Goal: Transaction & Acquisition: Book appointment/travel/reservation

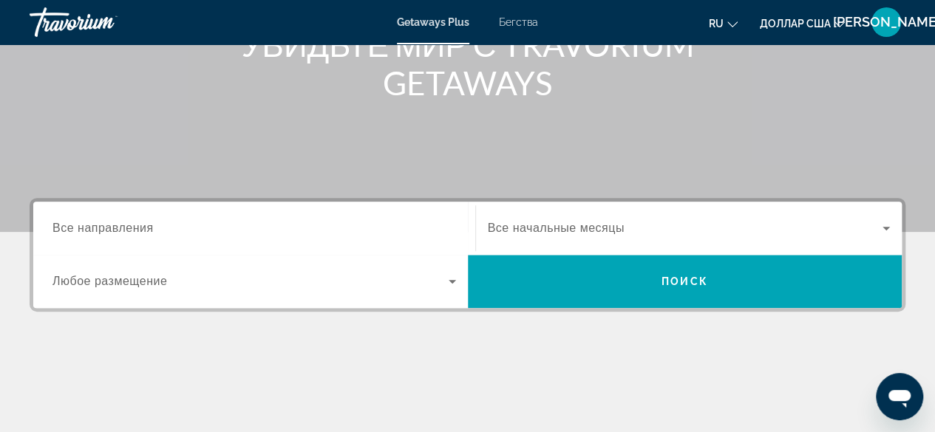
scroll to position [316, 0]
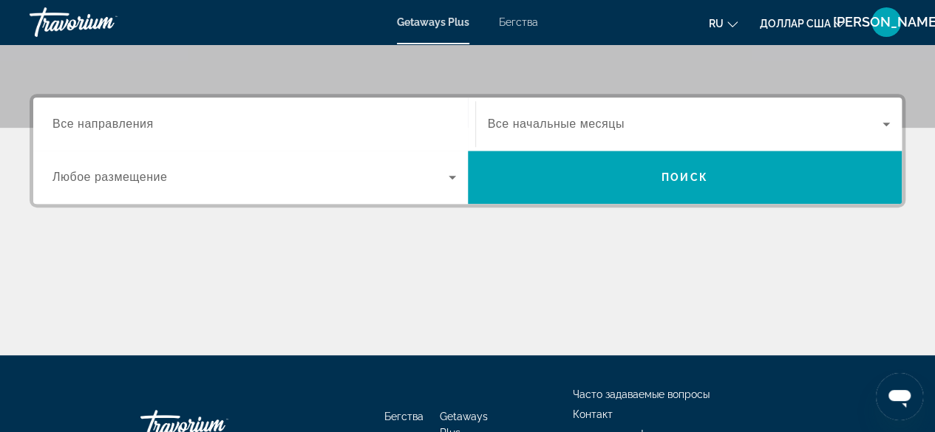
click at [86, 121] on font "Все направления" at bounding box center [102, 123] width 101 height 13
click at [86, 121] on input "Место назначения Все направления" at bounding box center [253, 125] width 403 height 18
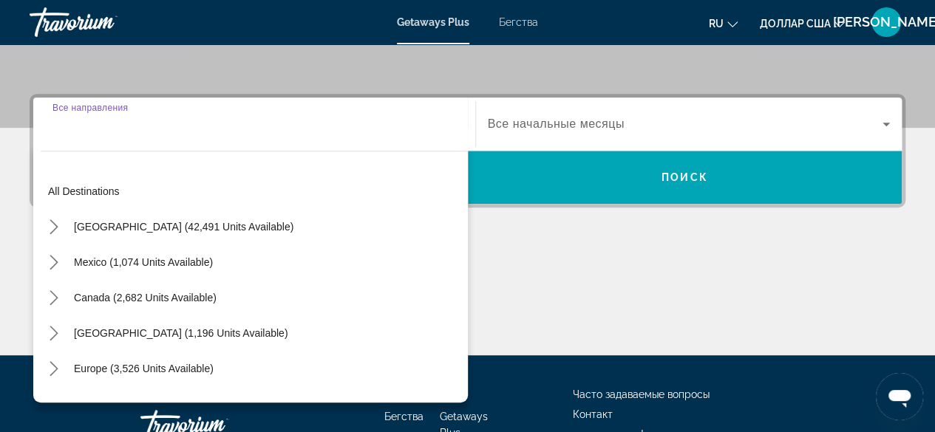
scroll to position [361, 0]
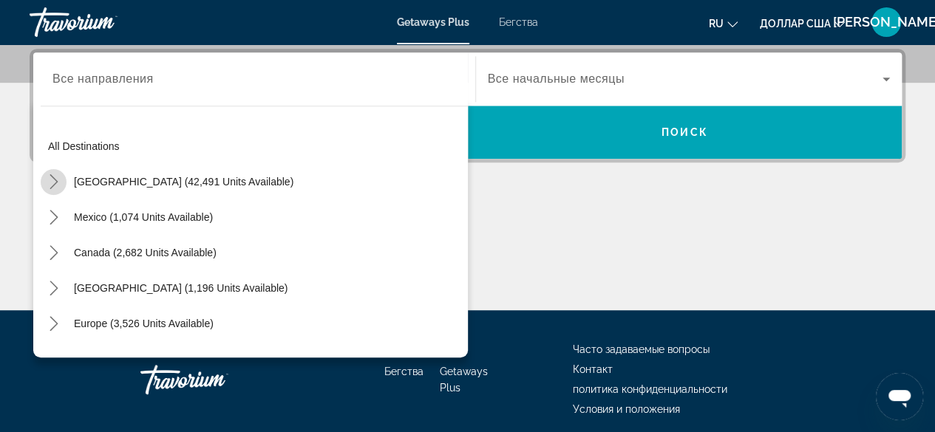
click at [52, 180] on icon "Toggle United States (42,491 units available) submenu" at bounding box center [54, 181] width 15 height 15
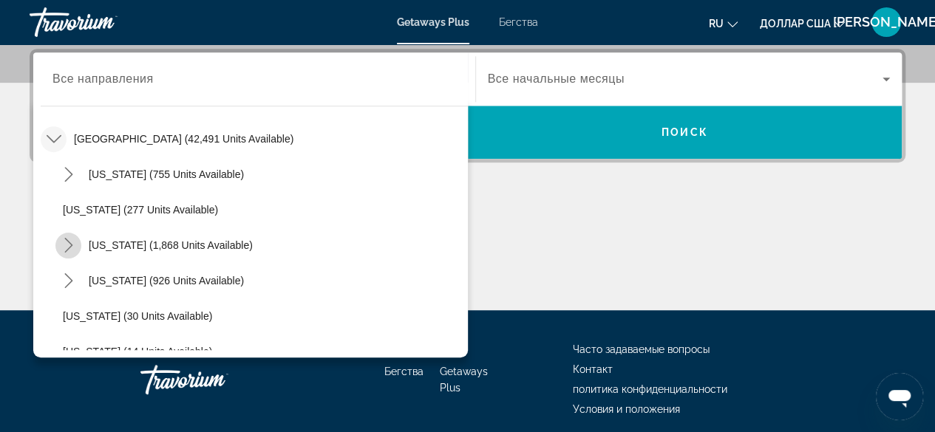
click at [70, 243] on icon "Toggle California (1,868 units available) submenu" at bounding box center [68, 245] width 8 height 15
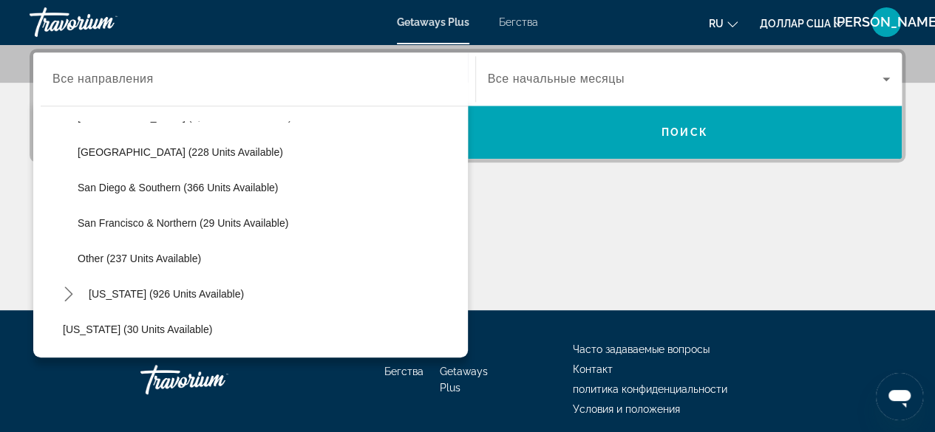
scroll to position [247, 0]
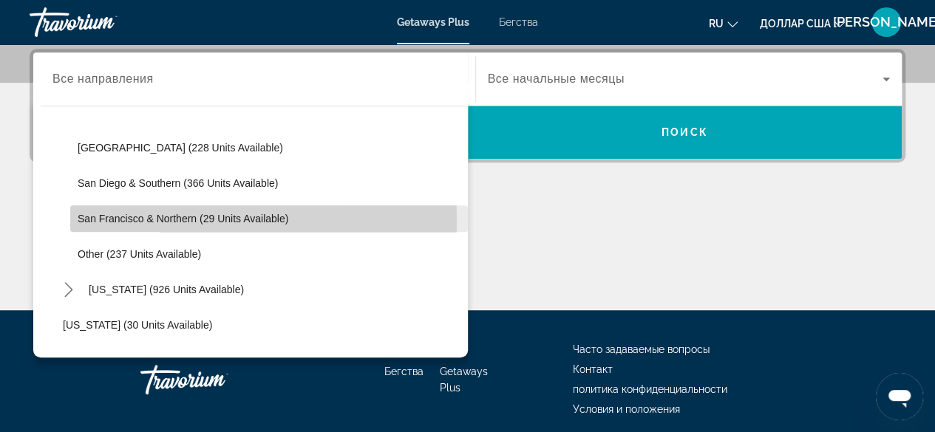
click at [120, 220] on span "San Francisco & Northern (29 units available)" at bounding box center [183, 219] width 211 height 12
type input "**********"
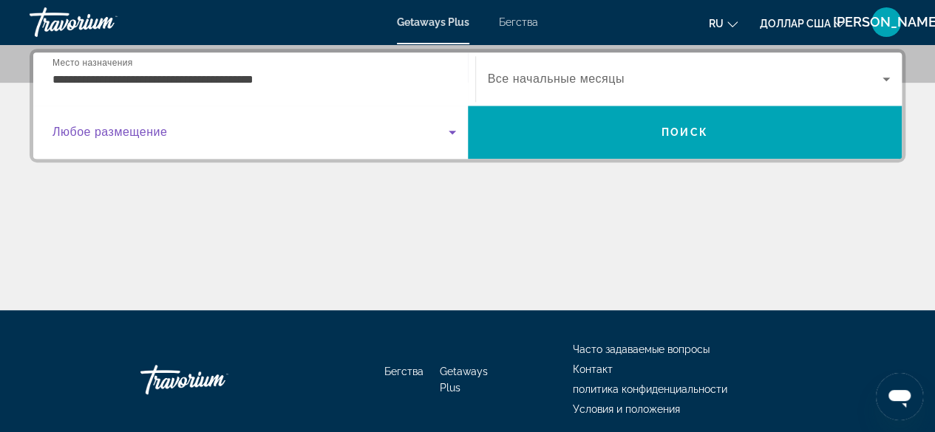
click at [449, 131] on icon "Виджет поиска" at bounding box center [452, 132] width 18 height 18
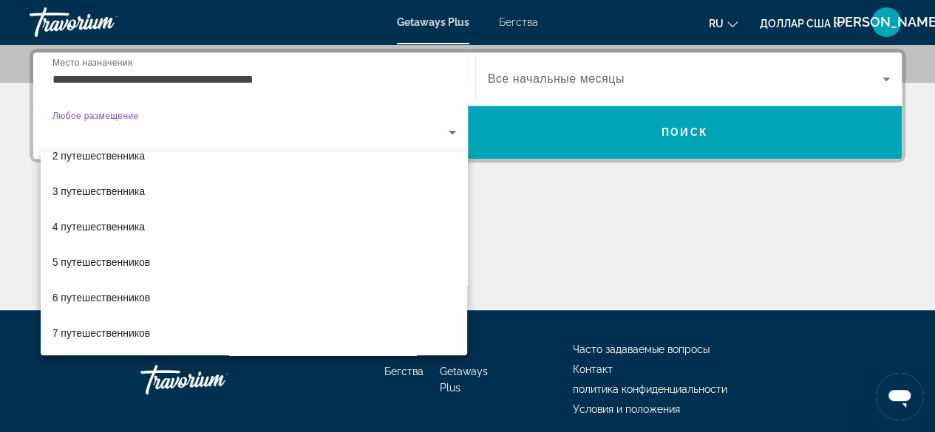
scroll to position [56, 0]
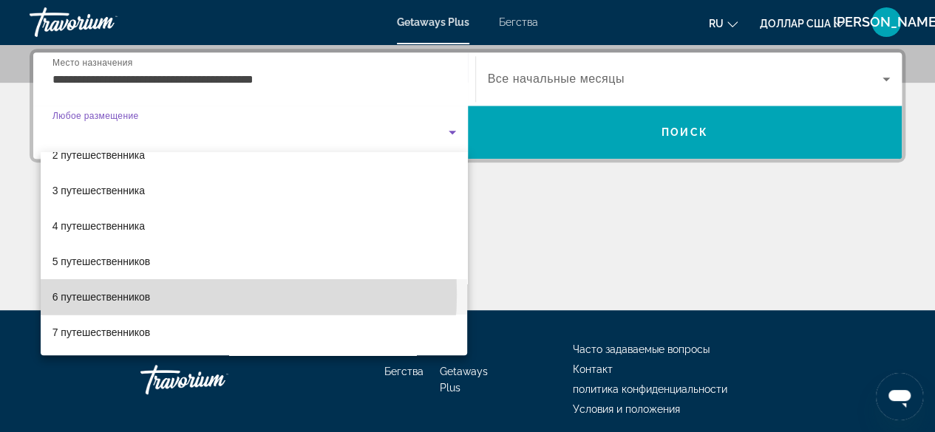
click at [145, 293] on font "6 путешественников" at bounding box center [101, 297] width 98 height 12
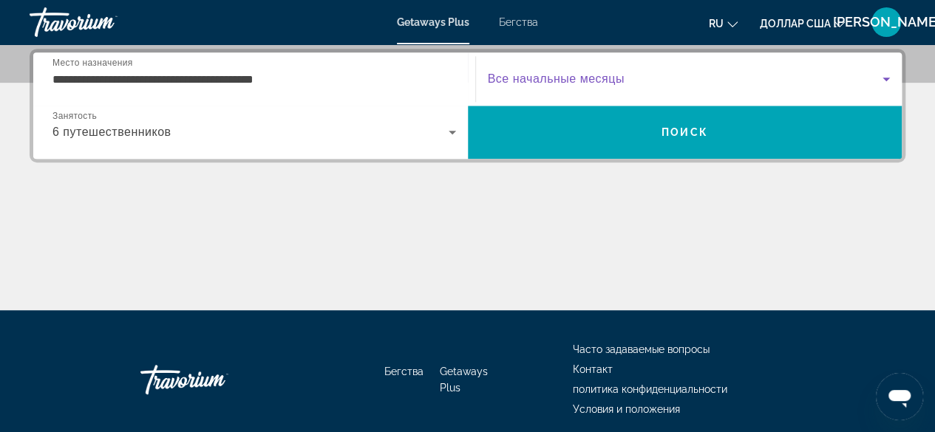
click at [885, 81] on icon "Виджет поиска" at bounding box center [886, 79] width 18 height 18
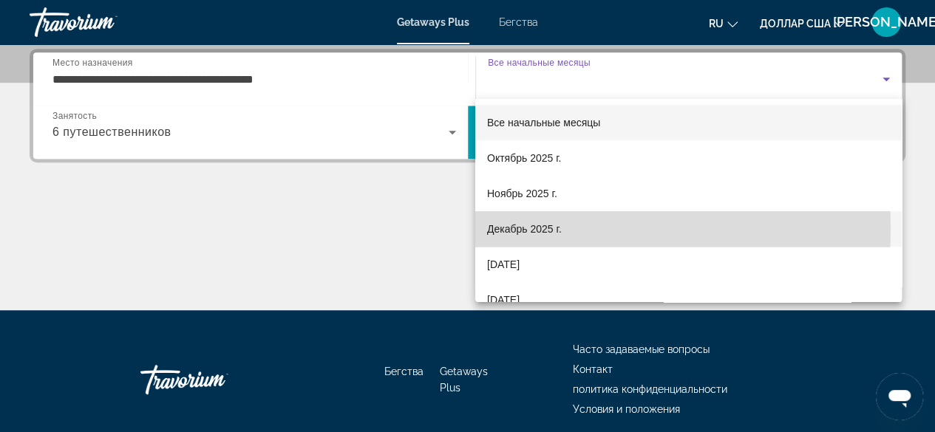
click at [560, 228] on font "Декабрь 2025 г." at bounding box center [524, 229] width 75 height 12
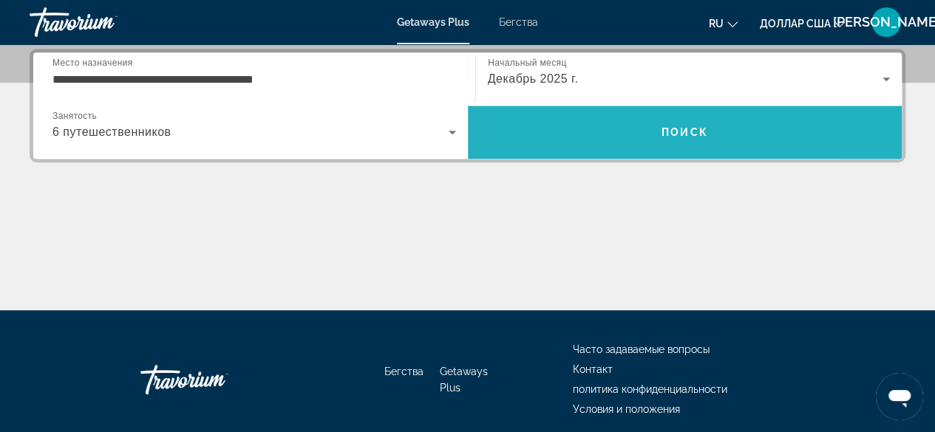
click at [685, 126] on font "Поиск" at bounding box center [684, 132] width 47 height 12
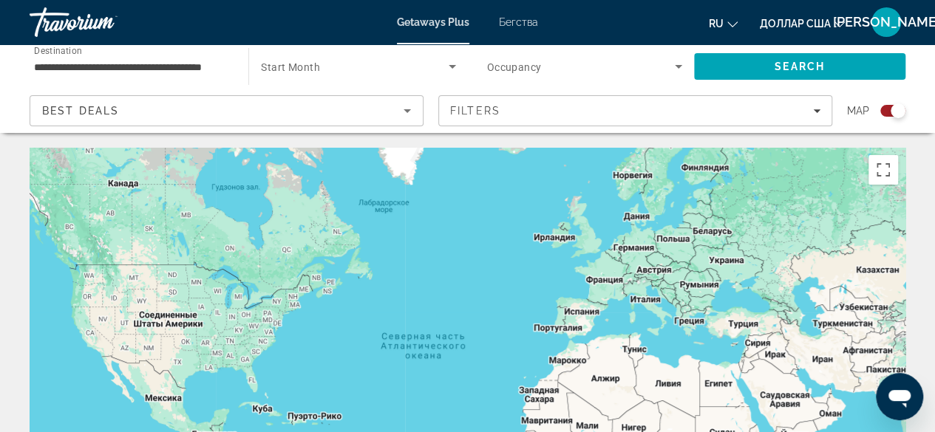
click at [215, 64] on input "**********" at bounding box center [131, 67] width 195 height 18
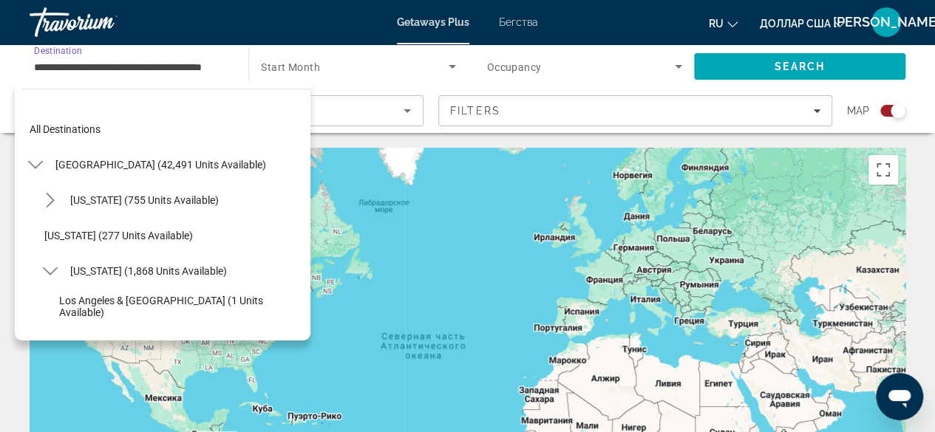
scroll to position [230, 0]
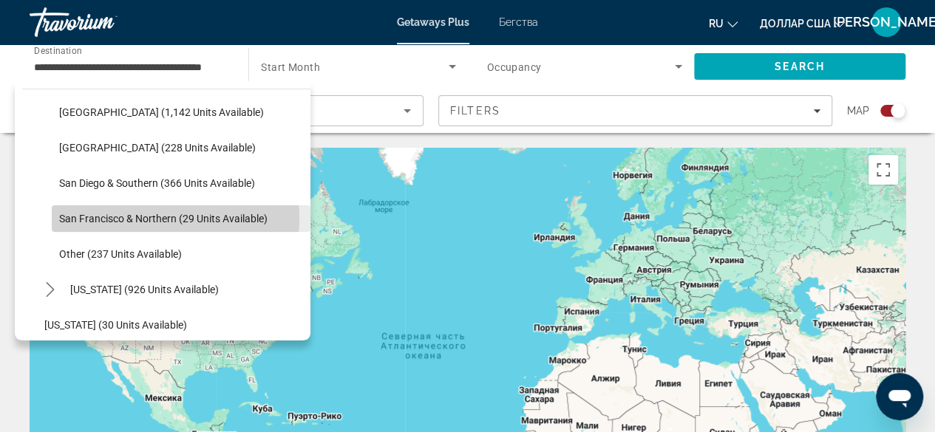
click at [140, 218] on span "San Francisco & Northern (29 units available)" at bounding box center [163, 219] width 208 height 12
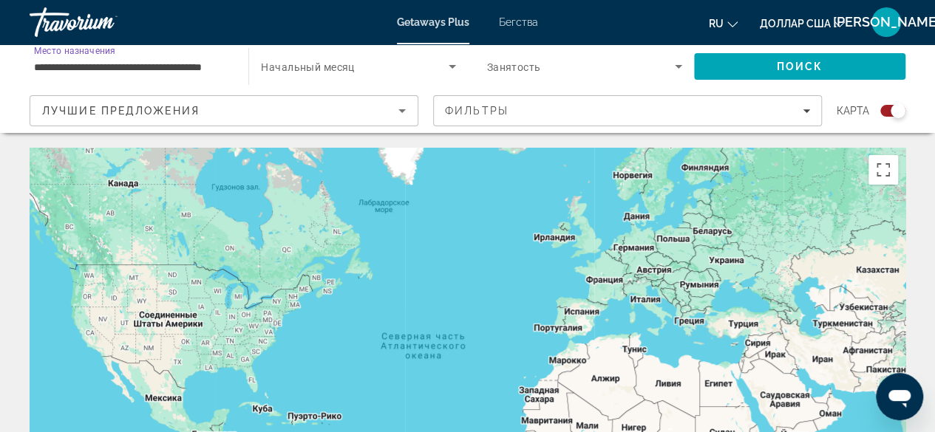
click at [191, 66] on input "**********" at bounding box center [131, 67] width 195 height 18
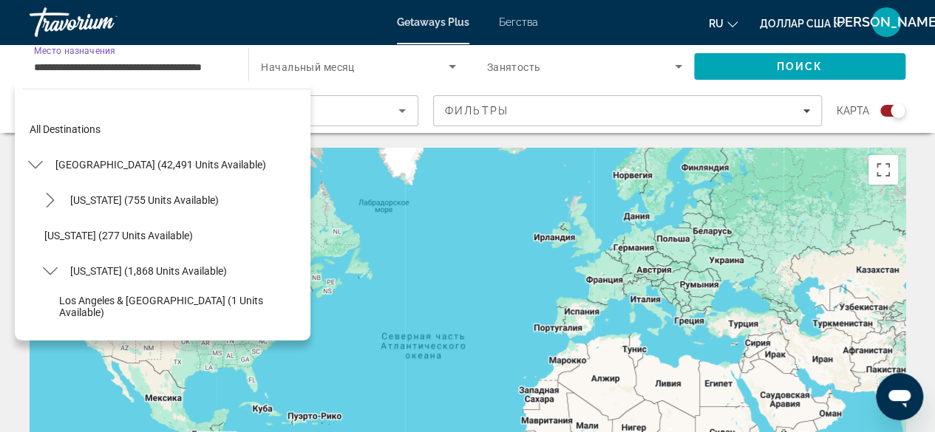
scroll to position [230, 0]
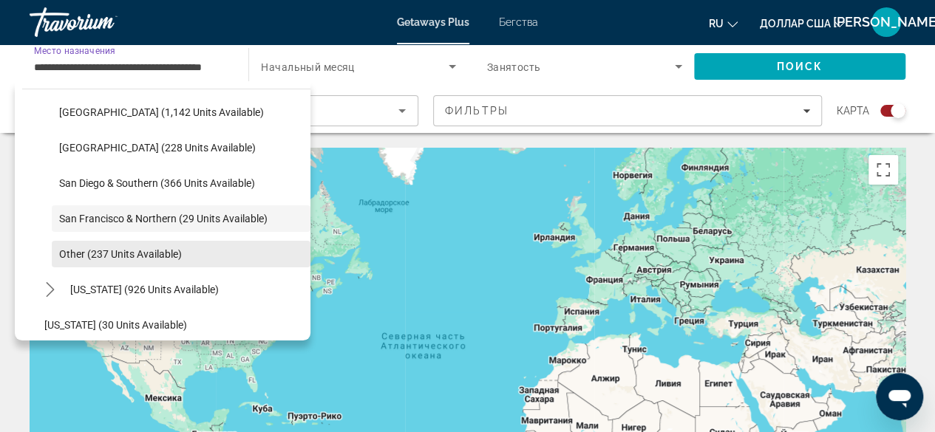
click at [154, 256] on span "Other (237 units available)" at bounding box center [120, 254] width 123 height 12
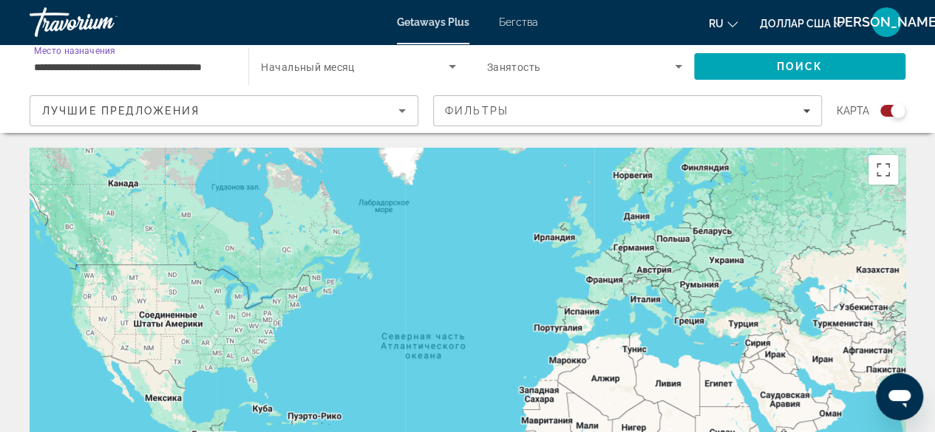
type input "**********"
click at [188, 69] on input "**********" at bounding box center [131, 67] width 195 height 18
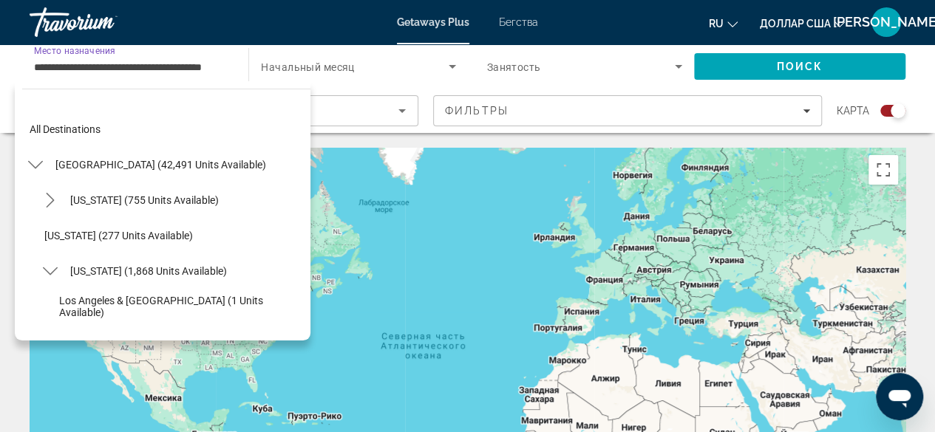
scroll to position [230, 0]
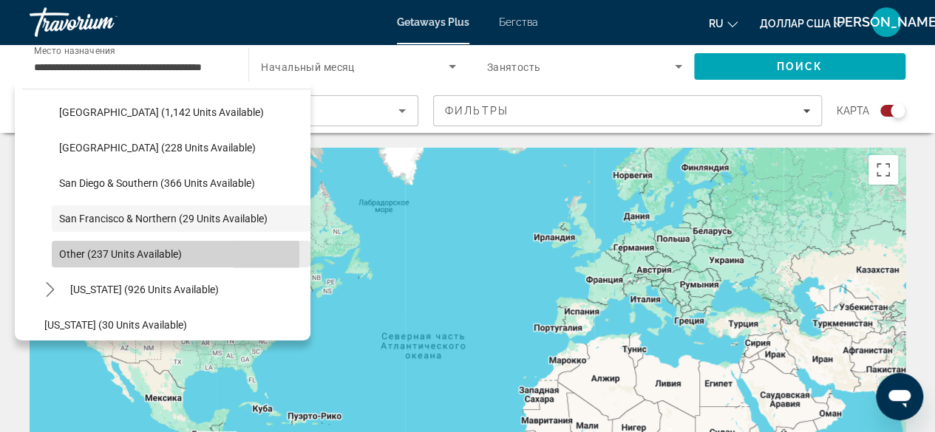
click at [78, 253] on span "Other (237 units available)" at bounding box center [120, 254] width 123 height 12
type input "**********"
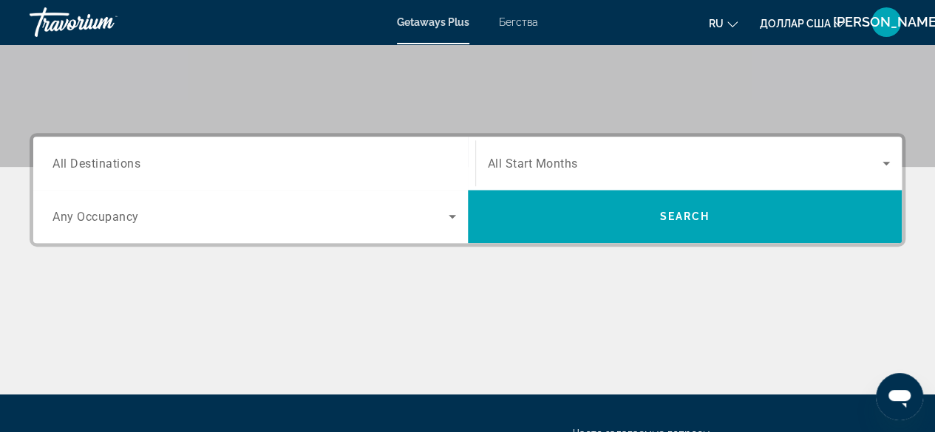
scroll to position [285, 0]
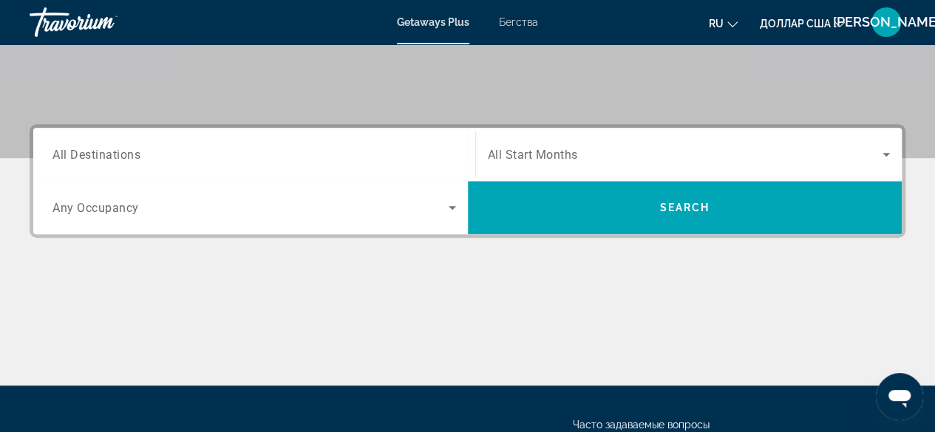
click at [63, 147] on span "All Destinations" at bounding box center [96, 154] width 88 height 14
click at [63, 147] on input "Destination All Destinations" at bounding box center [253, 155] width 403 height 18
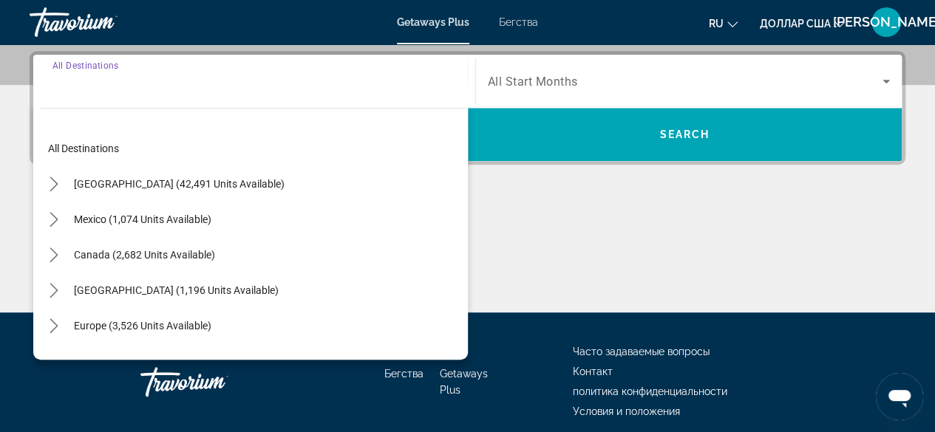
scroll to position [361, 0]
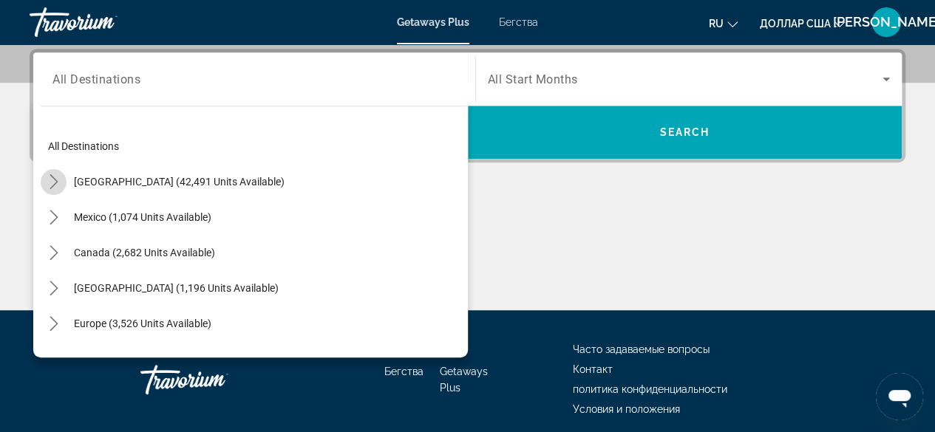
click at [54, 178] on icon "Toggle United States (42,491 units available) submenu" at bounding box center [54, 181] width 8 height 15
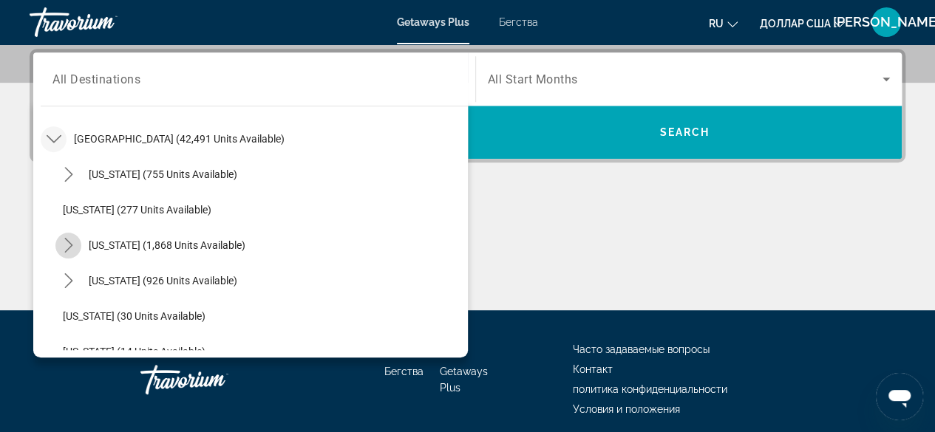
click at [64, 239] on icon "Toggle California (1,868 units available) submenu" at bounding box center [68, 245] width 15 height 15
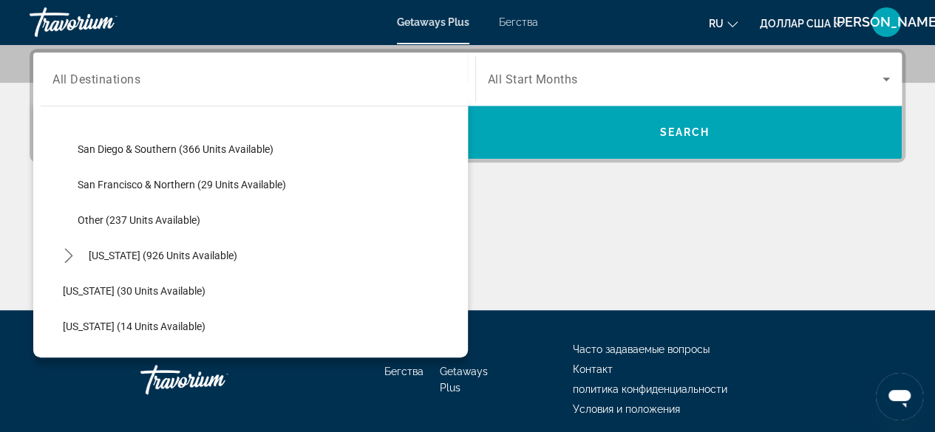
scroll to position [285, 0]
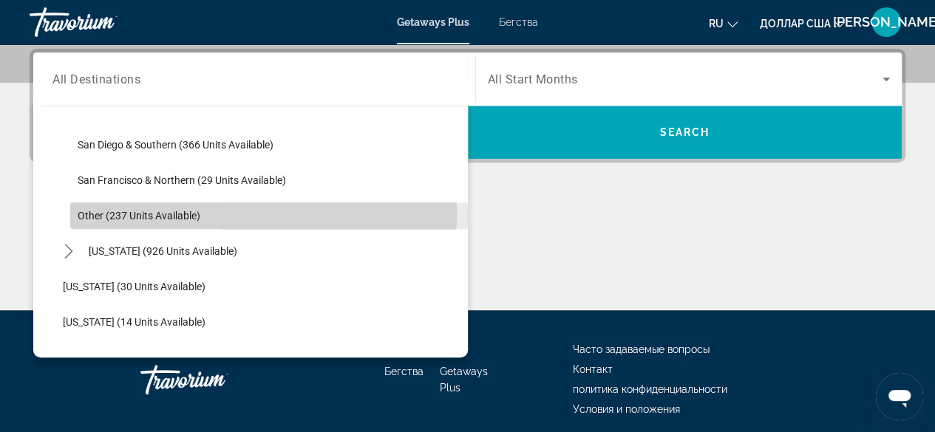
click at [151, 212] on span "Other (237 units available)" at bounding box center [139, 216] width 123 height 12
type input "**********"
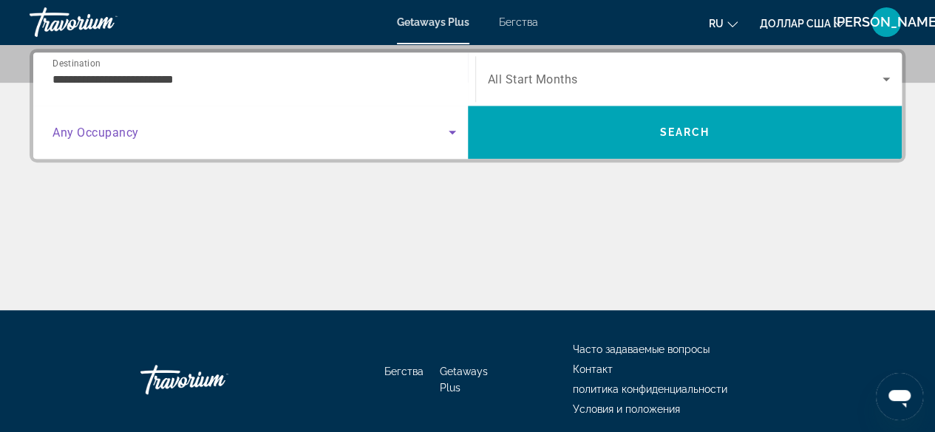
click at [451, 131] on icon "Search widget" at bounding box center [452, 133] width 7 height 4
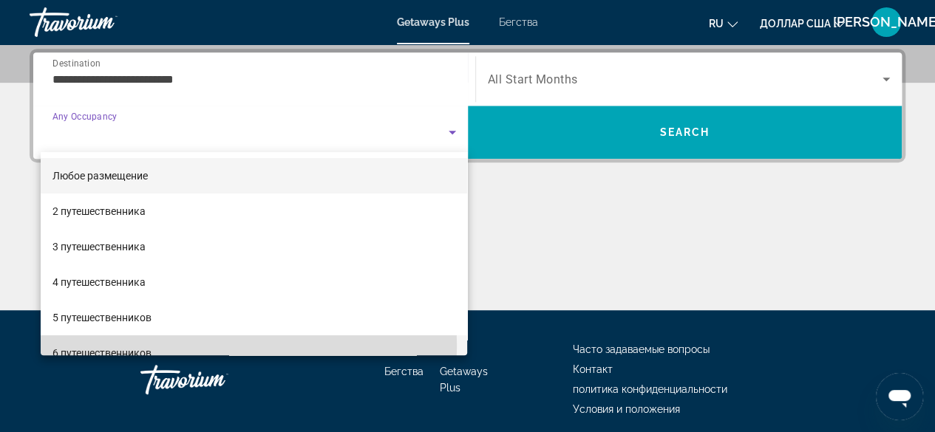
click at [167, 346] on mat-option "6 путешественников" at bounding box center [254, 352] width 427 height 35
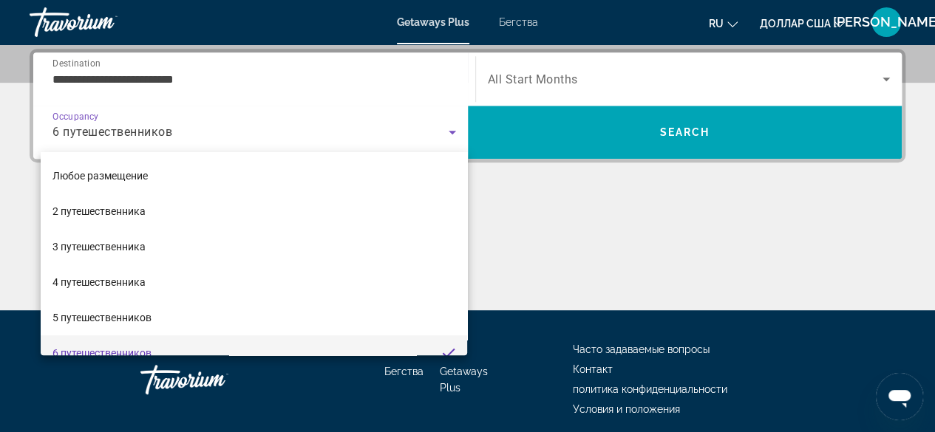
scroll to position [0, 0]
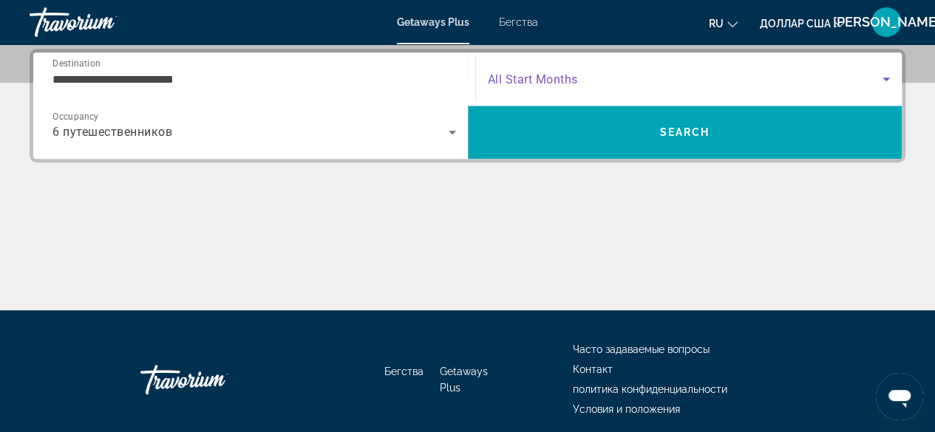
click at [886, 76] on icon "Search widget" at bounding box center [886, 79] width 18 height 18
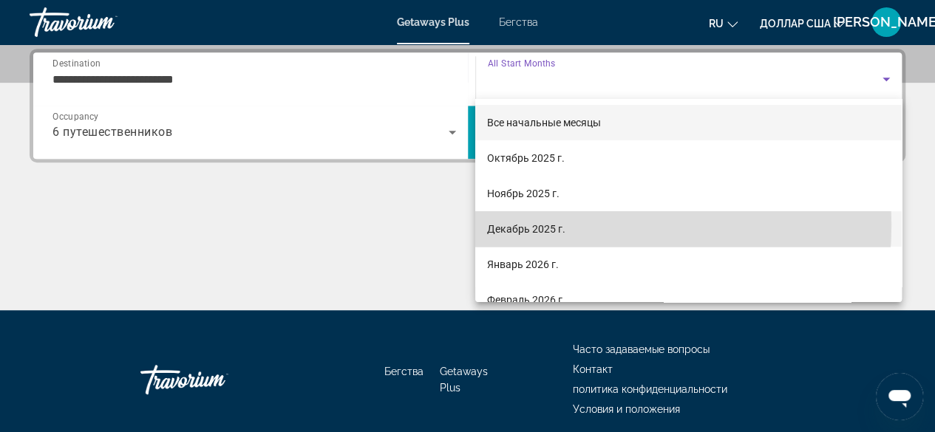
click at [570, 225] on mat-option "Декабрь 2025 г." at bounding box center [688, 228] width 426 height 35
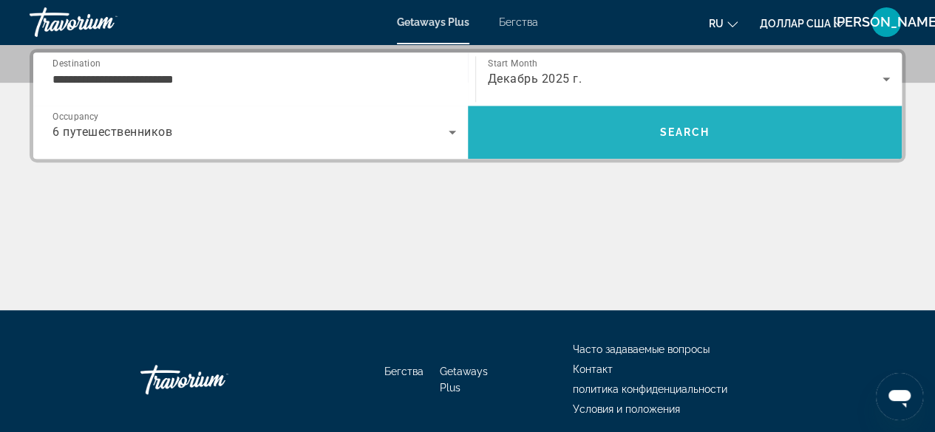
click at [685, 131] on span "Search" at bounding box center [684, 132] width 50 height 12
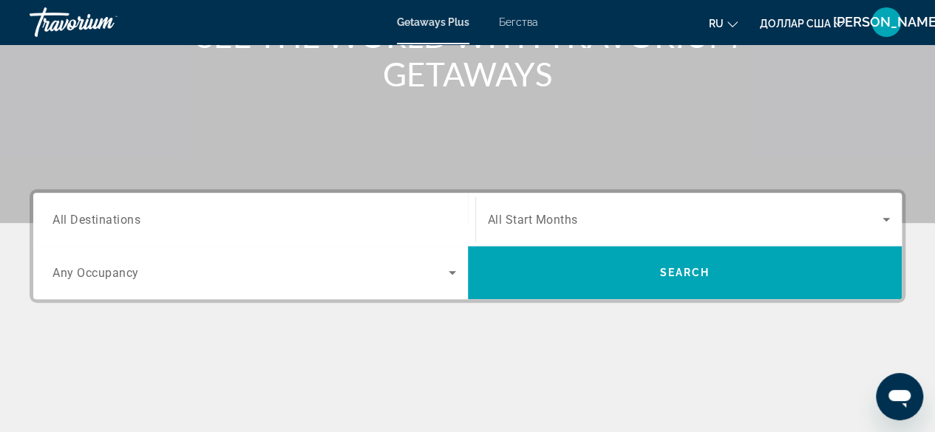
scroll to position [222, 0]
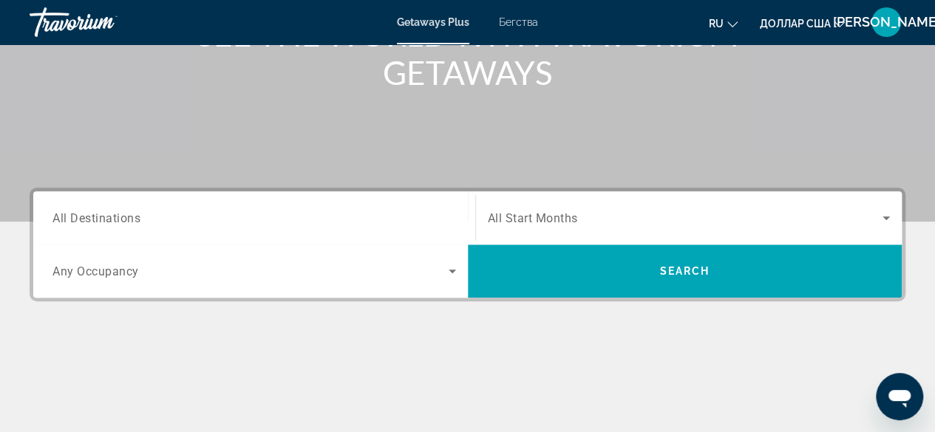
click at [74, 216] on span "All Destinations" at bounding box center [96, 218] width 88 height 14
click at [74, 216] on input "Destination All Destinations" at bounding box center [253, 219] width 403 height 18
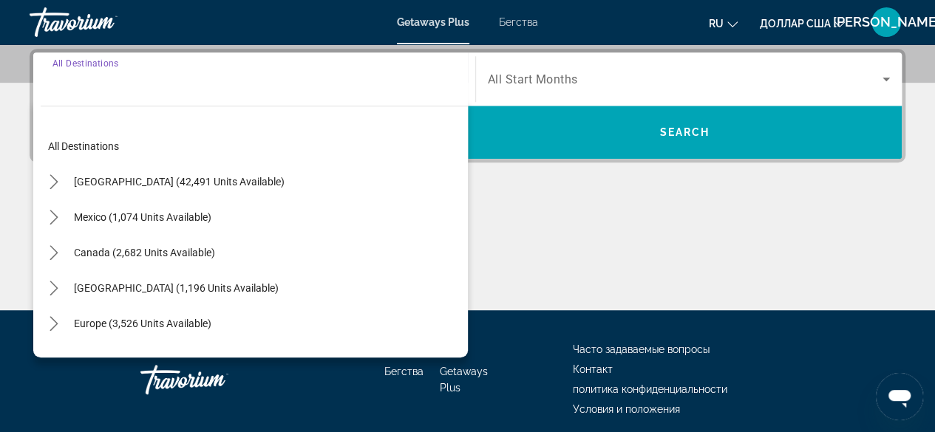
scroll to position [361, 0]
click at [55, 178] on icon "Toggle United States (42,491 units available) submenu" at bounding box center [54, 181] width 8 height 15
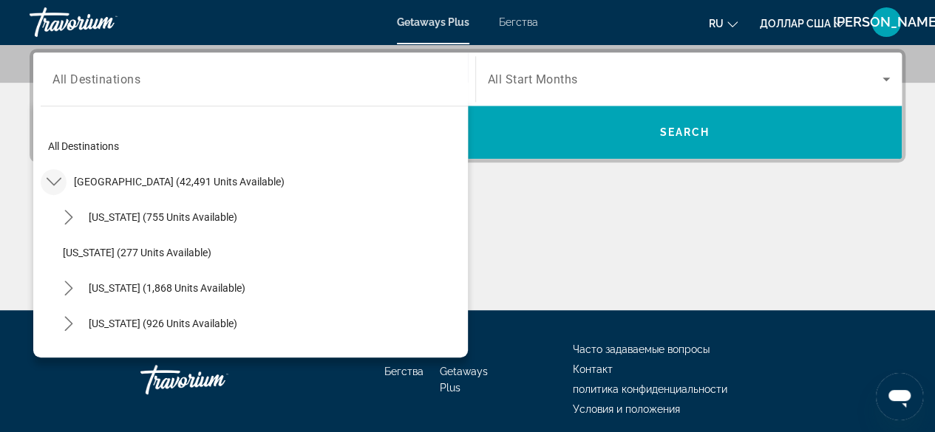
scroll to position [43, 0]
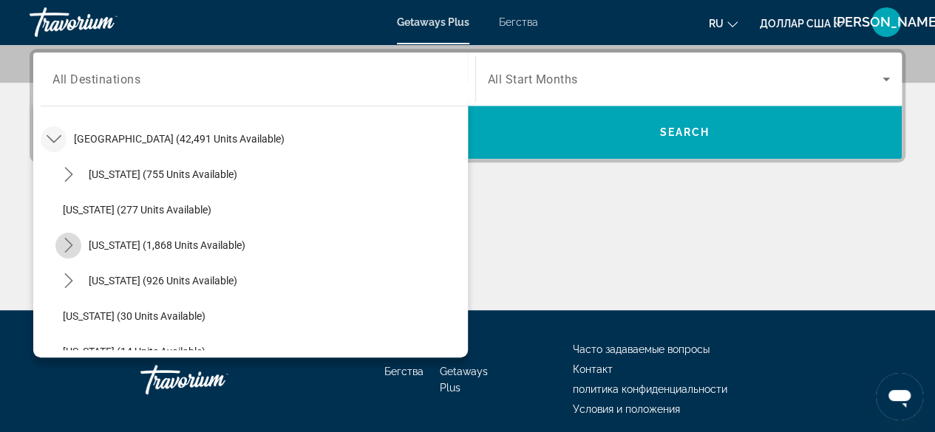
click at [67, 245] on icon "Toggle California (1,868 units available) submenu" at bounding box center [68, 245] width 15 height 15
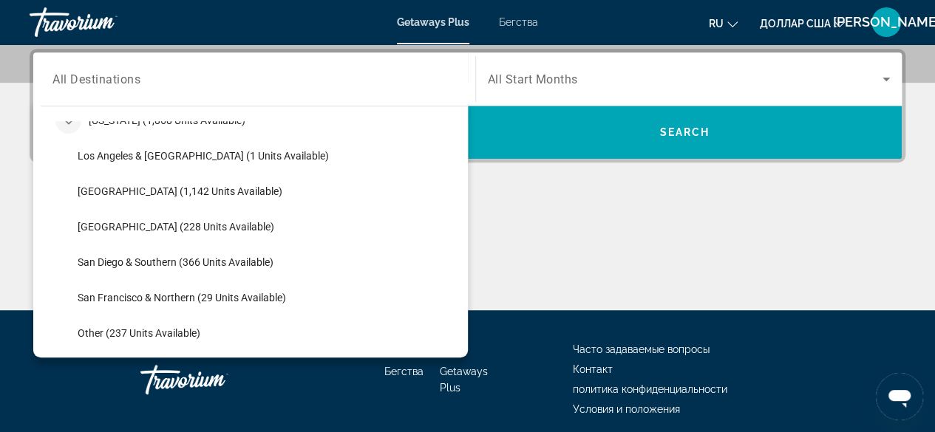
scroll to position [245, 0]
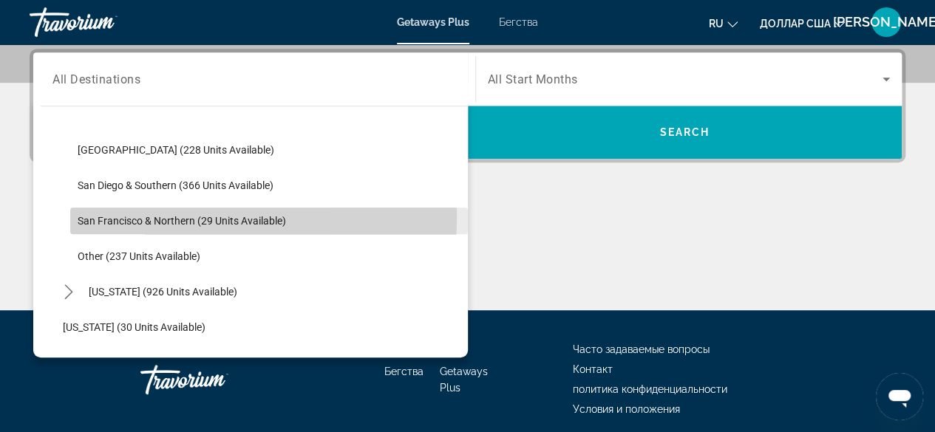
click at [112, 216] on span "San Francisco & Northern (29 units available)" at bounding box center [182, 221] width 208 height 12
type input "**********"
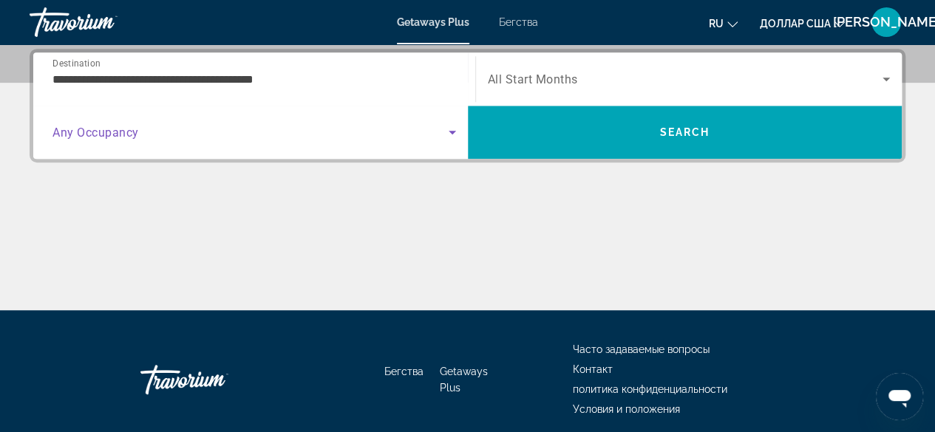
click at [454, 129] on icon "Search widget" at bounding box center [452, 132] width 18 height 18
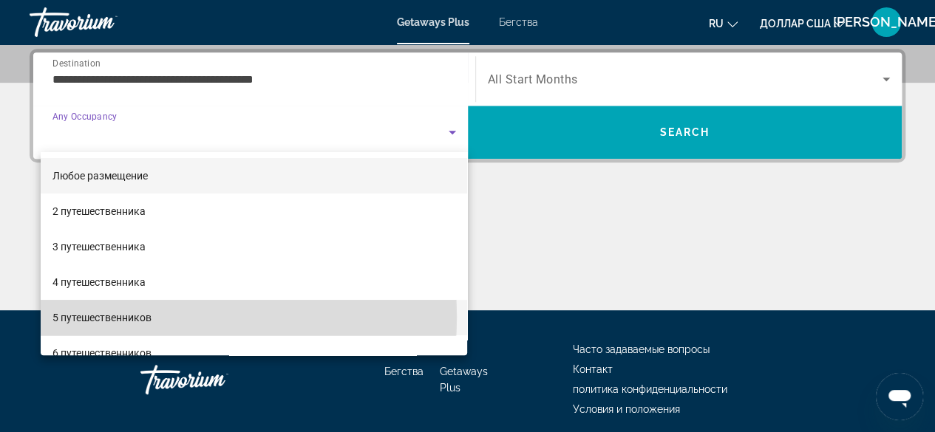
click at [146, 317] on font "5 путешественников" at bounding box center [101, 318] width 99 height 12
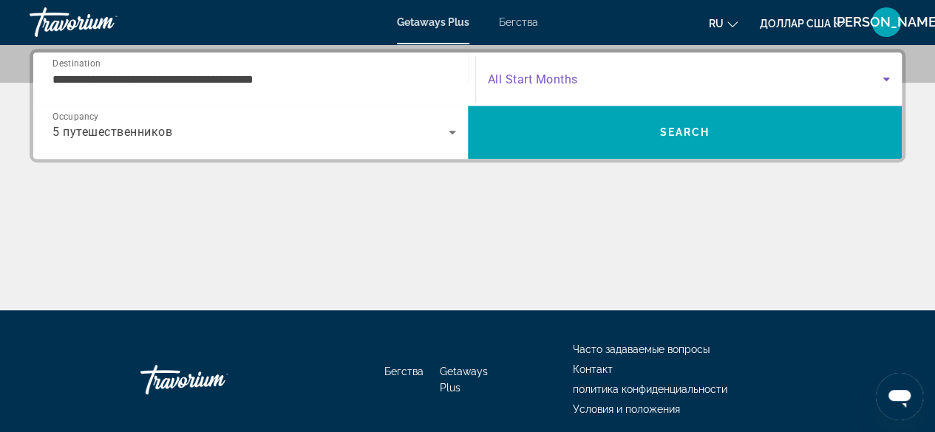
click at [887, 78] on icon "Search widget" at bounding box center [885, 80] width 7 height 4
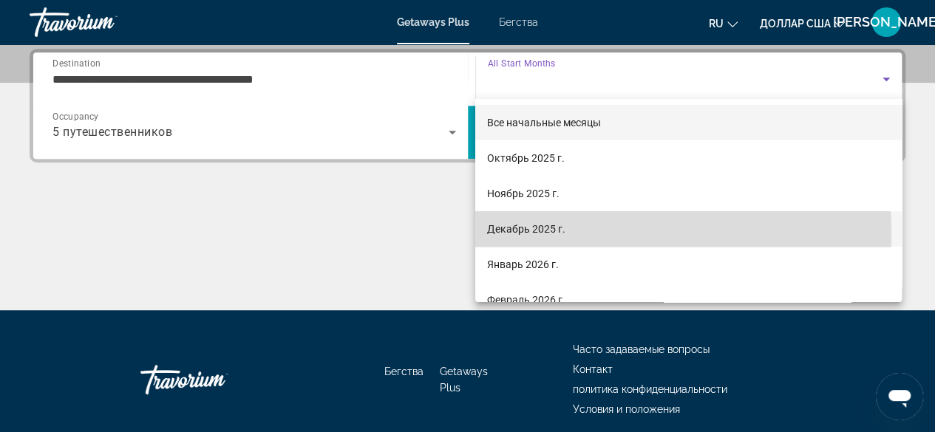
click at [548, 233] on font "Декабрь 2025 г." at bounding box center [526, 229] width 78 height 12
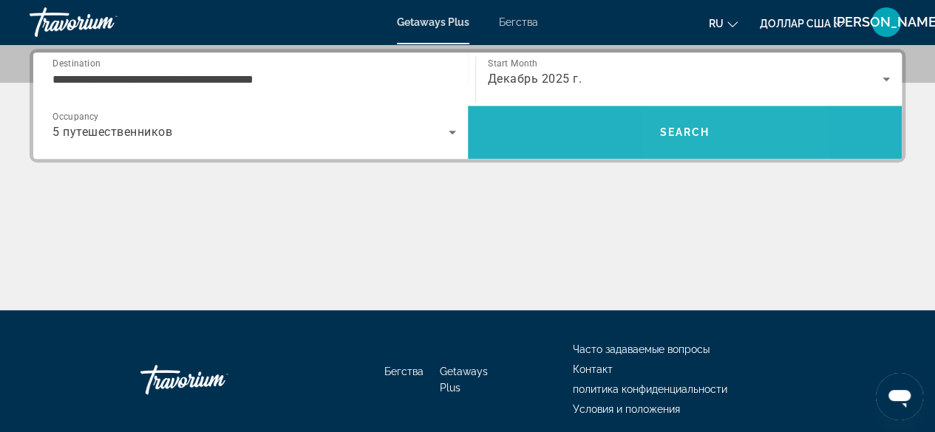
click at [678, 128] on span "Search" at bounding box center [684, 132] width 50 height 12
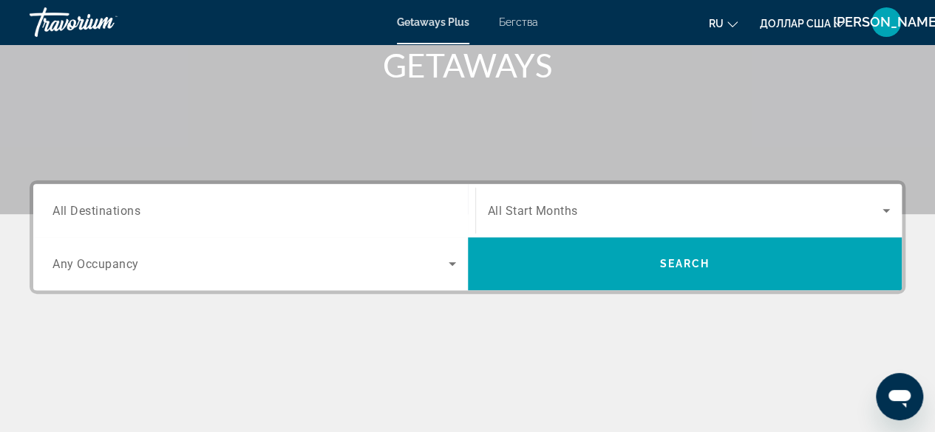
scroll to position [231, 0]
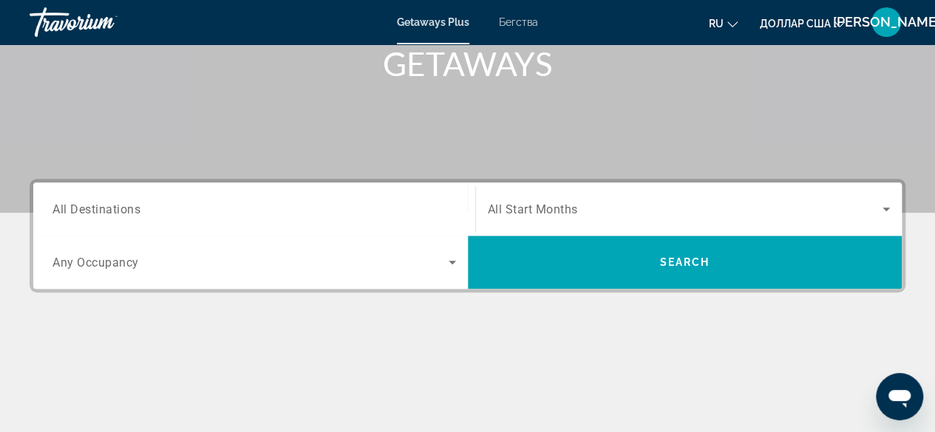
click at [81, 202] on span "All Destinations" at bounding box center [96, 209] width 88 height 14
click at [81, 202] on input "Destination All Destinations" at bounding box center [253, 210] width 403 height 18
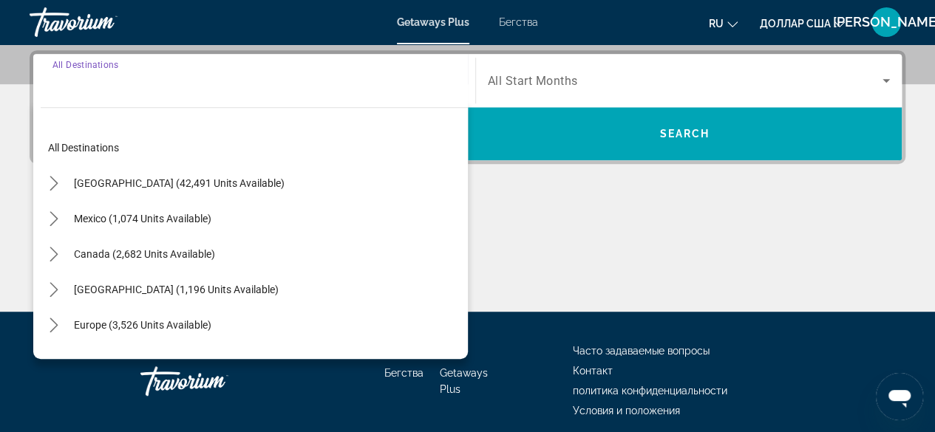
scroll to position [361, 0]
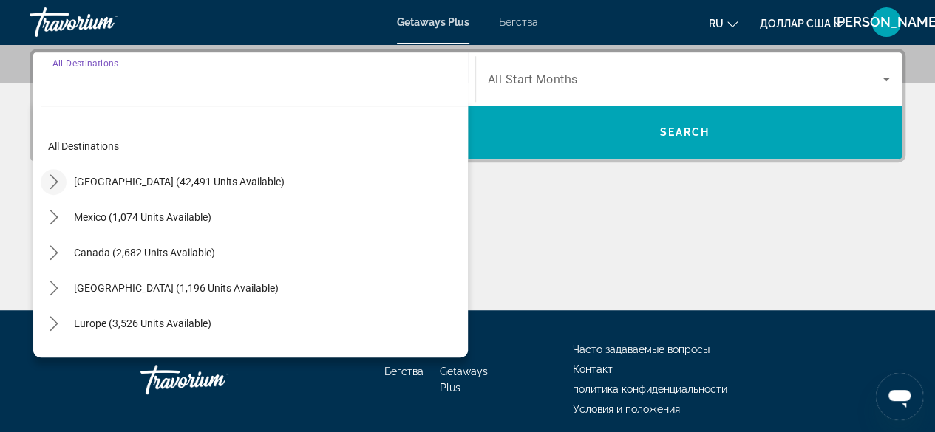
click at [54, 177] on icon "Toggle United States (42,491 units available) submenu" at bounding box center [54, 181] width 8 height 15
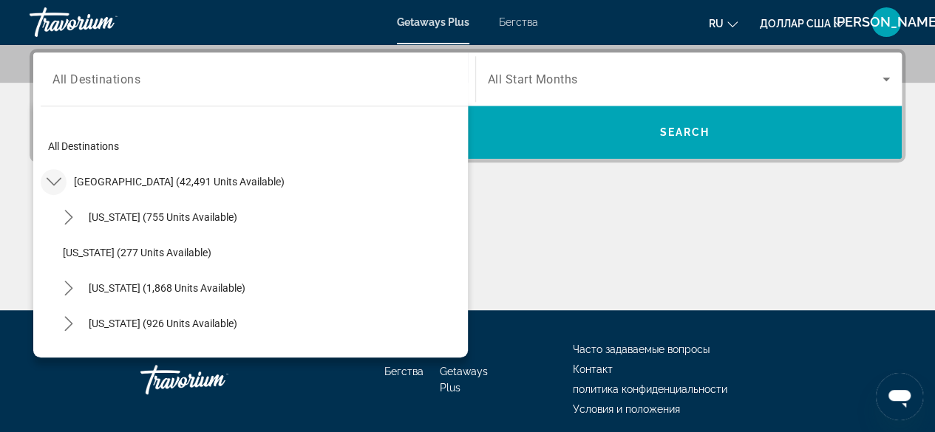
scroll to position [43, 0]
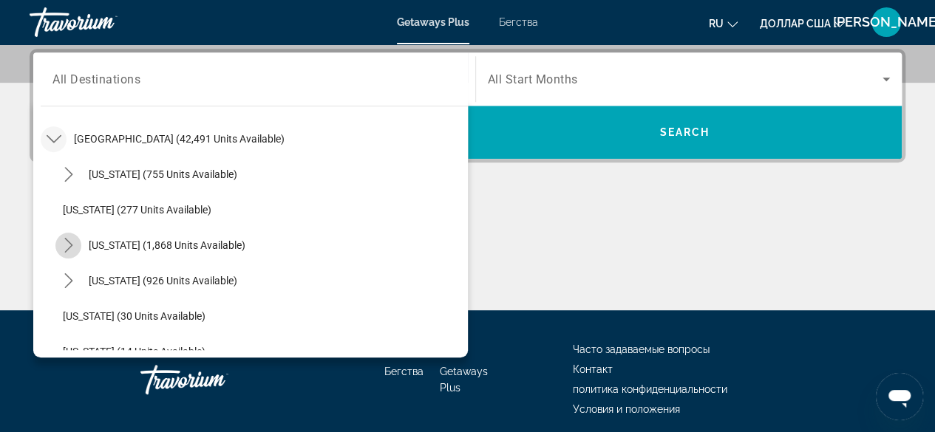
click at [69, 247] on icon "Toggle California (1,868 units available) submenu" at bounding box center [68, 245] width 8 height 15
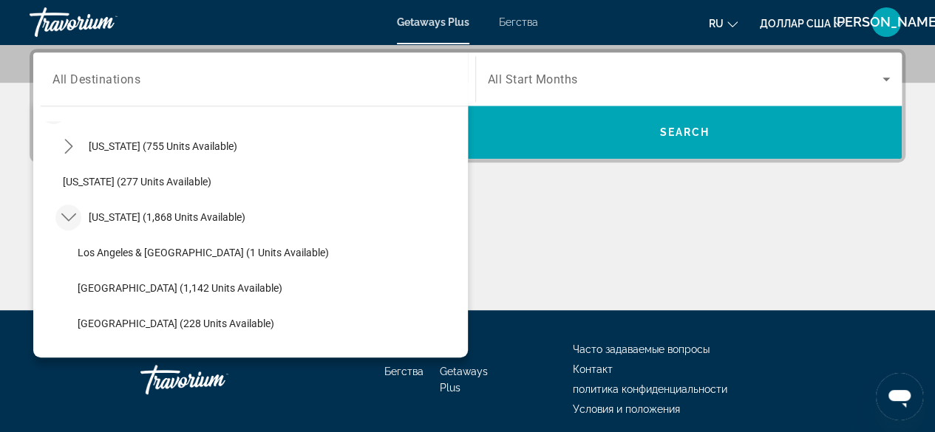
scroll to position [55, 0]
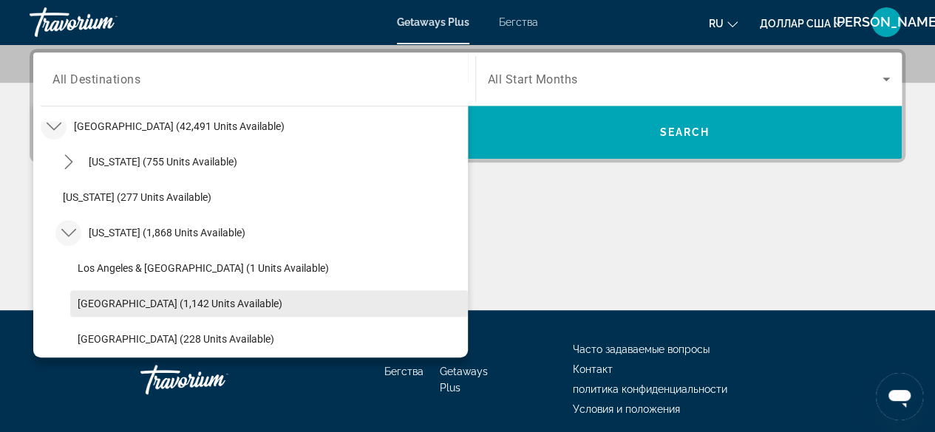
click at [129, 302] on span "[GEOGRAPHIC_DATA] (1,142 units available)" at bounding box center [180, 304] width 205 height 12
type input "**********"
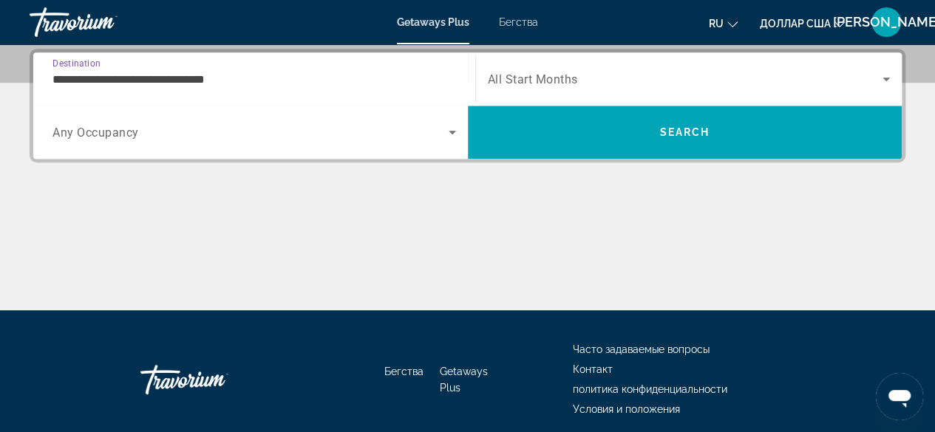
click at [452, 132] on icon "Search widget" at bounding box center [452, 133] width 7 height 4
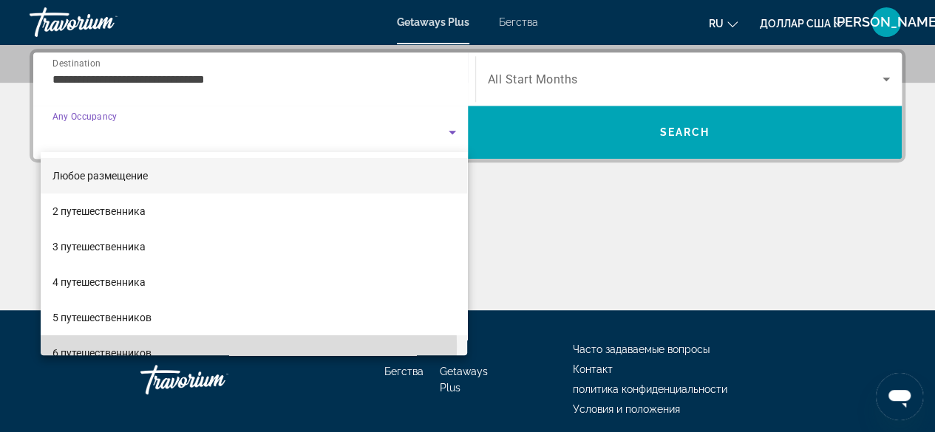
click at [176, 347] on mat-option "6 путешественников" at bounding box center [254, 352] width 427 height 35
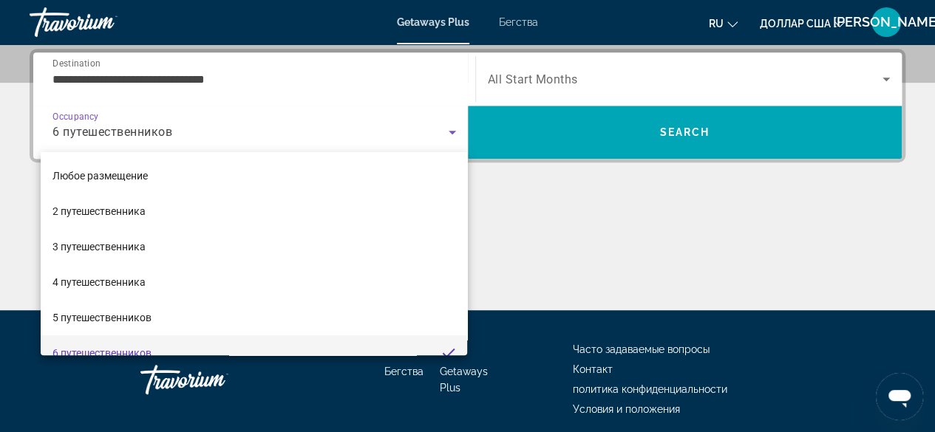
scroll to position [0, 0]
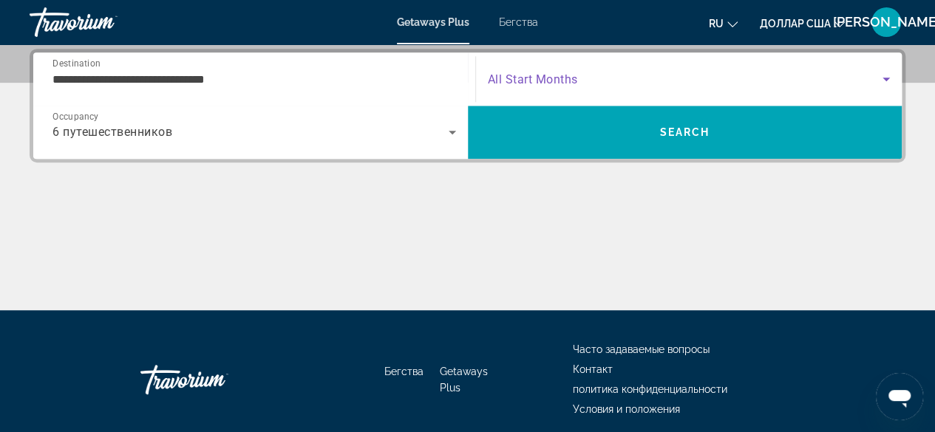
click at [889, 80] on icon "Search widget" at bounding box center [886, 79] width 18 height 18
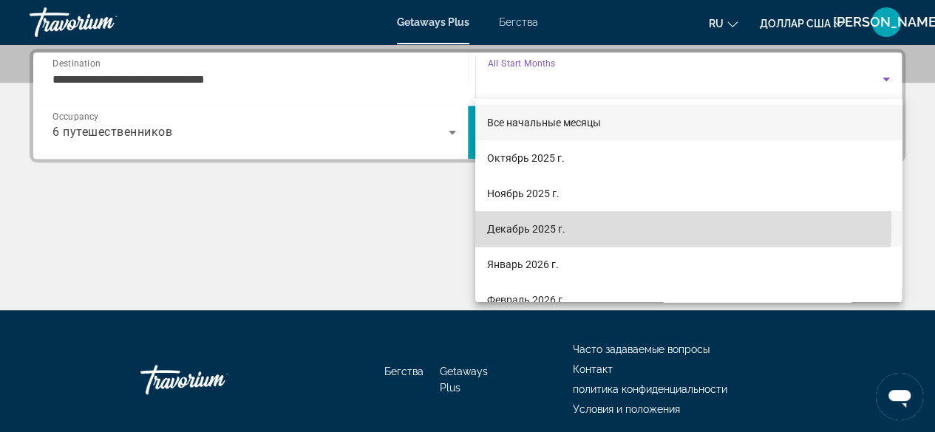
click at [528, 222] on span "Декабрь 2025 г." at bounding box center [526, 229] width 78 height 18
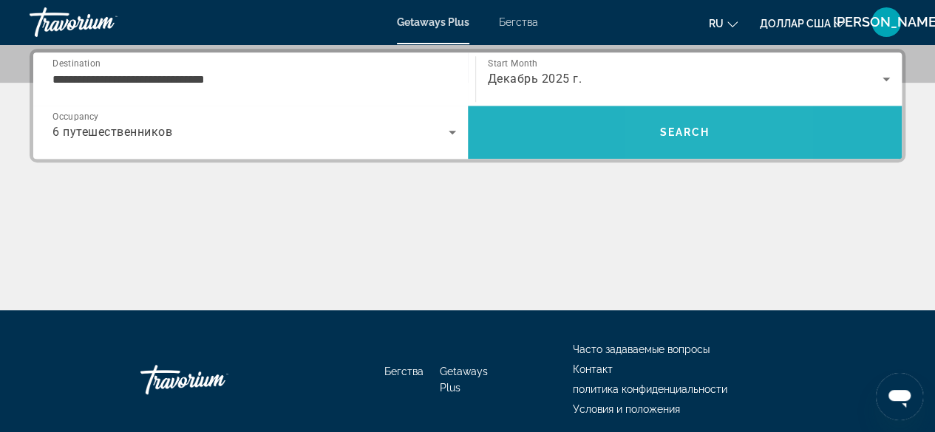
click at [670, 123] on span "Search" at bounding box center [685, 132] width 434 height 35
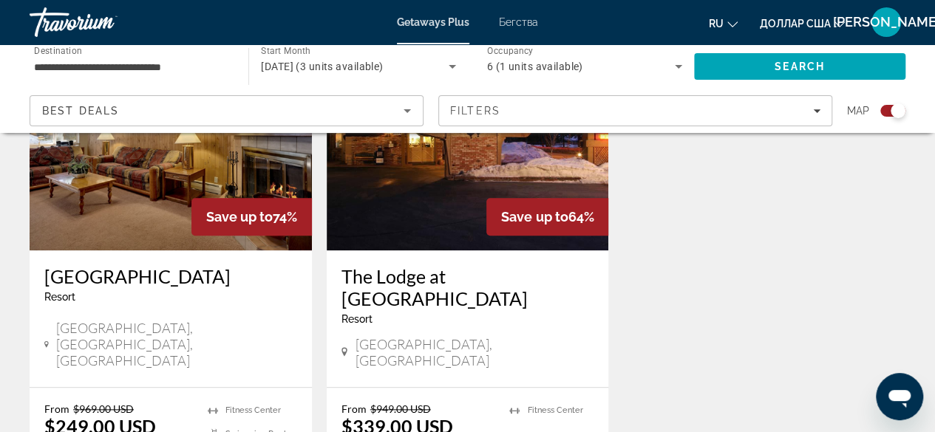
scroll to position [632, 0]
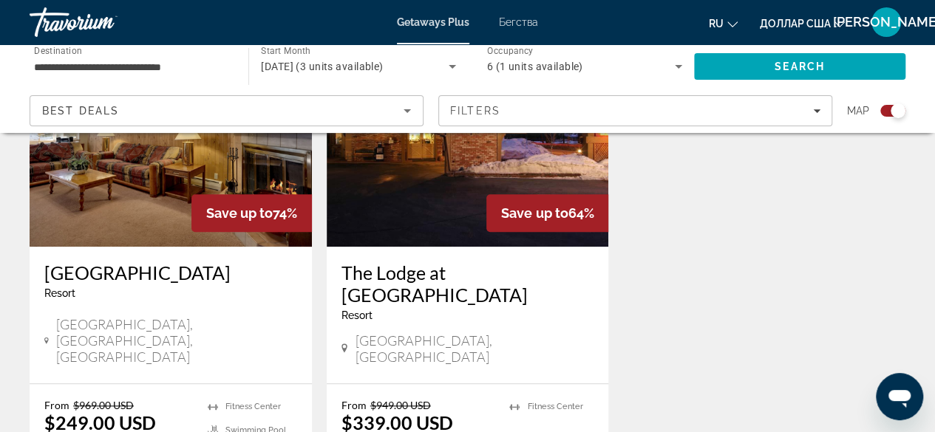
click at [131, 286] on div "[GEOGRAPHIC_DATA] - This is an adults only resort" at bounding box center [170, 286] width 253 height 49
click at [106, 412] on p "$249.00 USD" at bounding box center [100, 423] width 112 height 22
click at [154, 183] on img "Основное содержание" at bounding box center [171, 128] width 282 height 236
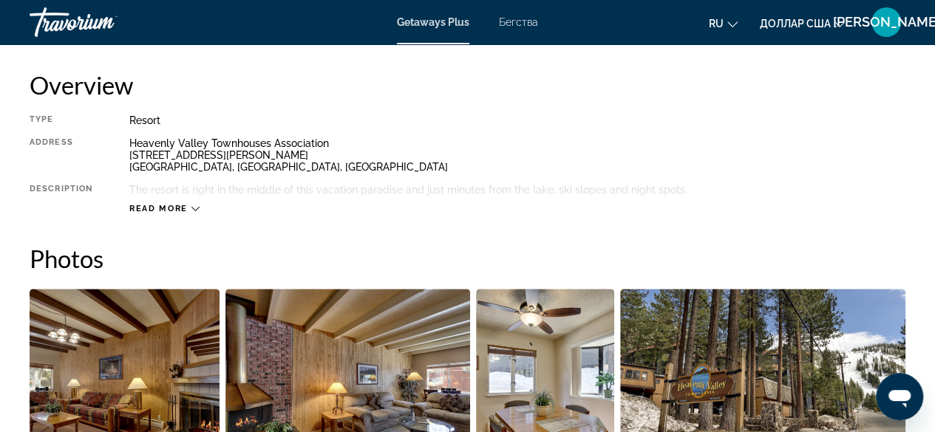
scroll to position [754, 0]
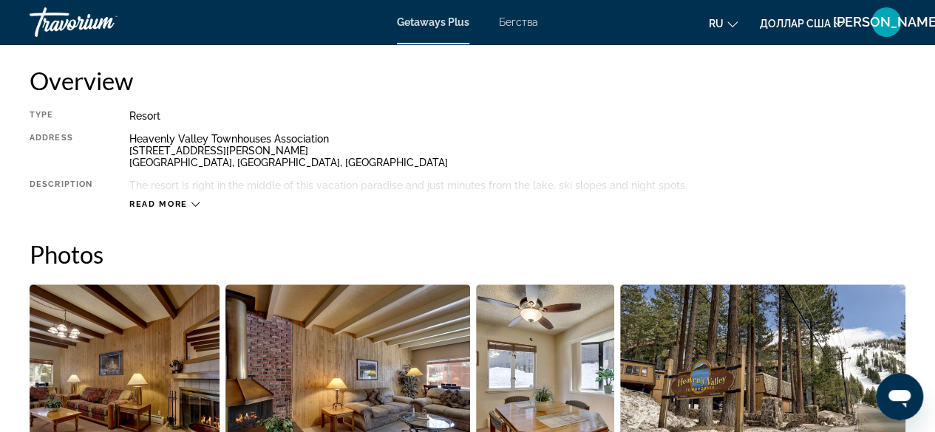
click at [200, 203] on div "Read more" at bounding box center [517, 189] width 776 height 41
click at [194, 203] on icon "Основное содержание" at bounding box center [195, 204] width 8 height 8
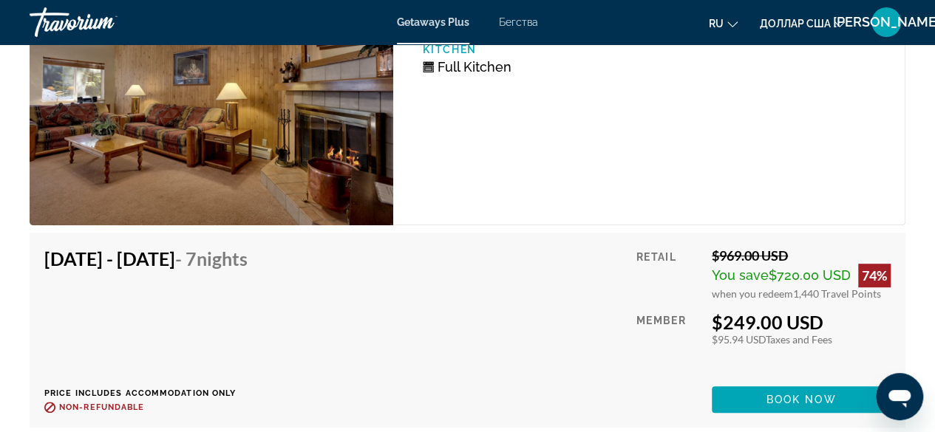
scroll to position [3117, 0]
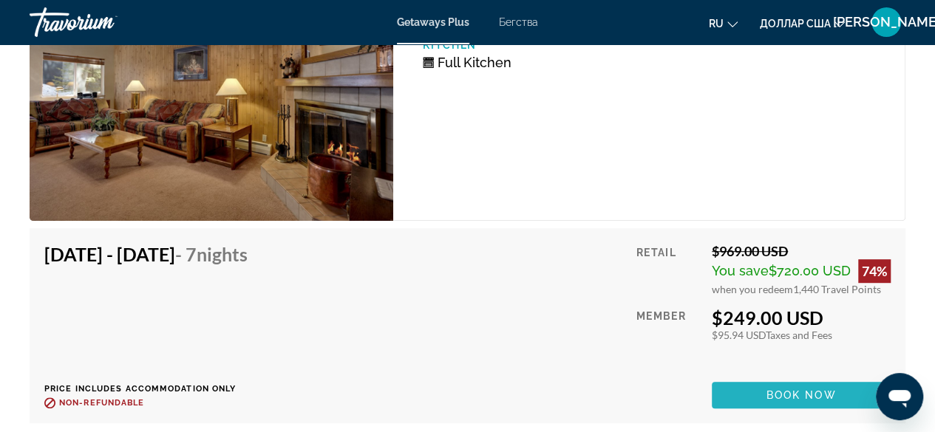
click at [772, 392] on span "Book now" at bounding box center [801, 395] width 70 height 12
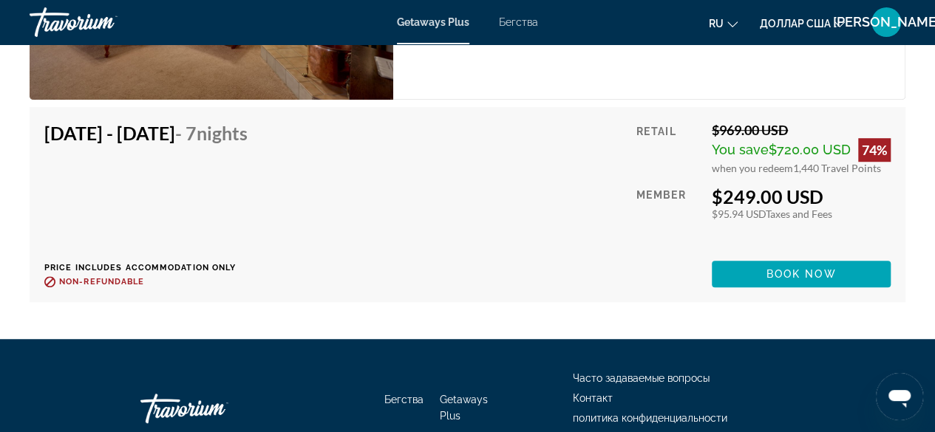
scroll to position [3242, 0]
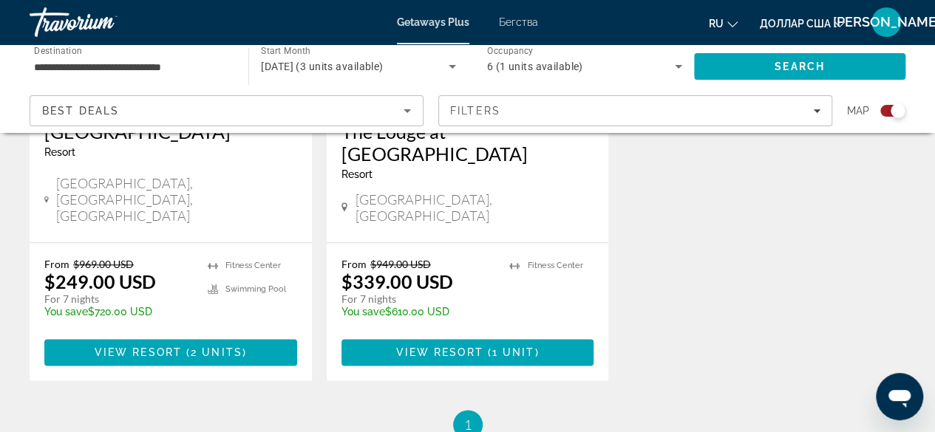
scroll to position [785, 0]
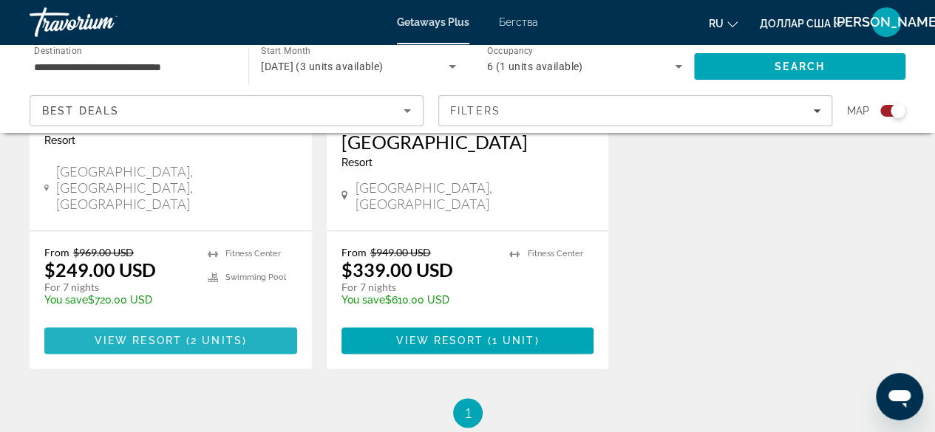
click at [111, 335] on span "View Resort" at bounding box center [138, 341] width 87 height 12
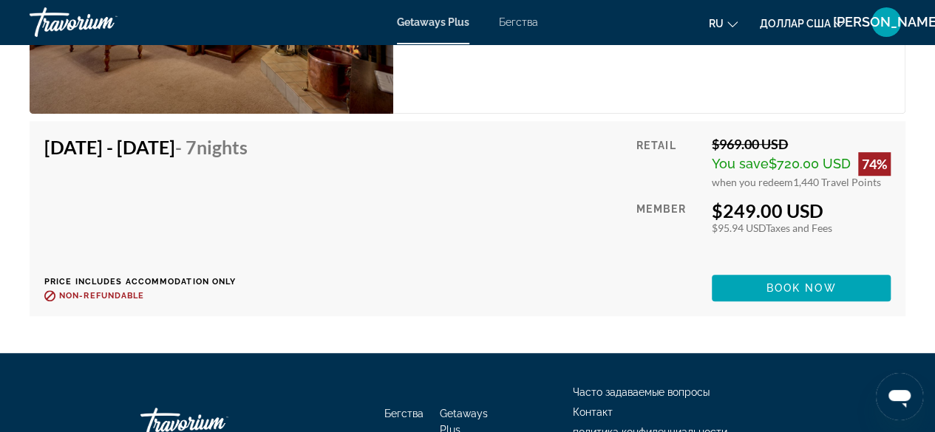
scroll to position [3233, 0]
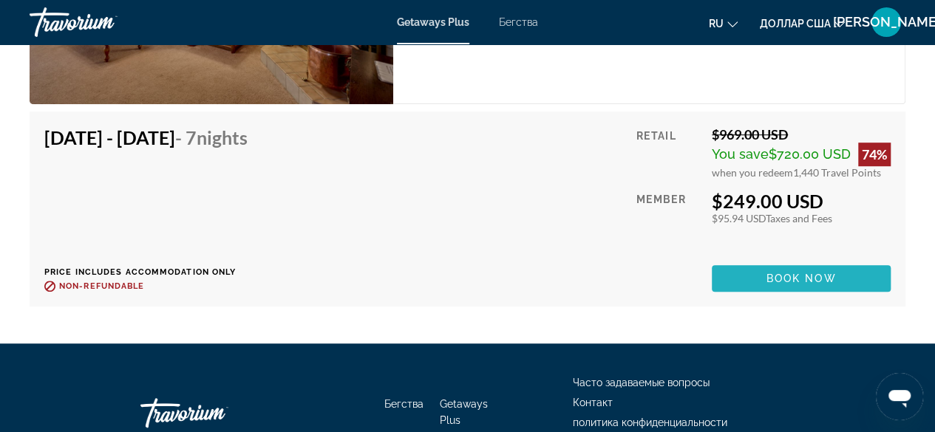
click at [799, 273] on span "Book now" at bounding box center [801, 279] width 70 height 12
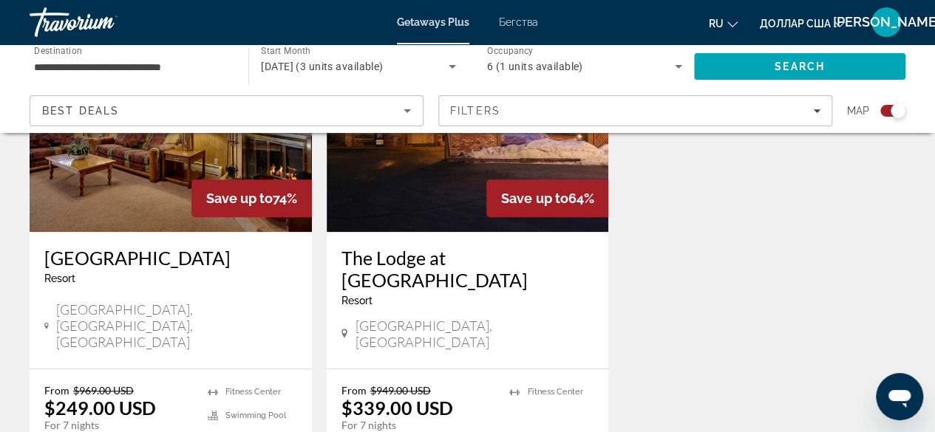
scroll to position [639, 0]
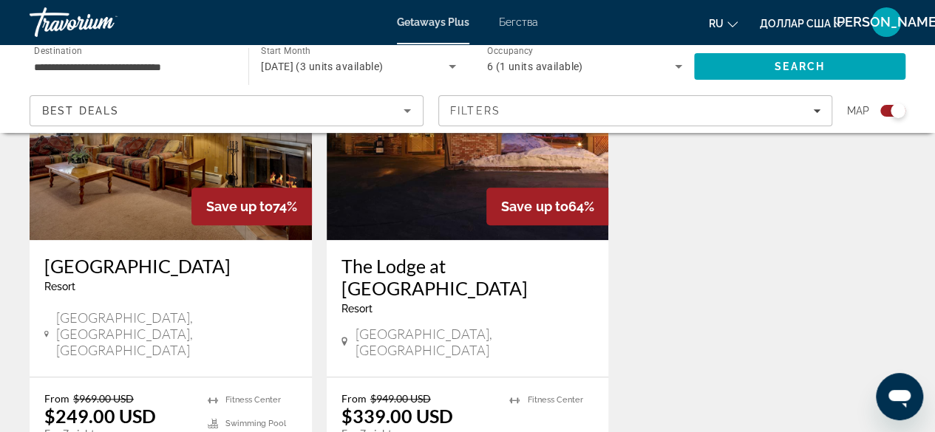
click at [141, 262] on h3 "[GEOGRAPHIC_DATA]" at bounding box center [170, 266] width 253 height 22
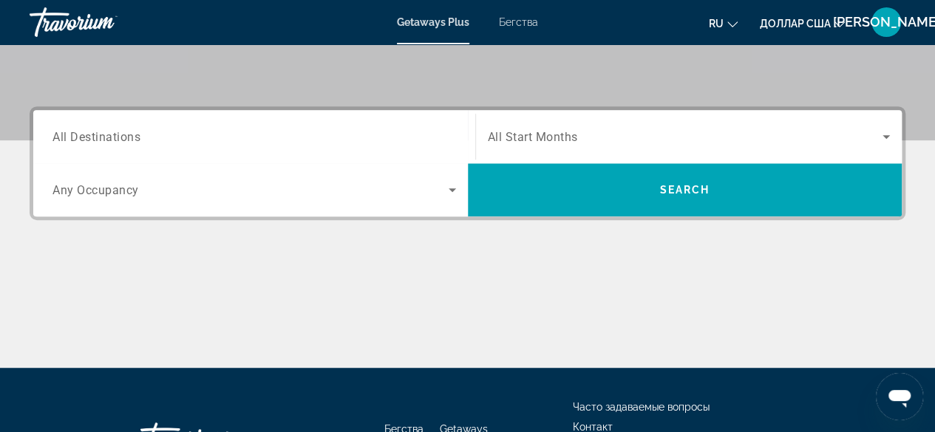
scroll to position [304, 0]
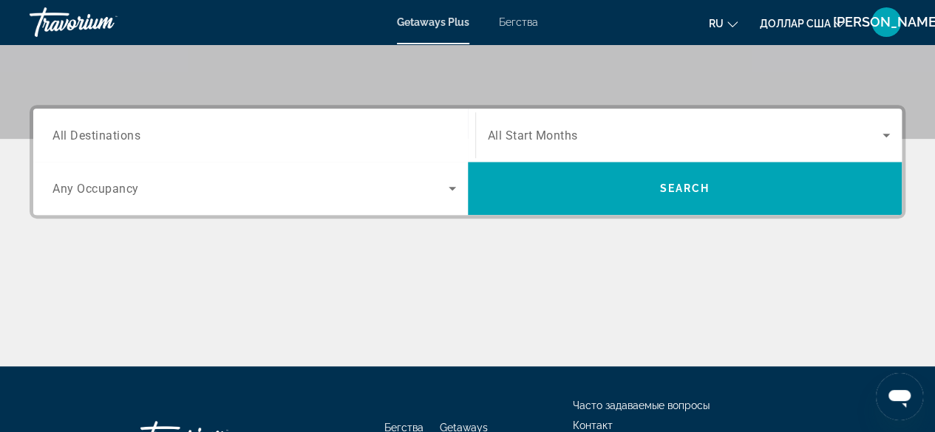
click at [56, 131] on span "All Destinations" at bounding box center [96, 135] width 88 height 14
click at [56, 131] on input "Destination All Destinations" at bounding box center [253, 136] width 403 height 18
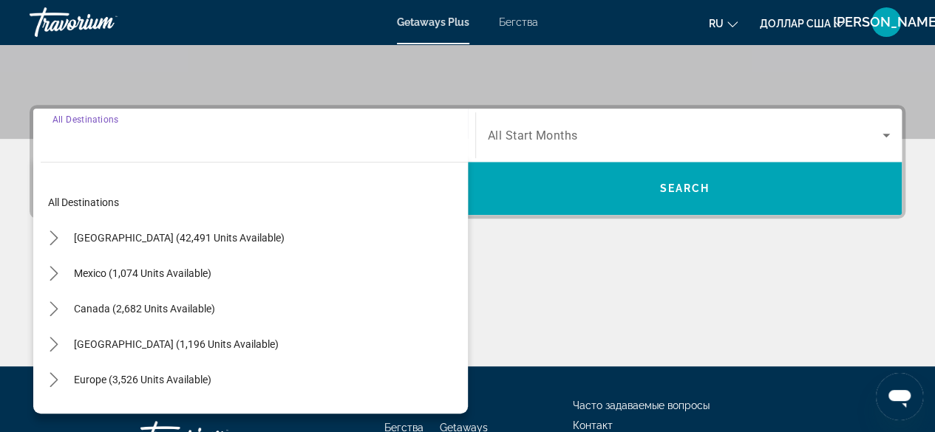
scroll to position [361, 0]
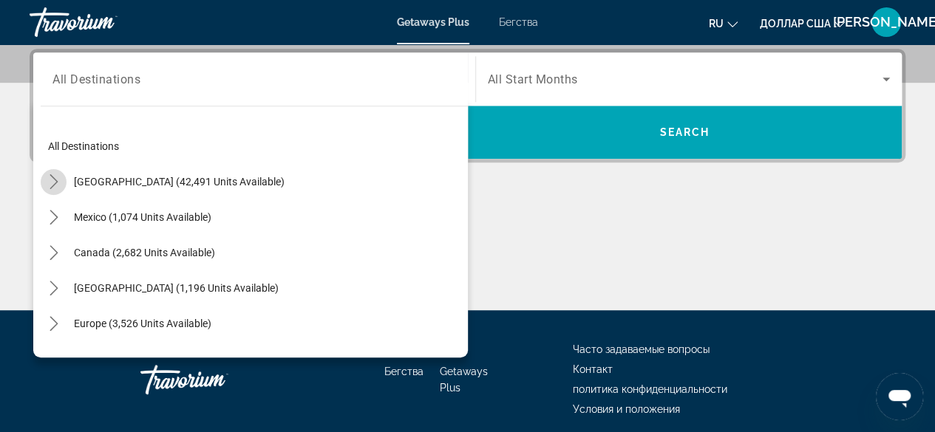
click at [53, 178] on icon "Toggle United States (42,491 units available) submenu" at bounding box center [54, 181] width 15 height 15
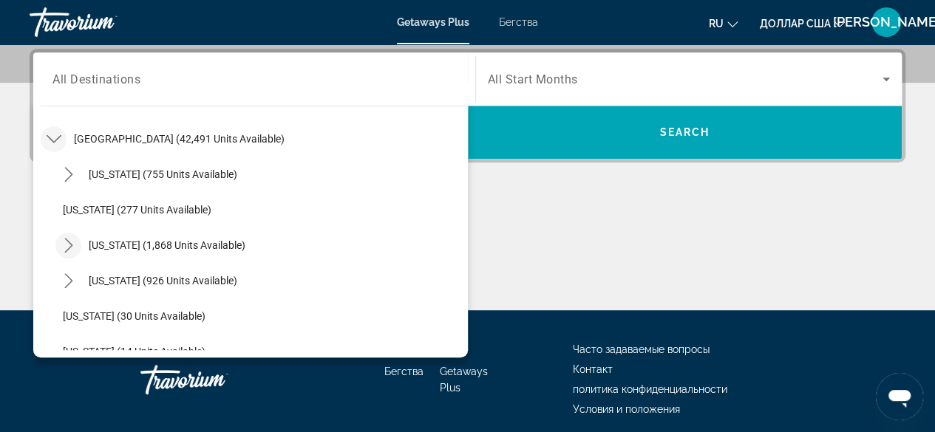
click at [69, 245] on icon "Toggle California (1,868 units available) submenu" at bounding box center [68, 245] width 15 height 15
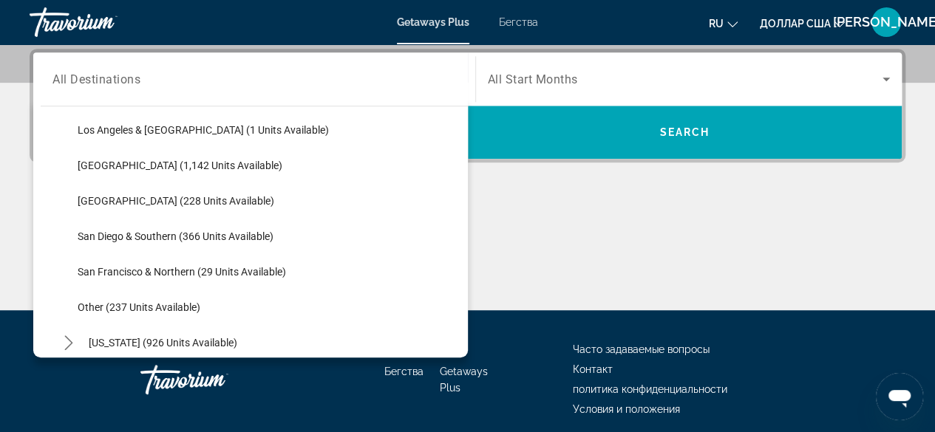
scroll to position [219, 0]
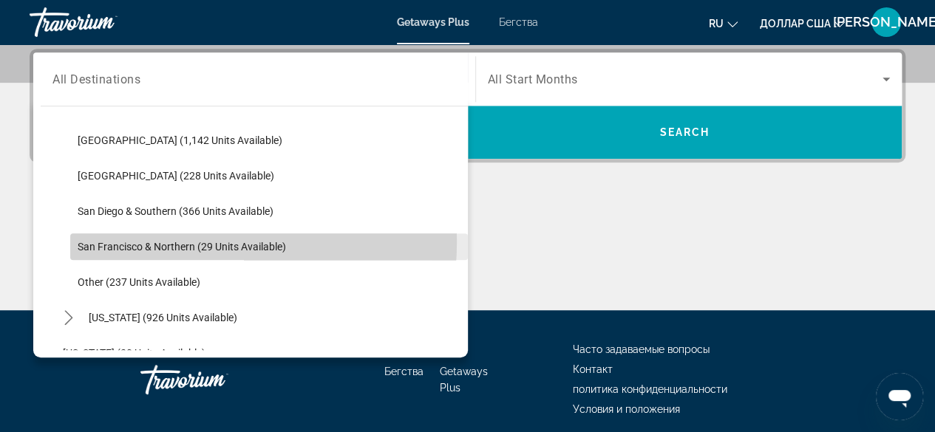
click at [162, 241] on span "San Francisco & Northern (29 units available)" at bounding box center [182, 247] width 208 height 12
type input "**********"
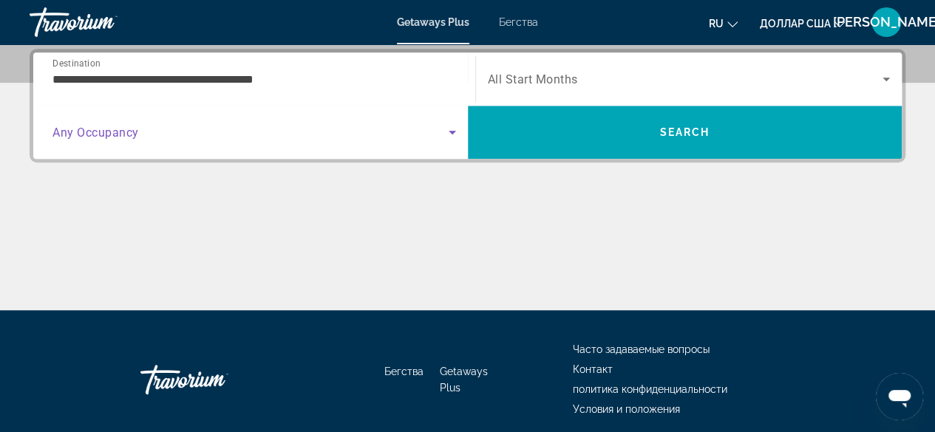
click at [446, 132] on icon "Search widget" at bounding box center [452, 132] width 18 height 18
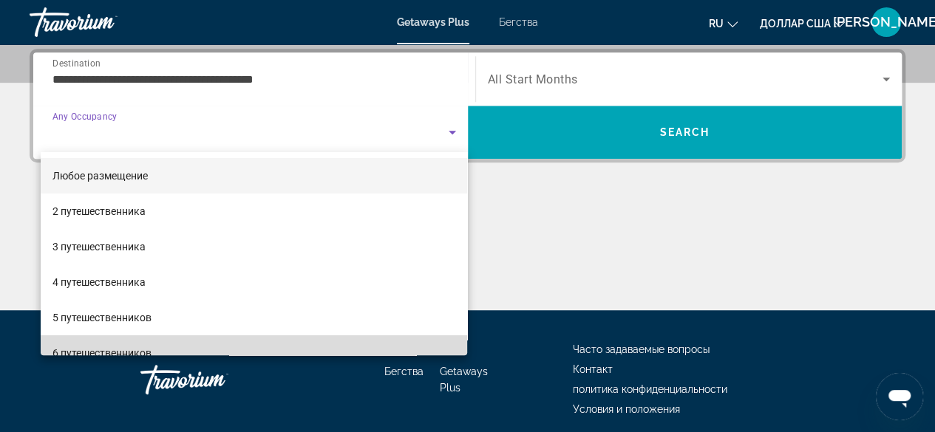
click at [371, 342] on mat-option "6 путешественников" at bounding box center [254, 352] width 427 height 35
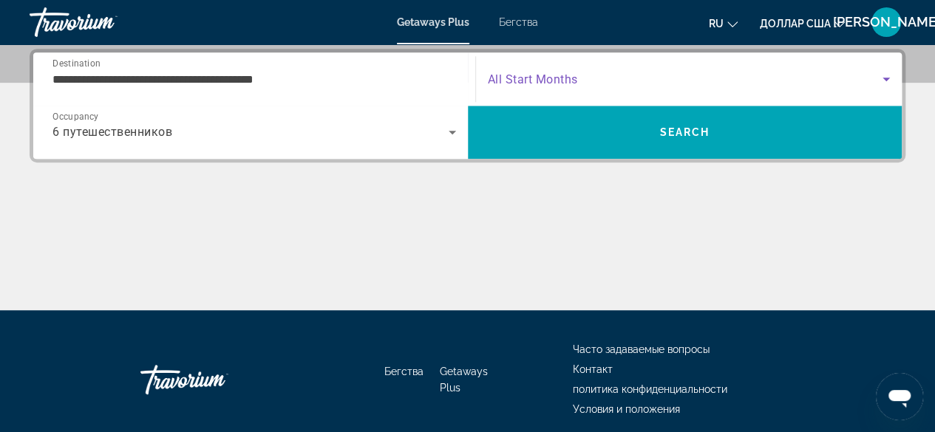
click at [886, 78] on icon "Search widget" at bounding box center [885, 80] width 7 height 4
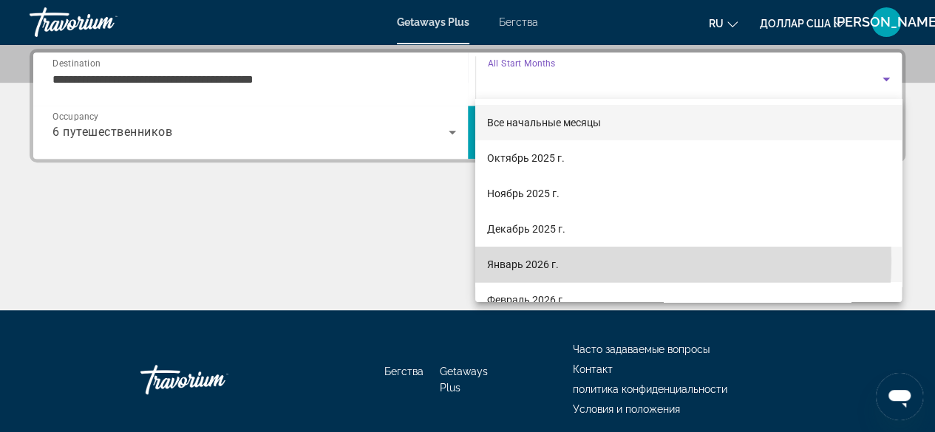
click at [587, 261] on mat-option "Январь 2026 г." at bounding box center [688, 264] width 426 height 35
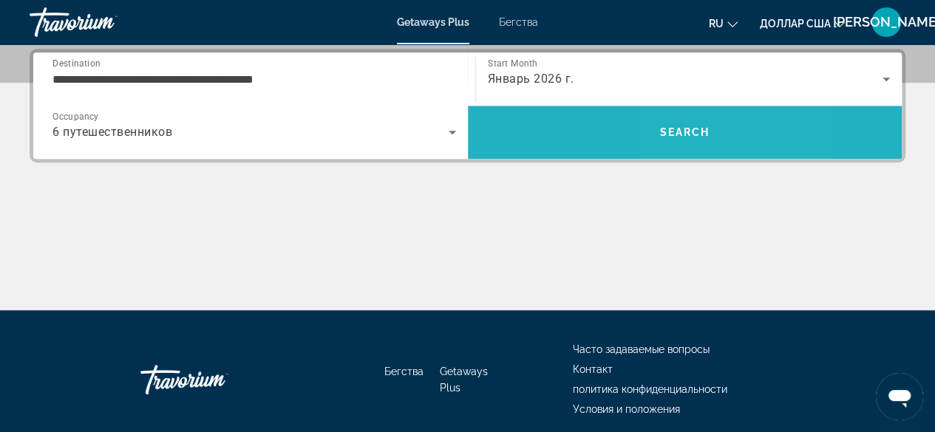
click at [679, 127] on span "Search" at bounding box center [684, 132] width 50 height 12
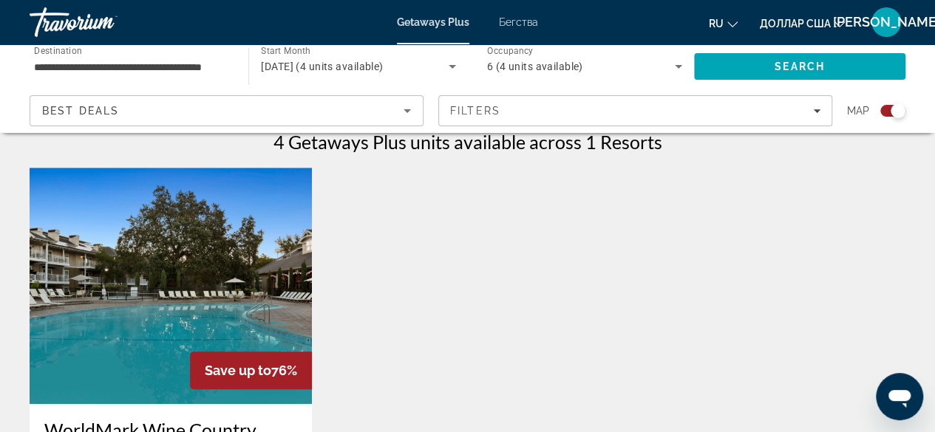
scroll to position [471, 0]
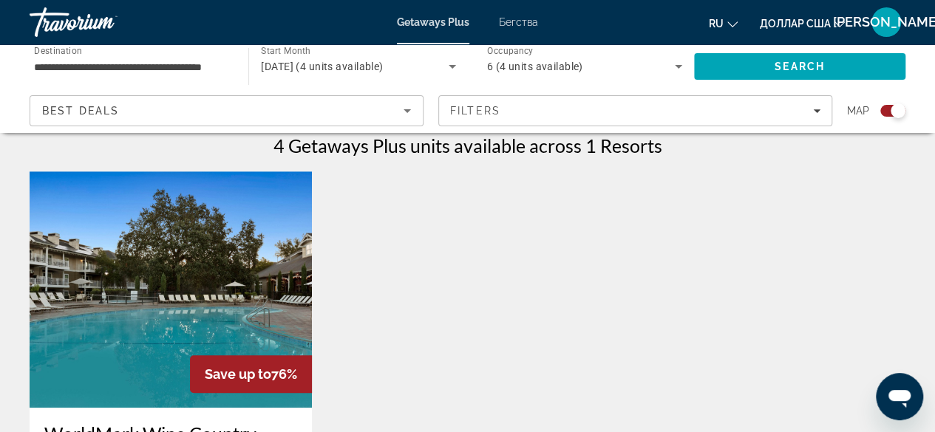
click at [154, 252] on img "Основное содержание" at bounding box center [171, 289] width 282 height 236
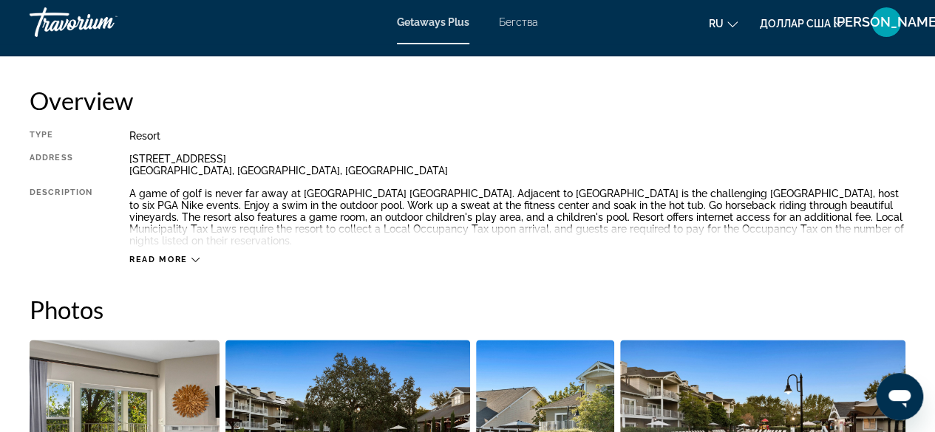
scroll to position [710, 0]
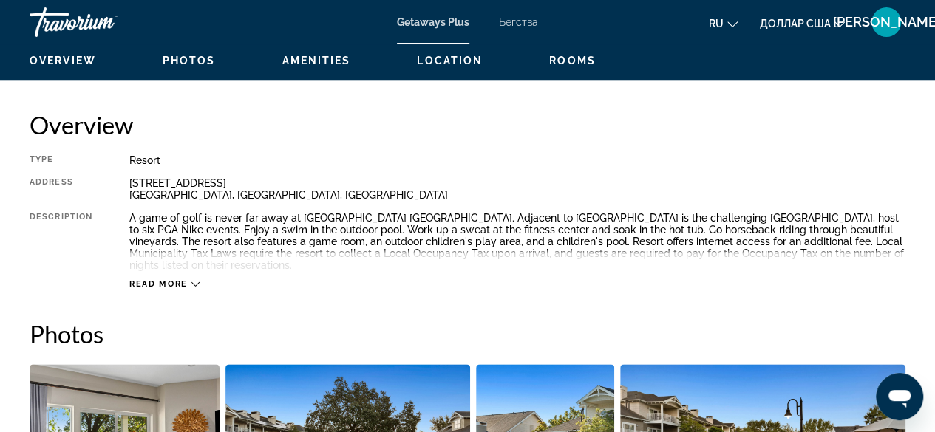
click at [197, 285] on icon "Основное содержание" at bounding box center [195, 284] width 8 height 8
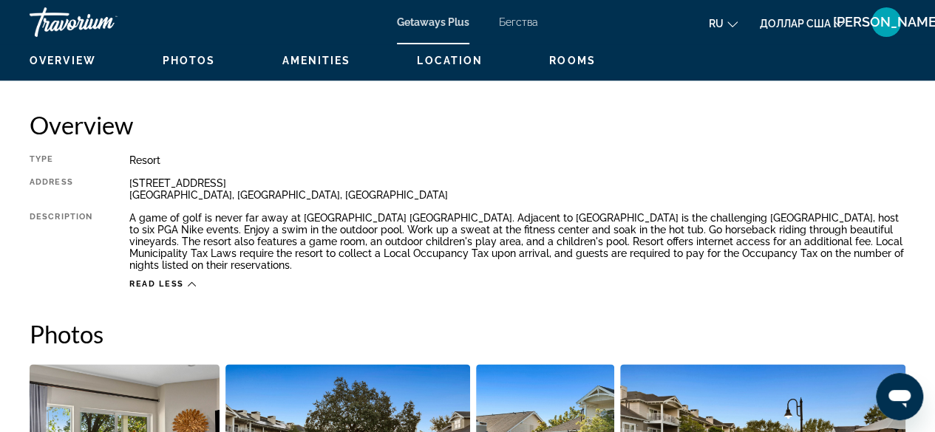
click at [194, 283] on icon "Основное содержание" at bounding box center [192, 284] width 8 height 8
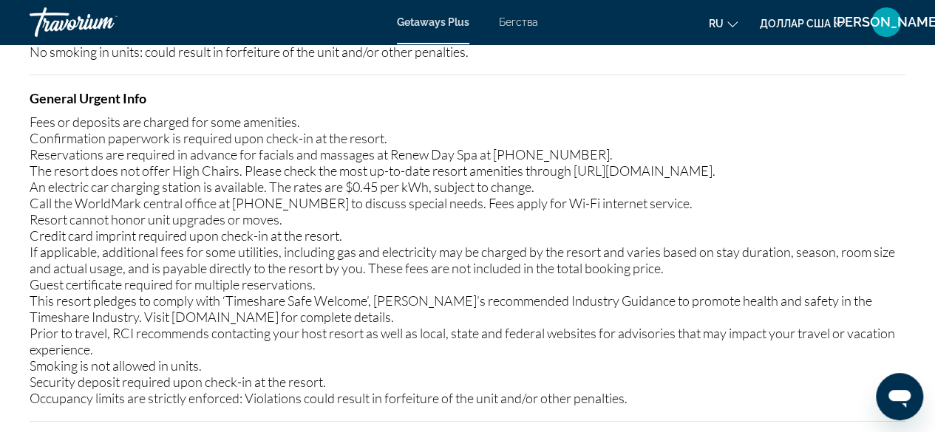
scroll to position [2082, 0]
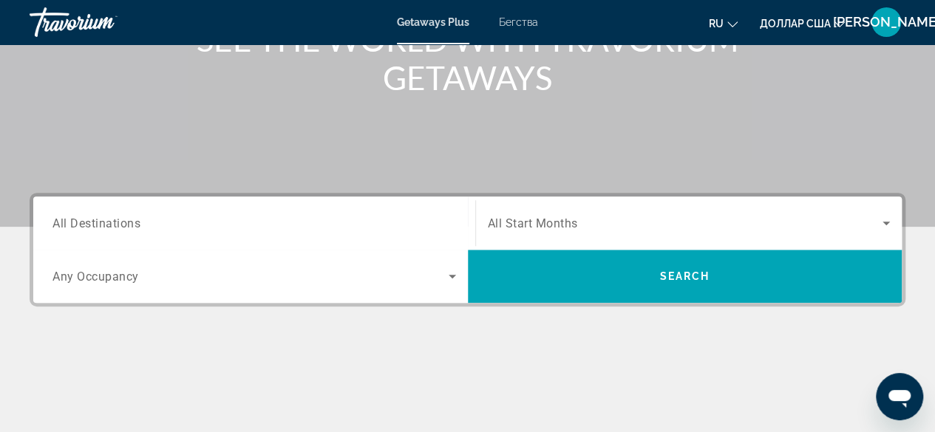
scroll to position [219, 0]
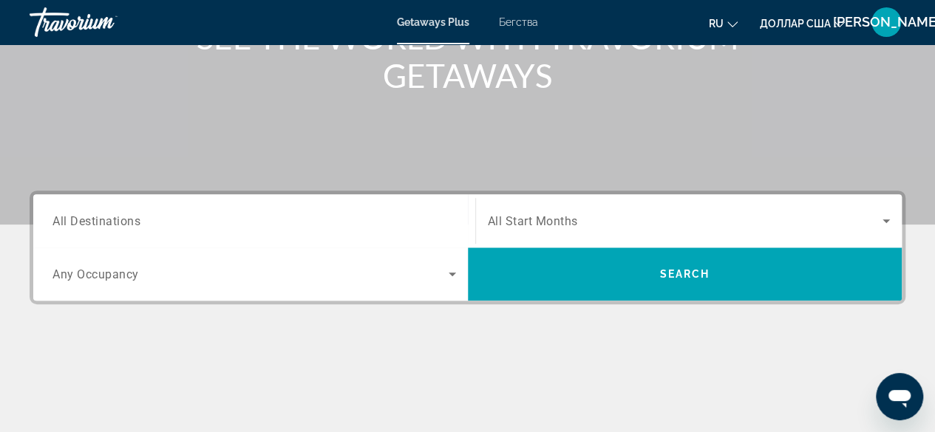
click at [95, 222] on span "All Destinations" at bounding box center [96, 221] width 88 height 14
click at [95, 222] on input "Destination All Destinations" at bounding box center [253, 222] width 403 height 18
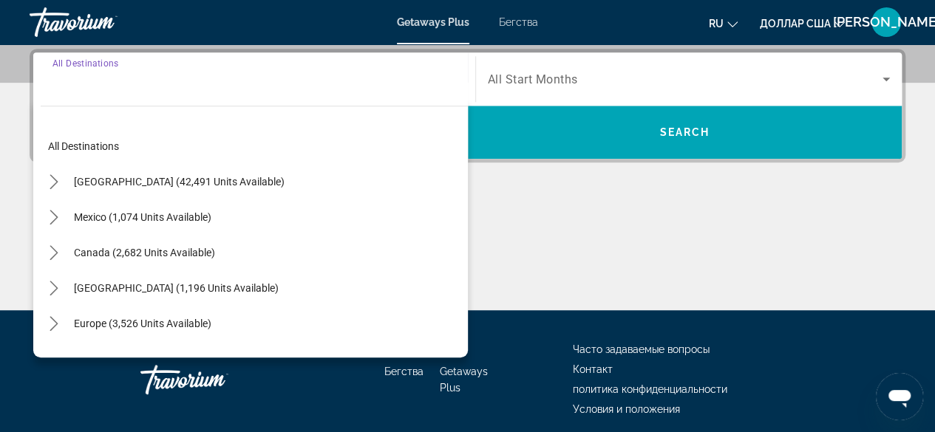
scroll to position [361, 0]
click at [50, 178] on icon "Toggle United States (42,491 units available) submenu" at bounding box center [54, 181] width 15 height 15
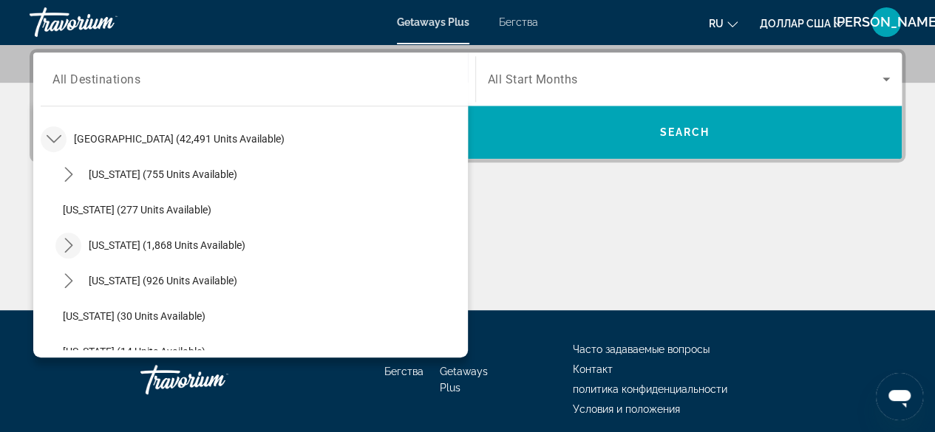
click at [69, 246] on icon "Toggle California (1,868 units available) submenu" at bounding box center [68, 245] width 8 height 15
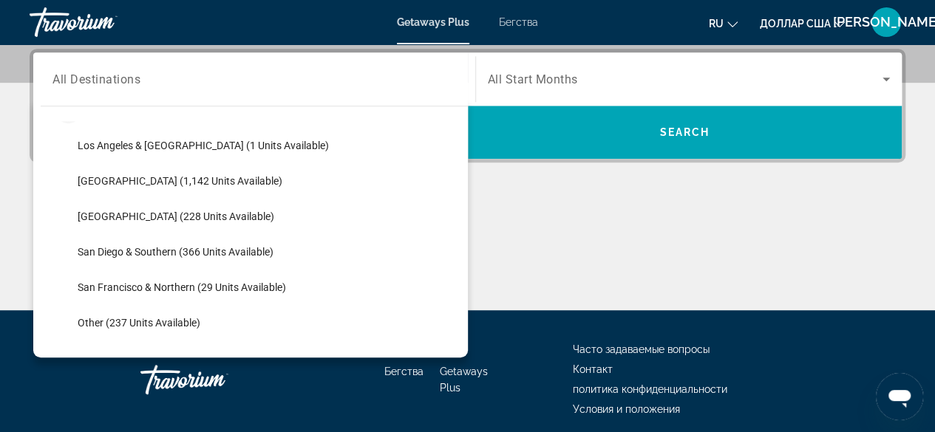
scroll to position [188, 0]
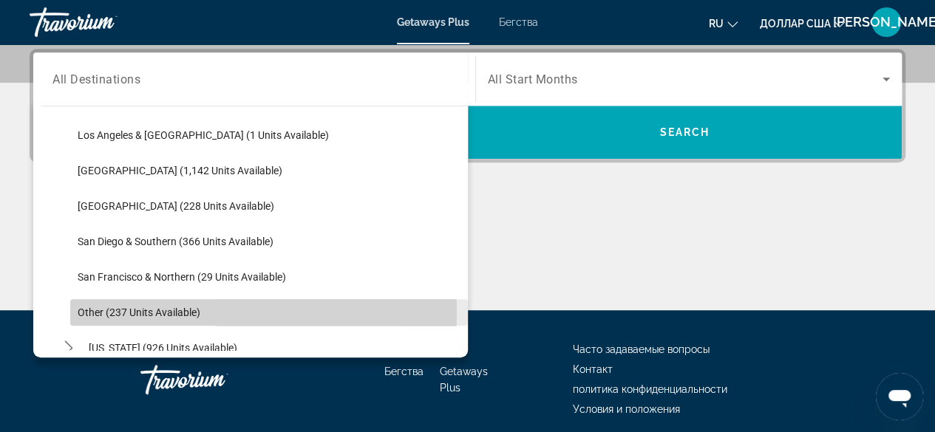
click at [149, 311] on span "Other (237 units available)" at bounding box center [139, 313] width 123 height 12
type input "**********"
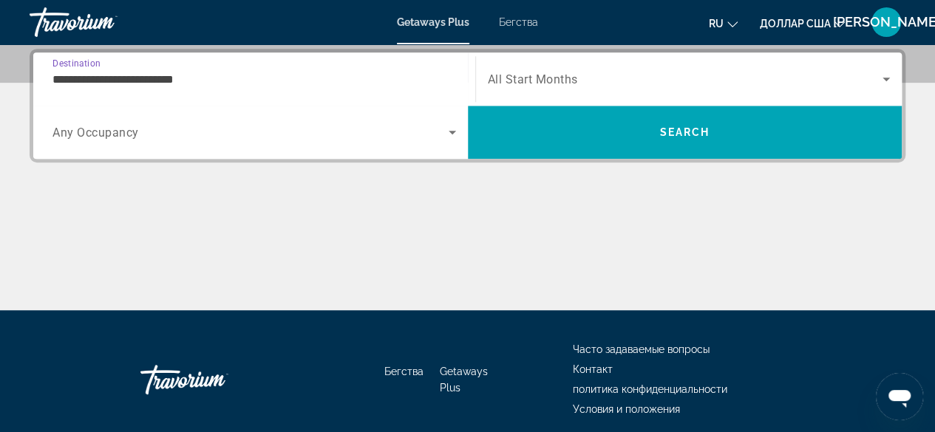
click at [451, 134] on icon "Search widget" at bounding box center [452, 132] width 18 height 18
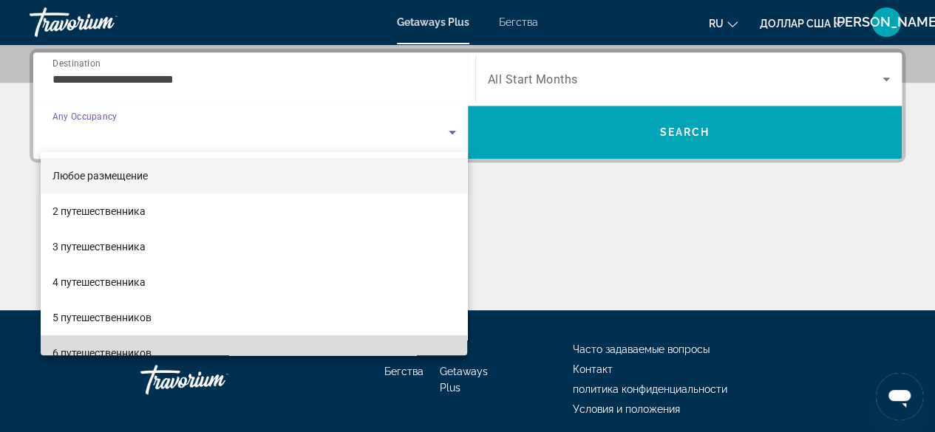
click at [326, 348] on mat-option "6 путешественников" at bounding box center [254, 352] width 427 height 35
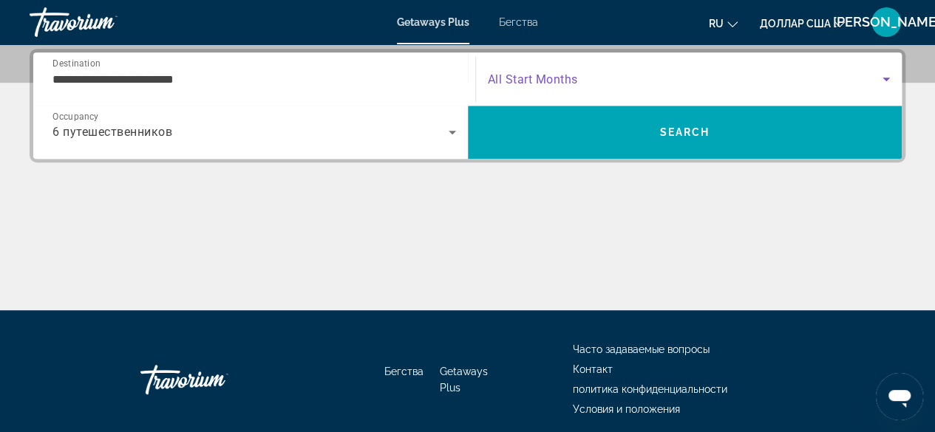
click at [887, 78] on icon "Search widget" at bounding box center [885, 80] width 7 height 4
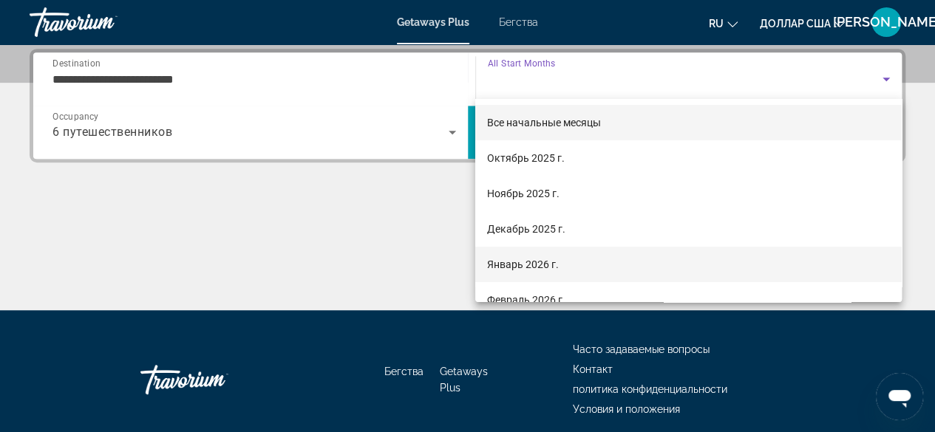
click at [621, 265] on mat-option "Январь 2026 г." at bounding box center [688, 264] width 426 height 35
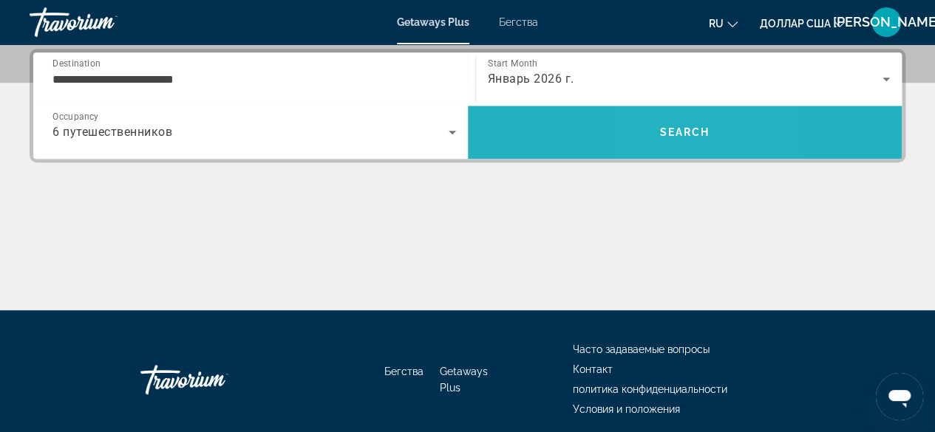
click at [665, 123] on span "Search" at bounding box center [685, 132] width 434 height 35
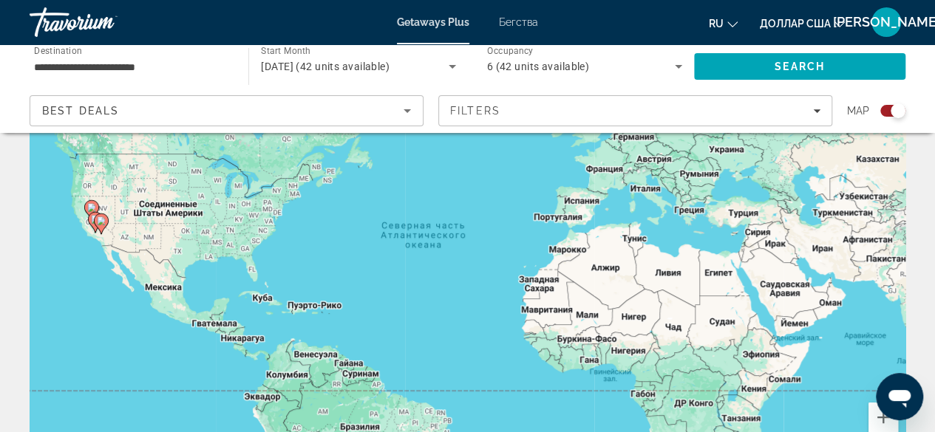
scroll to position [106, 0]
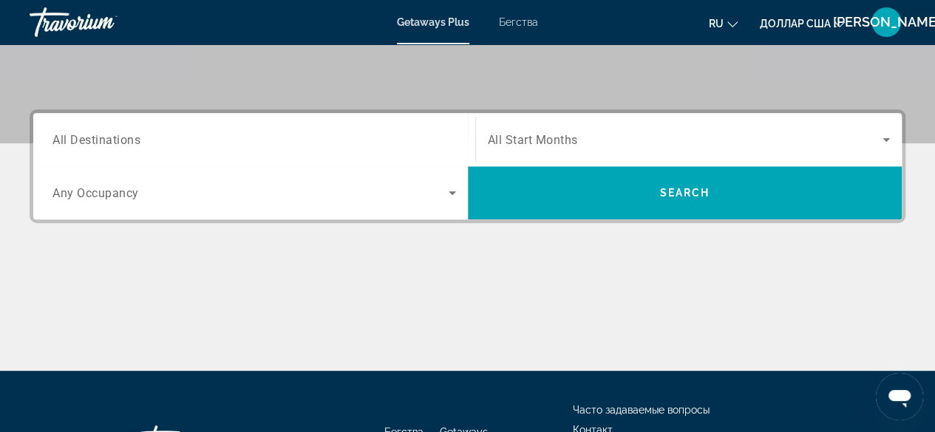
scroll to position [308, 0]
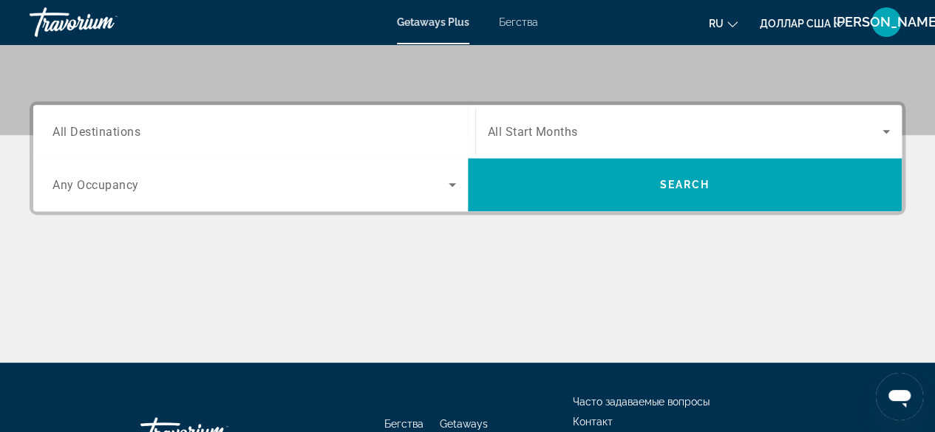
click at [116, 131] on span "All Destinations" at bounding box center [96, 131] width 88 height 14
click at [116, 131] on input "Destination All Destinations" at bounding box center [253, 132] width 403 height 18
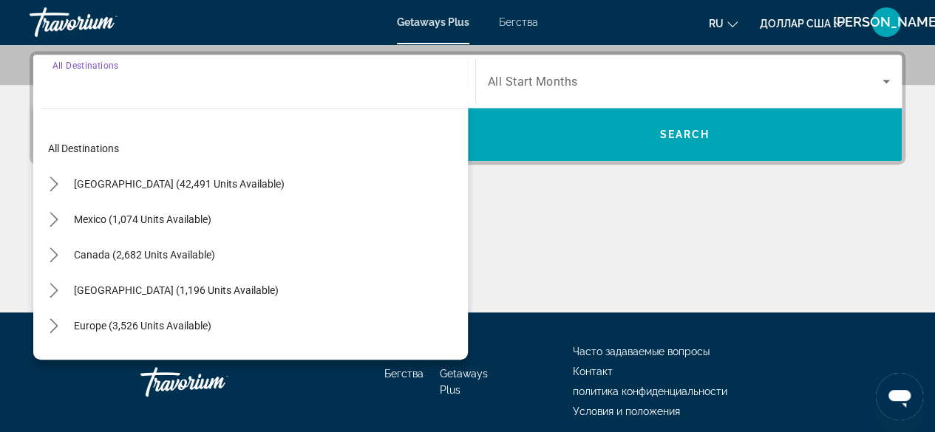
scroll to position [361, 0]
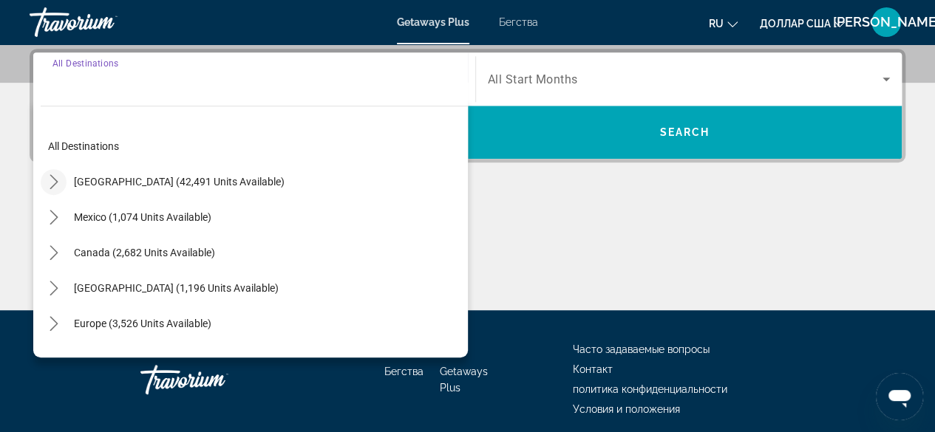
click at [49, 177] on icon "Toggle United States (42,491 units available) submenu" at bounding box center [54, 181] width 15 height 15
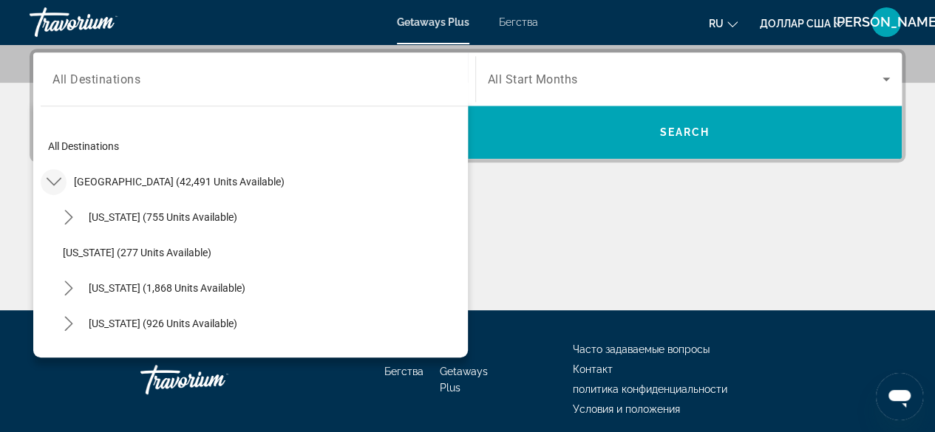
scroll to position [43, 0]
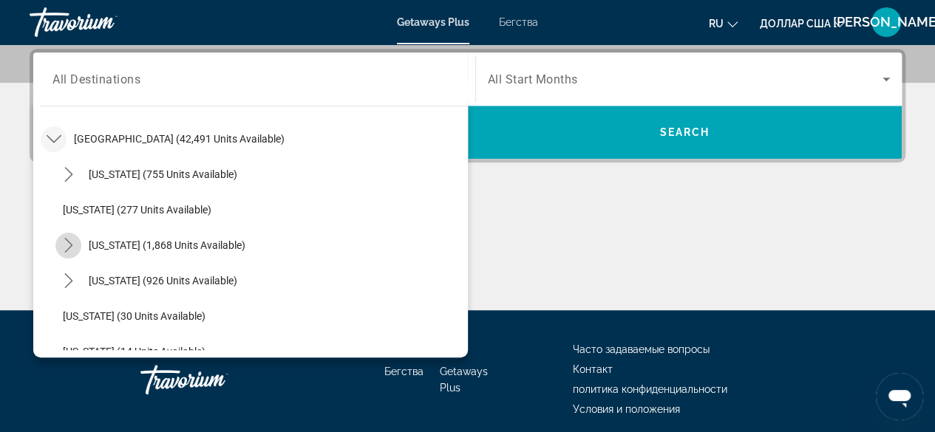
click at [71, 245] on icon "Toggle California (1,868 units available) submenu" at bounding box center [68, 245] width 8 height 15
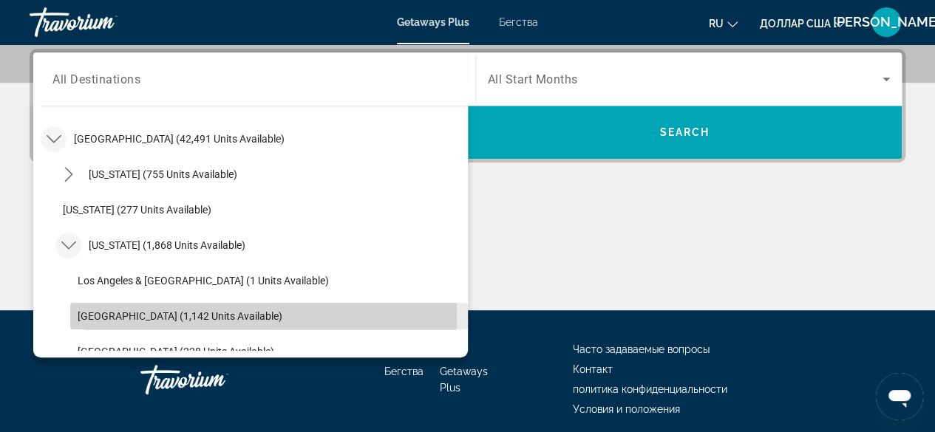
click at [82, 314] on span "[GEOGRAPHIC_DATA] (1,142 units available)" at bounding box center [180, 316] width 205 height 12
type input "**********"
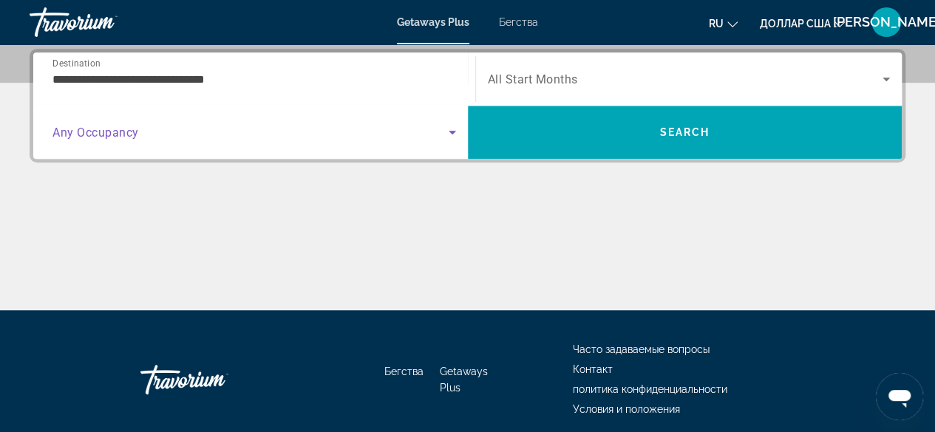
click at [451, 129] on icon "Search widget" at bounding box center [452, 132] width 18 height 18
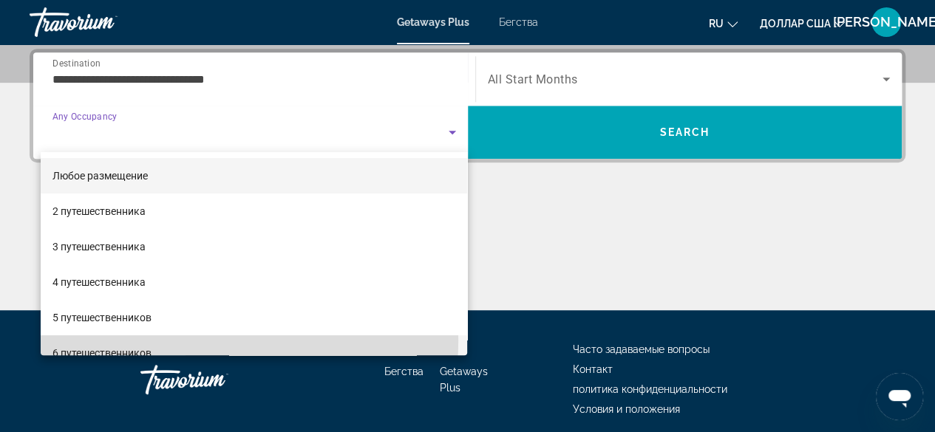
click at [228, 341] on mat-option "6 путешественников" at bounding box center [254, 352] width 427 height 35
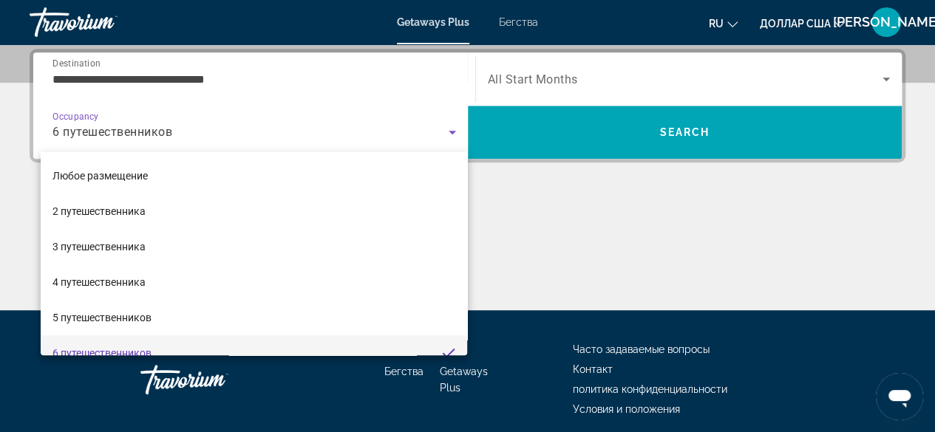
scroll to position [16, 0]
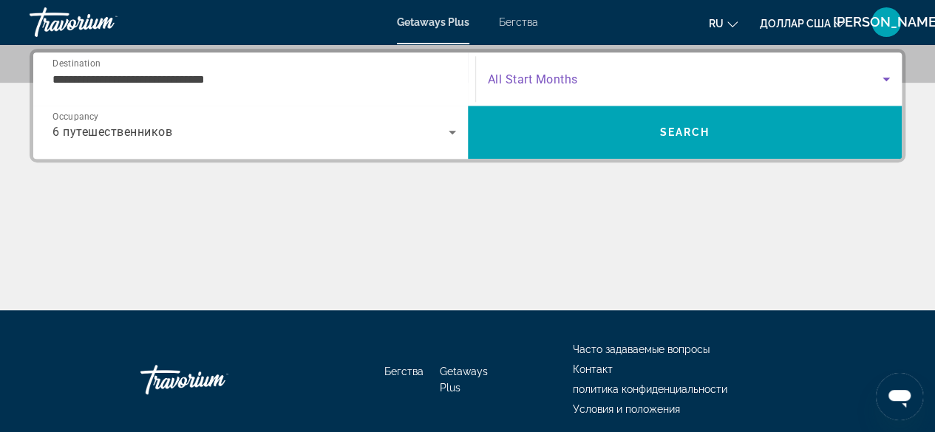
click at [887, 78] on icon "Search widget" at bounding box center [885, 80] width 7 height 4
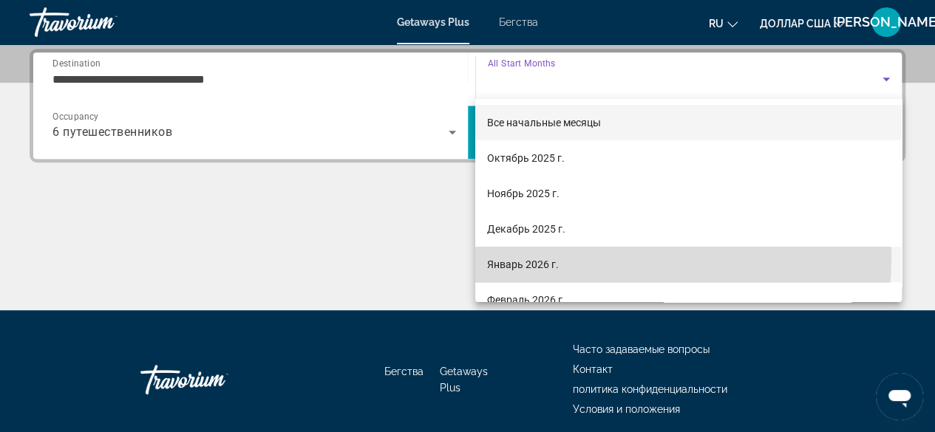
click at [621, 258] on mat-option "Январь 2026 г." at bounding box center [688, 264] width 426 height 35
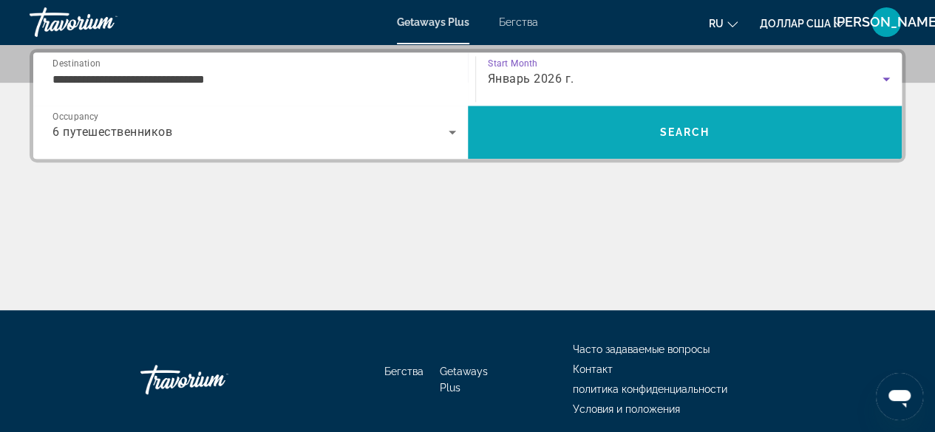
click at [675, 126] on span "Search" at bounding box center [684, 132] width 50 height 12
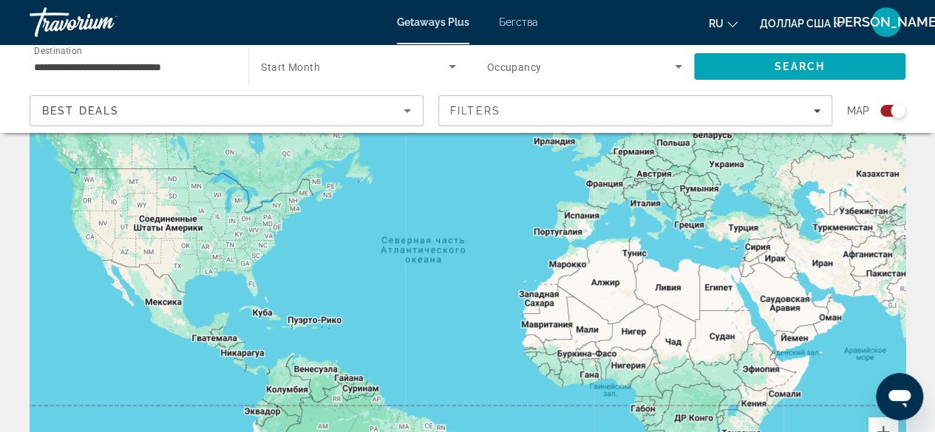
scroll to position [59, 0]
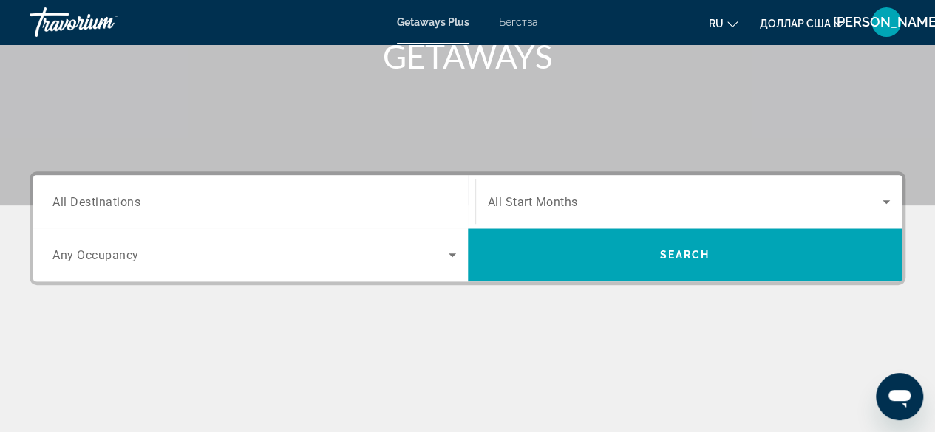
scroll to position [244, 0]
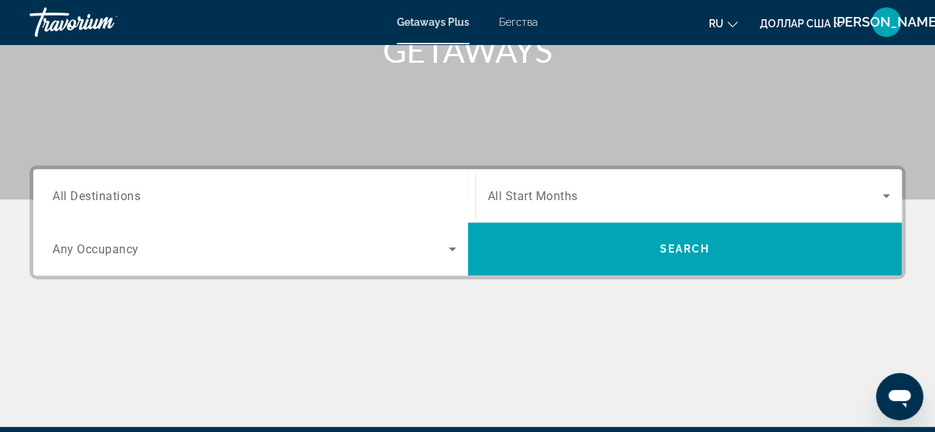
click at [98, 185] on div "Search widget" at bounding box center [253, 196] width 403 height 42
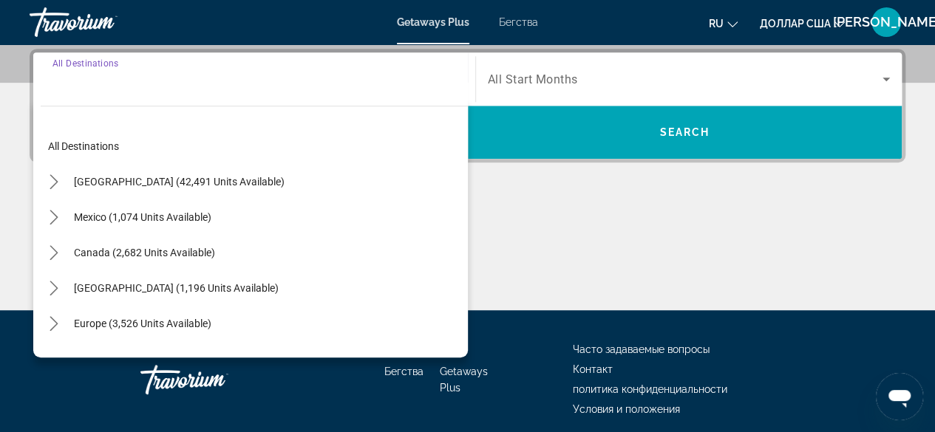
scroll to position [361, 0]
click at [55, 181] on icon "Toggle United States (42,491 units available) submenu" at bounding box center [54, 181] width 15 height 15
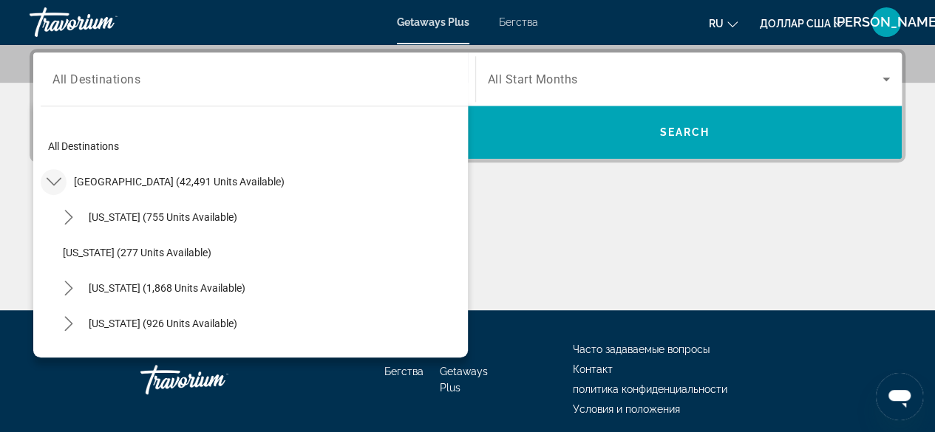
scroll to position [43, 0]
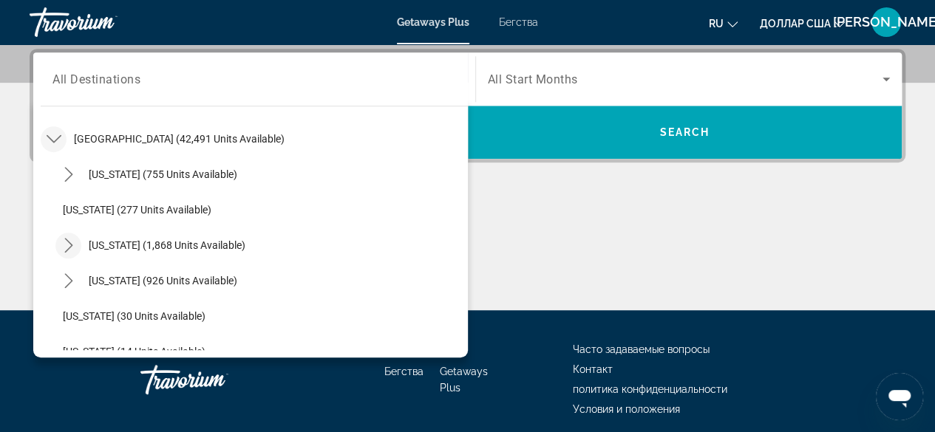
click at [69, 244] on icon "Toggle California (1,868 units available) submenu" at bounding box center [68, 245] width 15 height 15
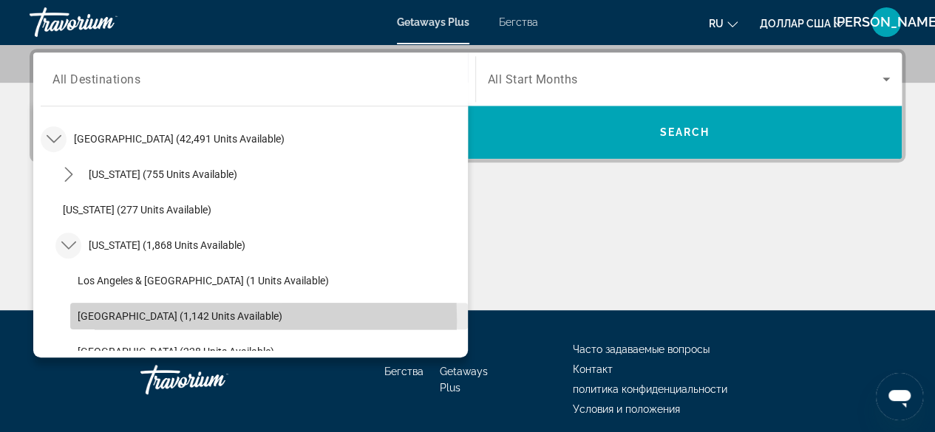
click at [87, 318] on span "[GEOGRAPHIC_DATA] (1,142 units available)" at bounding box center [180, 316] width 205 height 12
type input "**********"
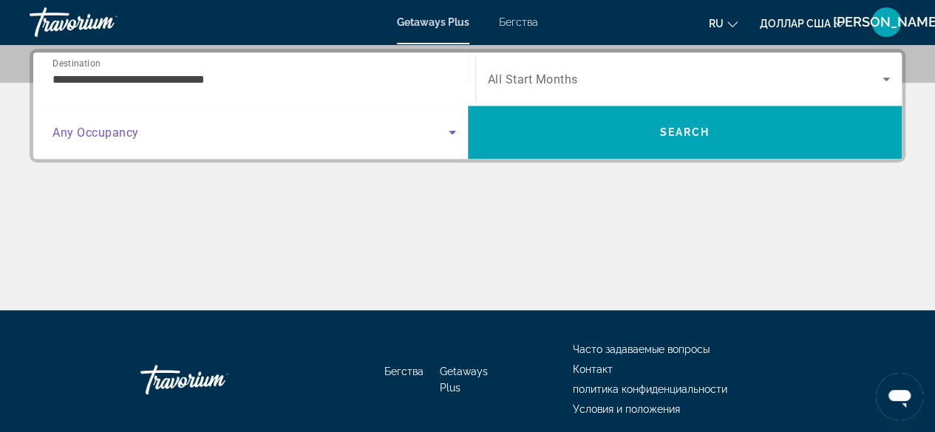
click at [449, 135] on icon "Search widget" at bounding box center [452, 132] width 18 height 18
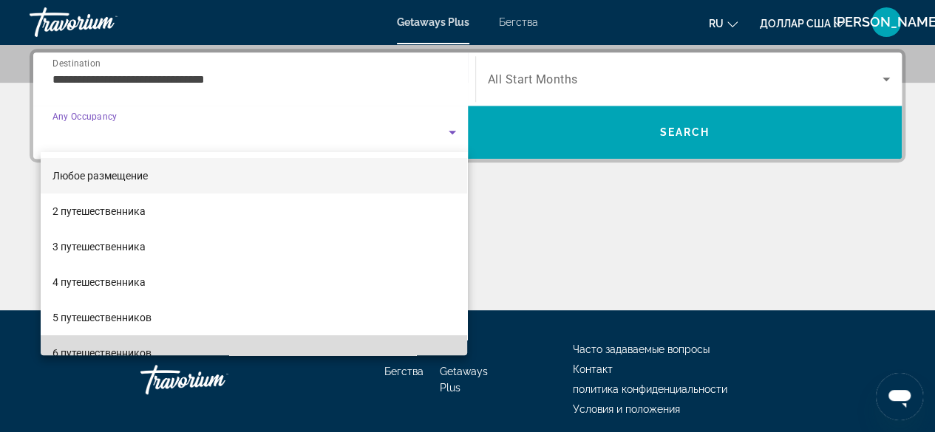
click at [305, 351] on mat-option "6 путешественников" at bounding box center [254, 352] width 427 height 35
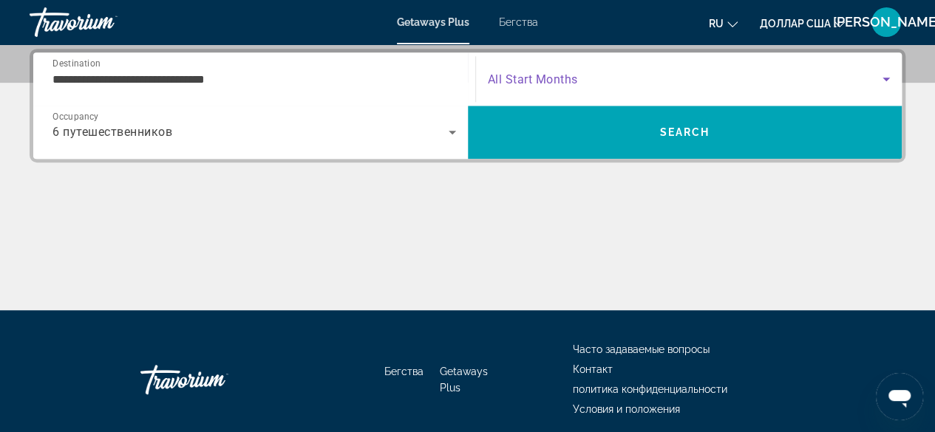
click at [884, 75] on icon "Search widget" at bounding box center [886, 79] width 18 height 18
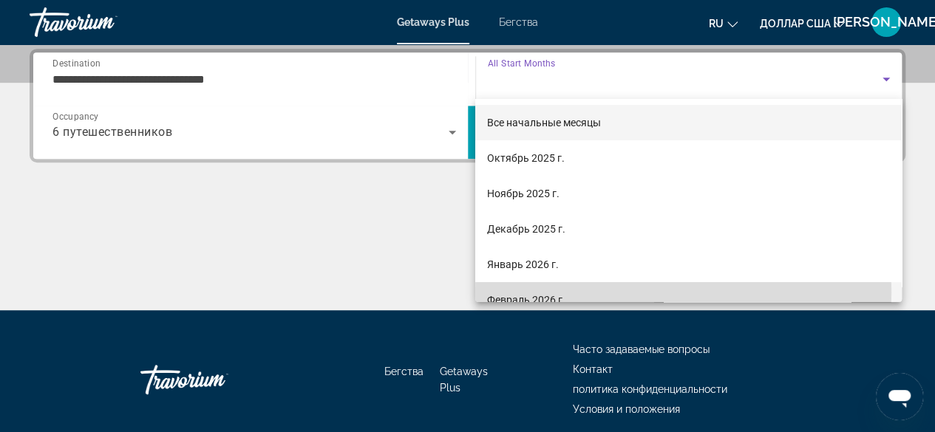
click at [584, 292] on mat-option "Февраль 2026 г." at bounding box center [688, 299] width 426 height 35
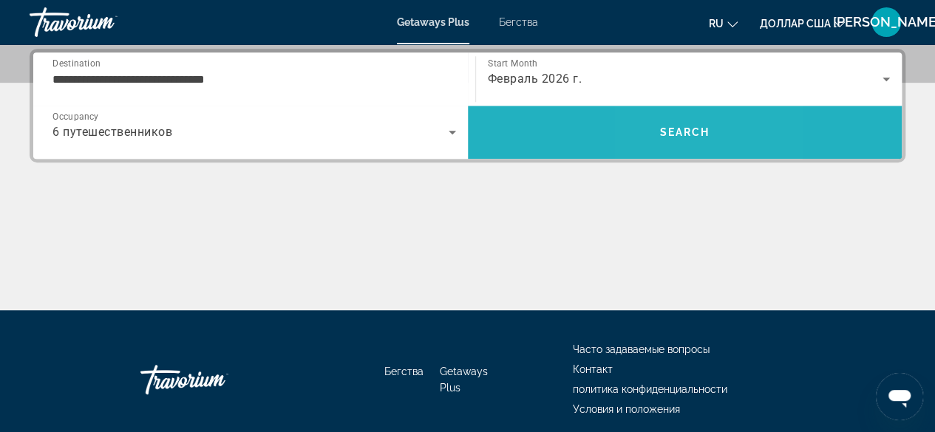
click at [665, 123] on span "Search" at bounding box center [685, 132] width 434 height 35
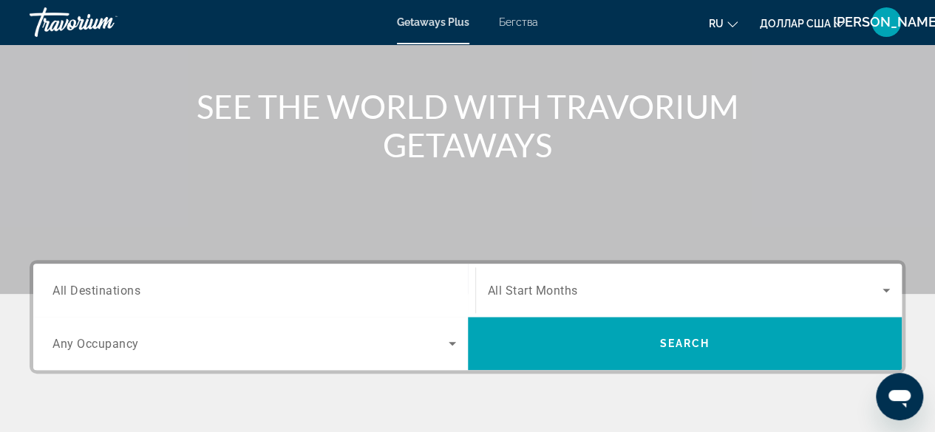
scroll to position [155, 0]
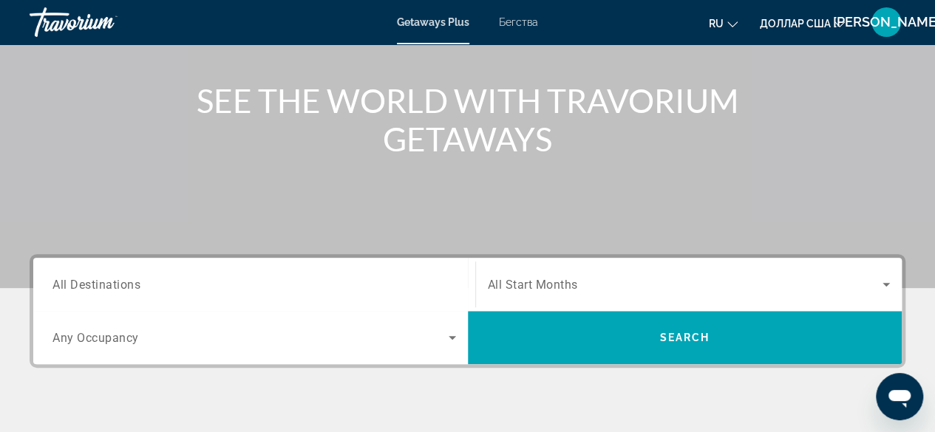
click at [99, 284] on span "All Destinations" at bounding box center [96, 284] width 88 height 14
click at [99, 284] on input "Destination All Destinations" at bounding box center [253, 285] width 403 height 18
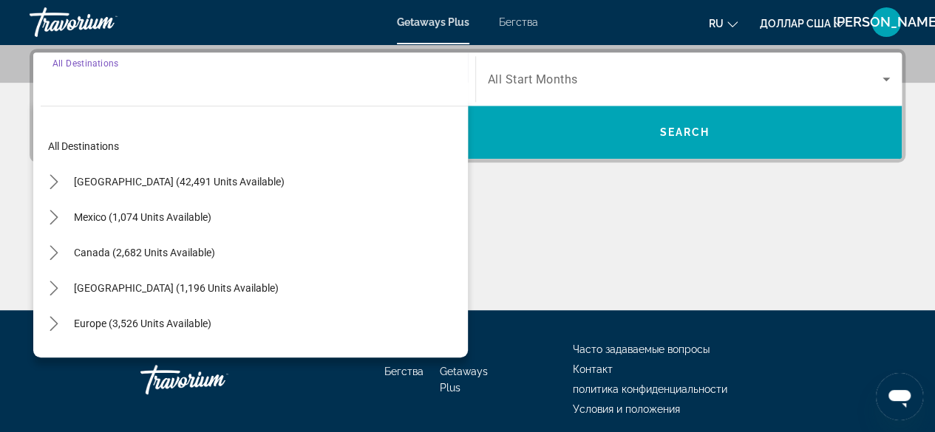
scroll to position [361, 0]
click at [50, 180] on icon "Toggle United States (42,491 units available) submenu" at bounding box center [54, 181] width 15 height 15
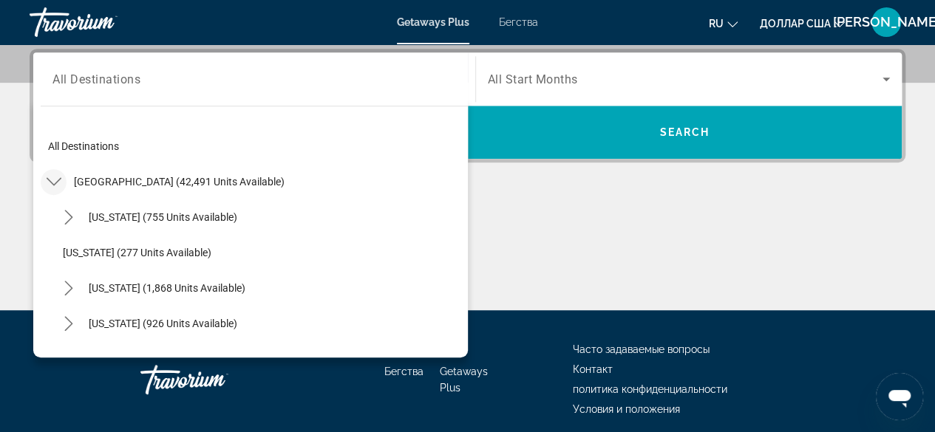
scroll to position [43, 0]
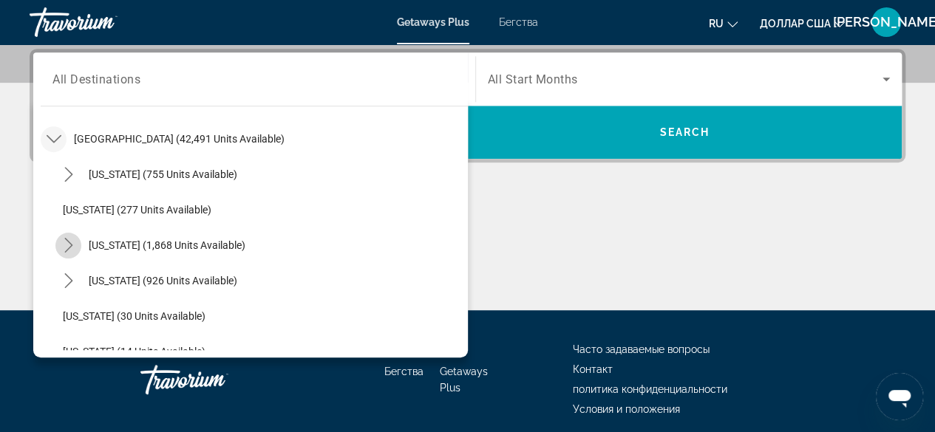
click at [71, 245] on icon "Toggle California (1,868 units available) submenu" at bounding box center [68, 245] width 8 height 15
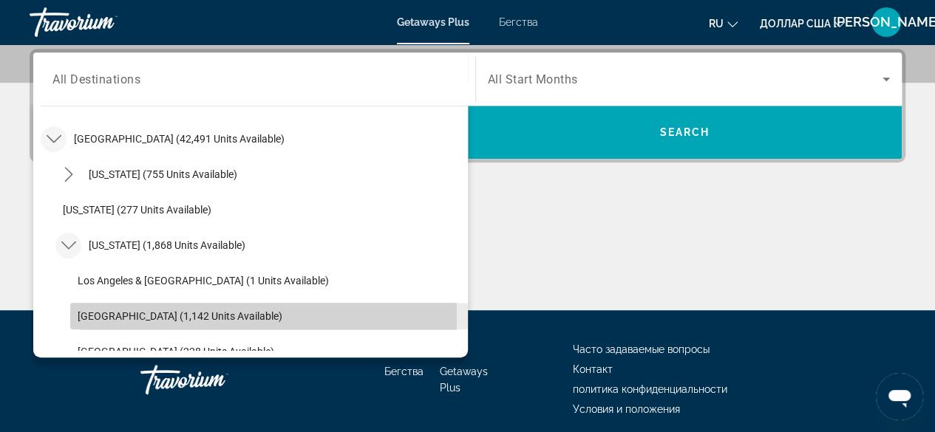
click at [80, 317] on span "[GEOGRAPHIC_DATA] (1,142 units available)" at bounding box center [180, 316] width 205 height 12
type input "**********"
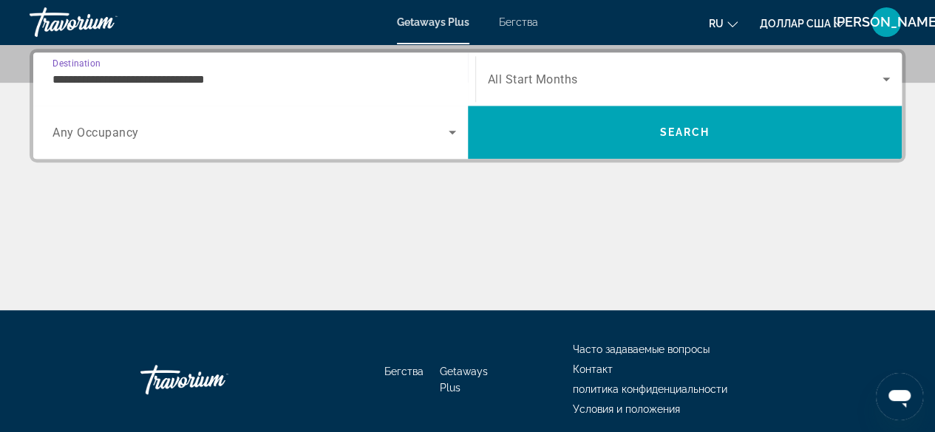
click at [454, 137] on icon "Search widget" at bounding box center [452, 132] width 18 height 18
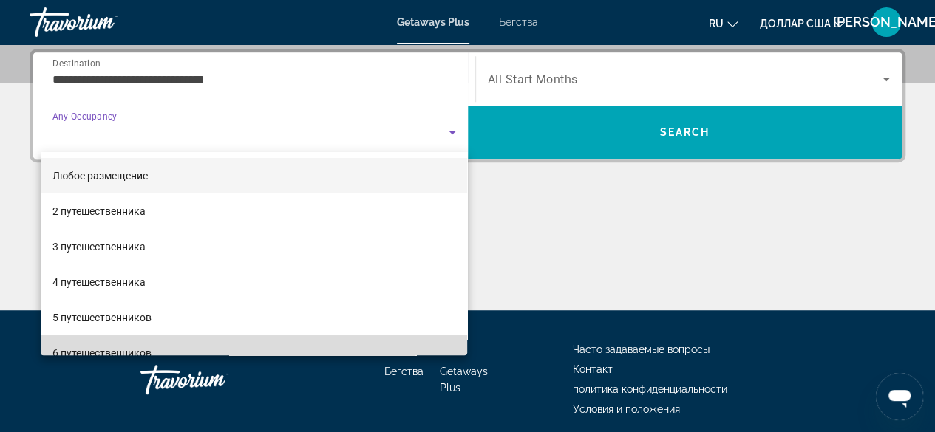
click at [273, 340] on mat-option "6 путешественников" at bounding box center [254, 352] width 427 height 35
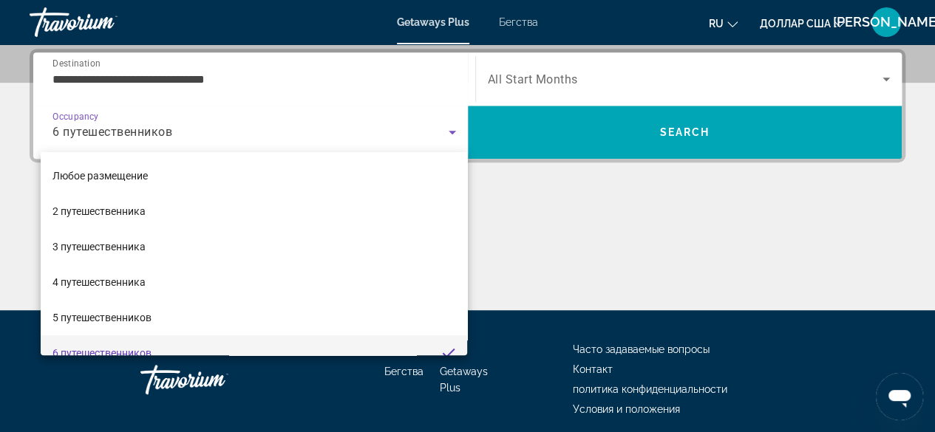
scroll to position [0, 0]
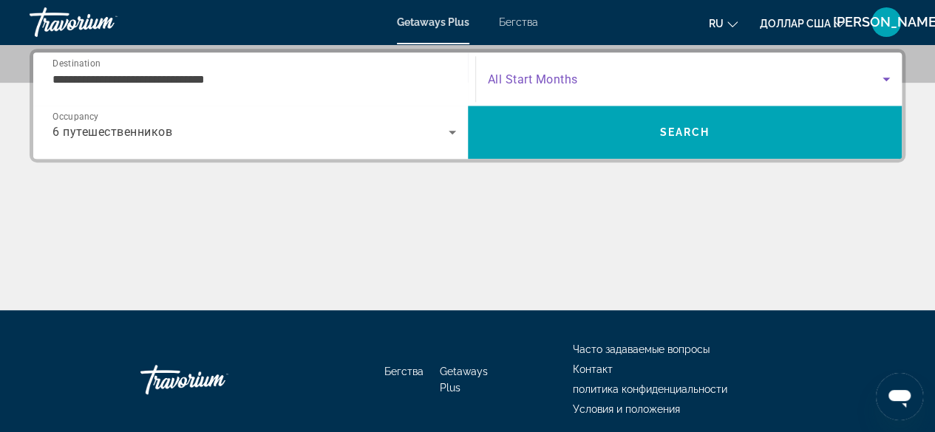
click at [882, 80] on icon "Search widget" at bounding box center [886, 79] width 18 height 18
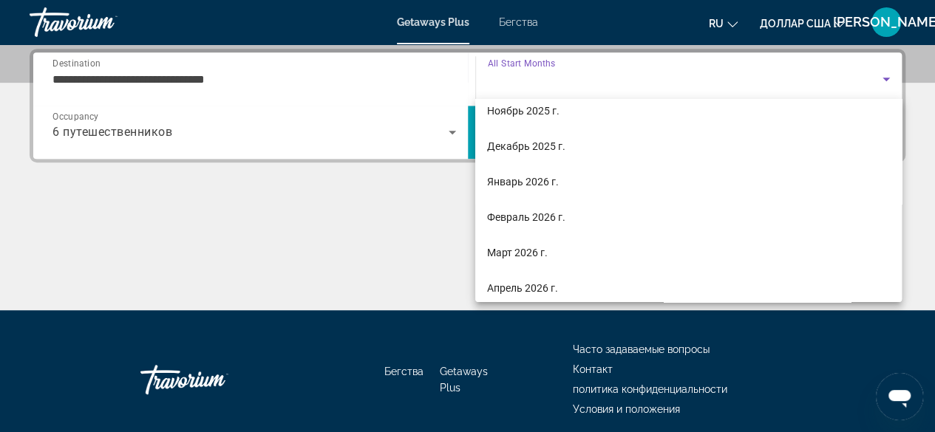
scroll to position [89, 0]
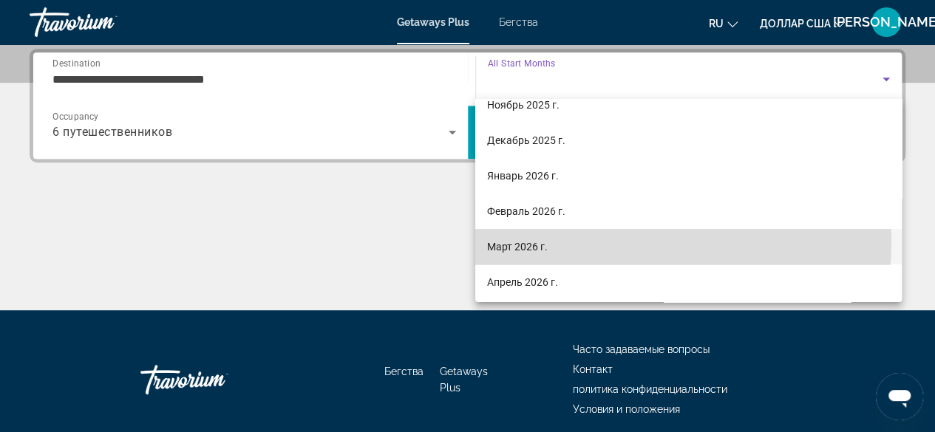
click at [576, 240] on mat-option "Март 2026 г." at bounding box center [688, 246] width 426 height 35
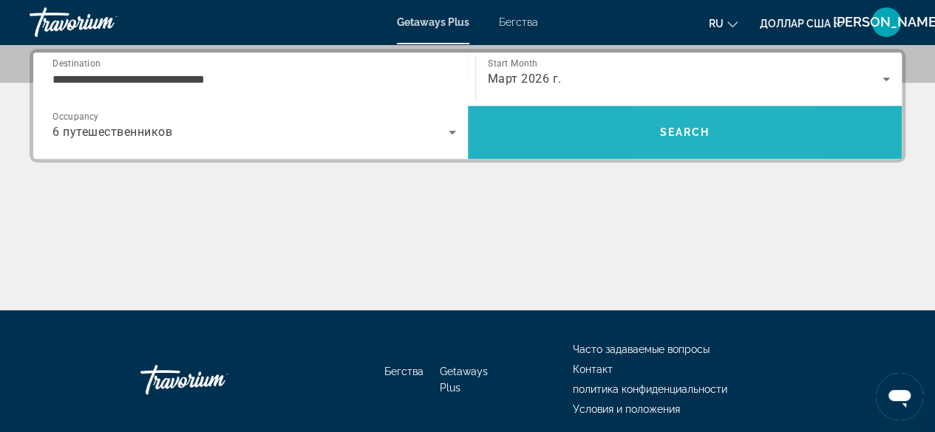
click at [674, 124] on span "Search" at bounding box center [685, 132] width 434 height 35
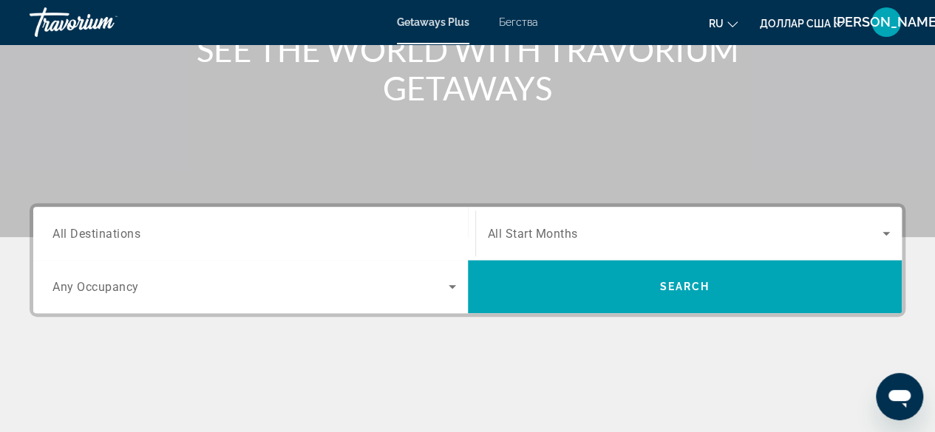
scroll to position [210, 0]
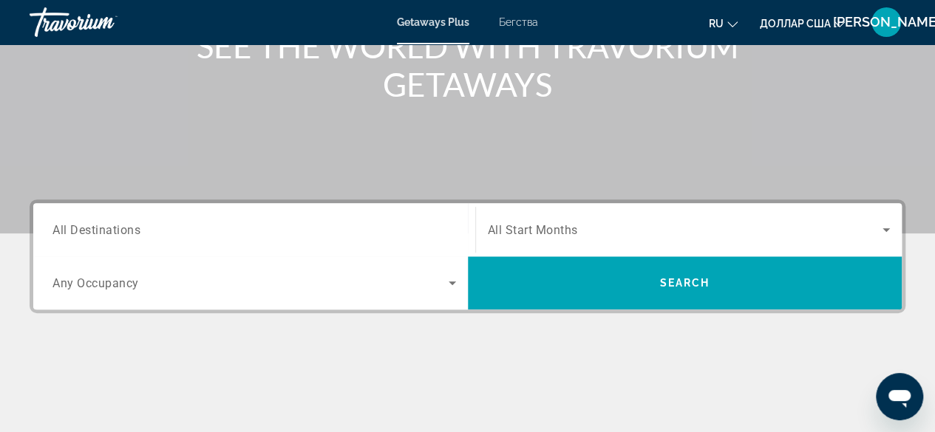
click at [66, 226] on span "All Destinations" at bounding box center [96, 229] width 88 height 14
click at [66, 226] on input "Destination All Destinations" at bounding box center [253, 231] width 403 height 18
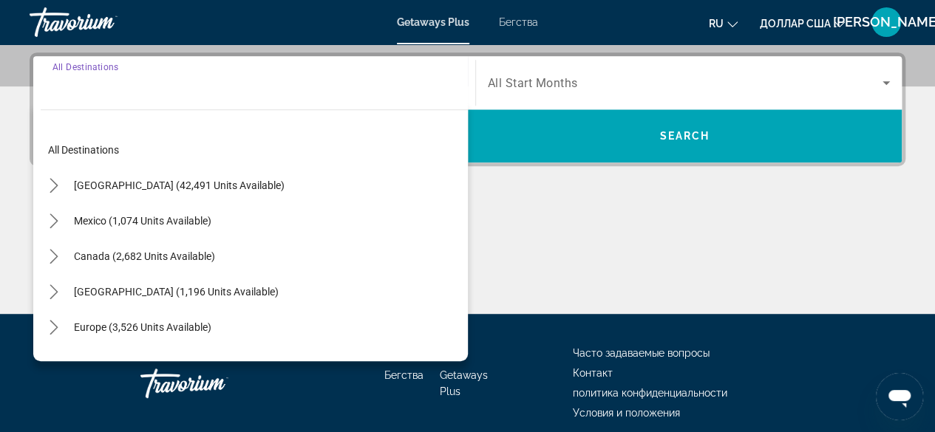
scroll to position [361, 0]
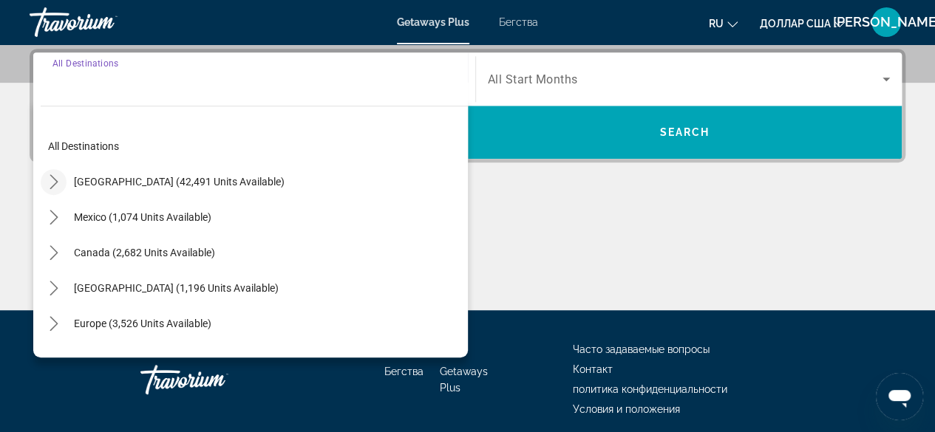
click at [52, 181] on icon "Toggle United States (42,491 units available) submenu" at bounding box center [54, 181] width 15 height 15
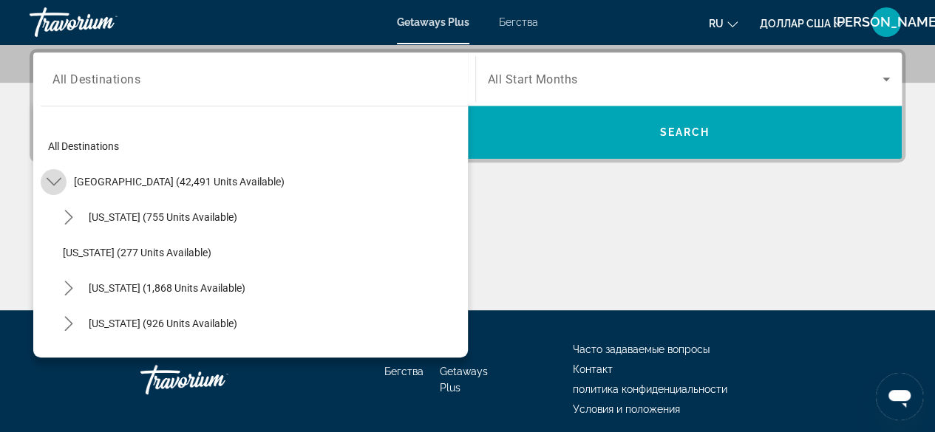
scroll to position [43, 0]
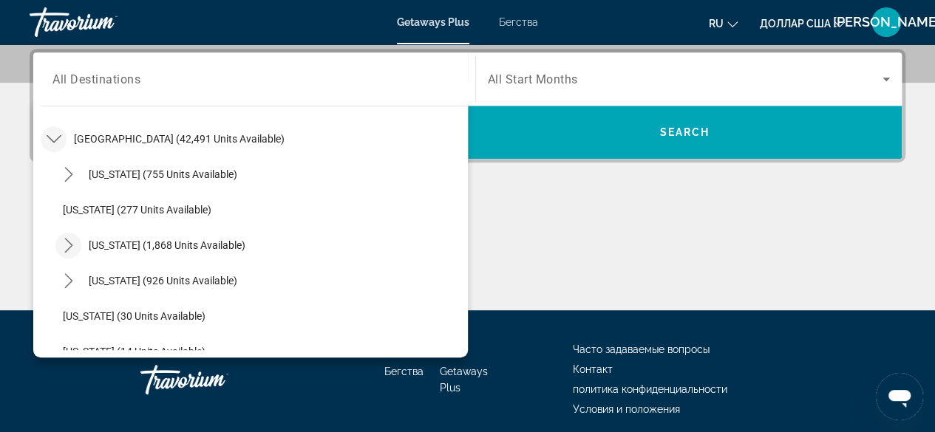
click at [69, 243] on icon "Toggle California (1,868 units available) submenu" at bounding box center [68, 245] width 15 height 15
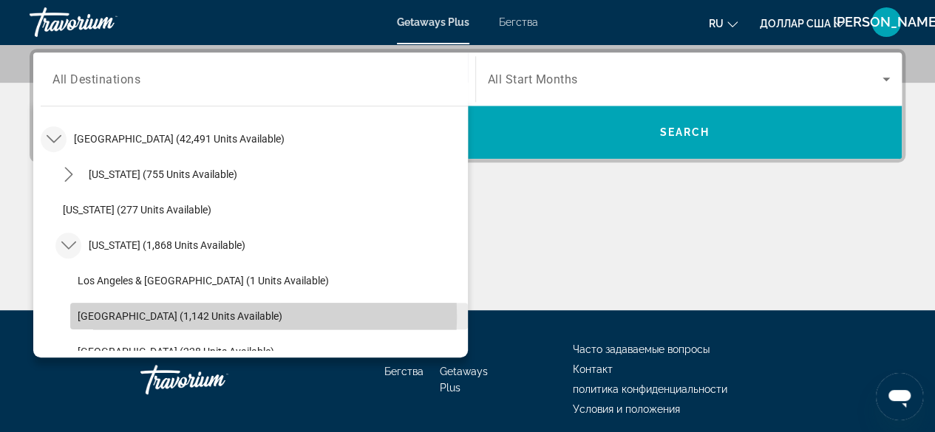
click at [86, 314] on span "[GEOGRAPHIC_DATA] (1,142 units available)" at bounding box center [180, 316] width 205 height 12
type input "**********"
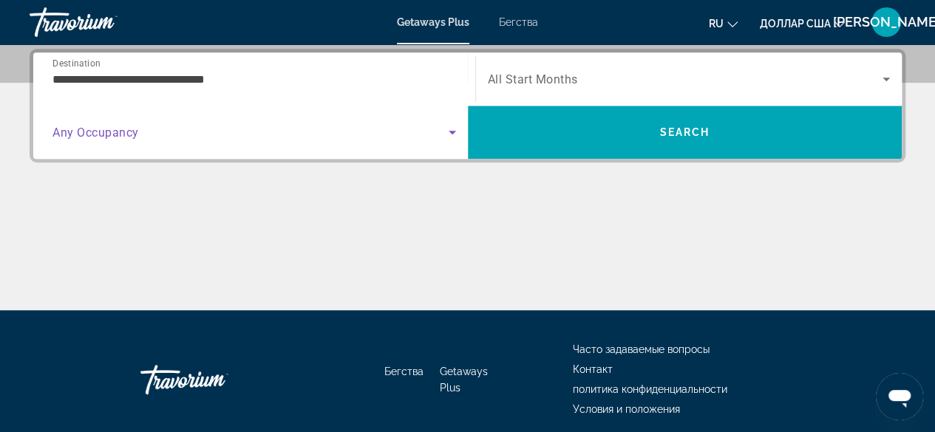
click at [454, 129] on icon "Search widget" at bounding box center [452, 132] width 18 height 18
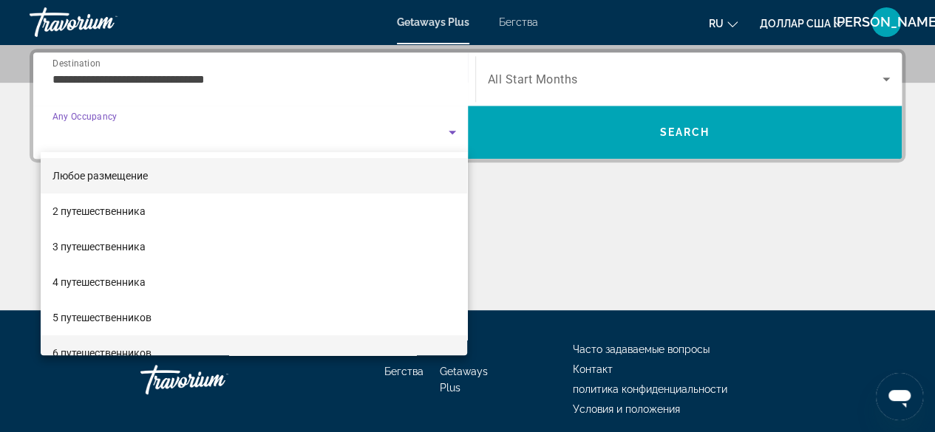
click at [396, 341] on mat-option "6 путешественников" at bounding box center [254, 352] width 427 height 35
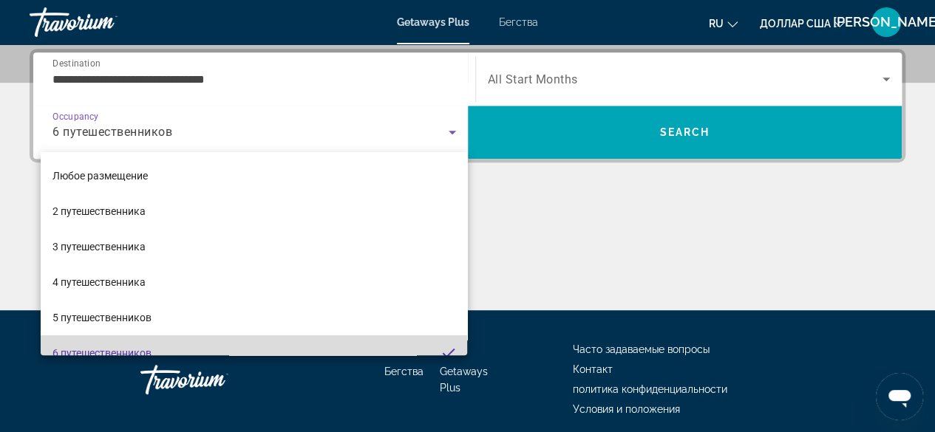
scroll to position [0, 0]
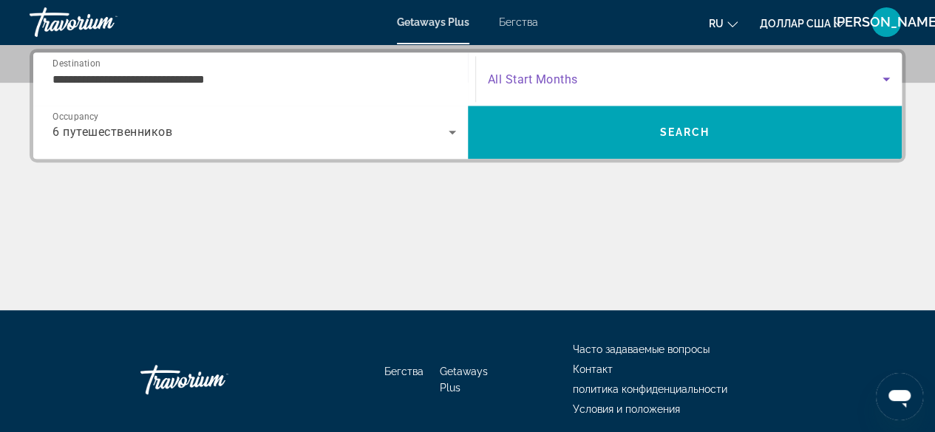
click at [884, 78] on icon "Search widget" at bounding box center [885, 80] width 7 height 4
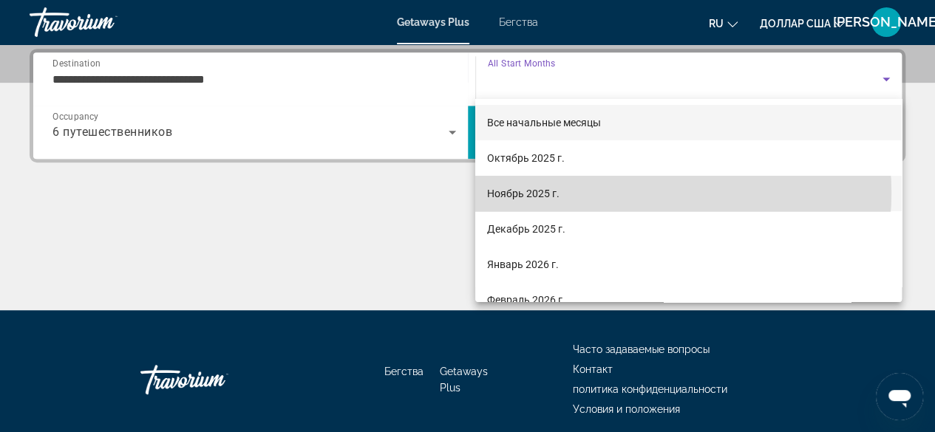
click at [637, 193] on mat-option "Ноябрь 2025 г." at bounding box center [688, 193] width 426 height 35
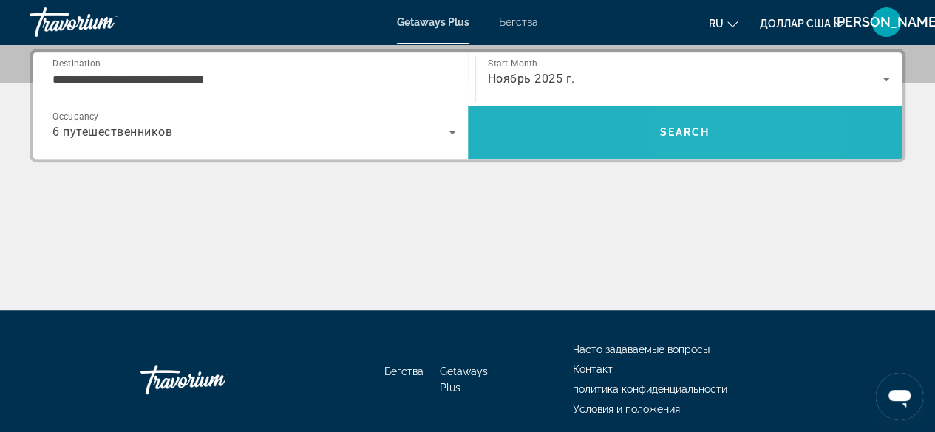
click at [689, 128] on span "Search" at bounding box center [684, 132] width 50 height 12
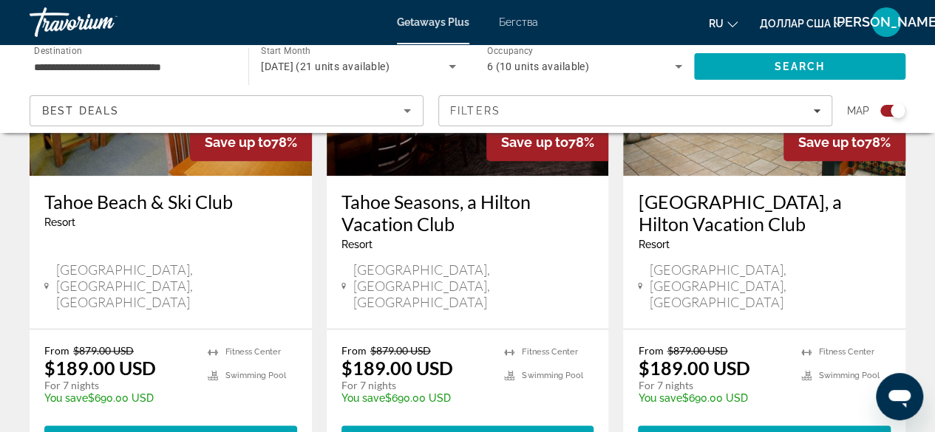
scroll to position [696, 0]
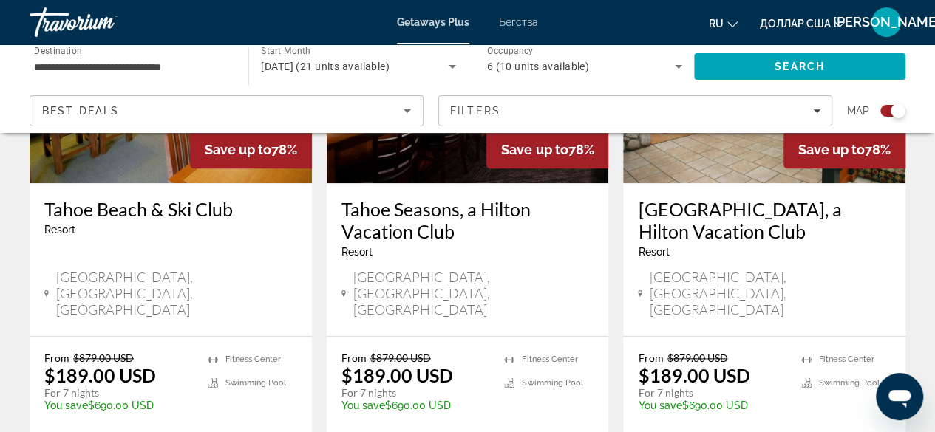
click at [162, 168] on img "Основное содержание" at bounding box center [171, 65] width 282 height 236
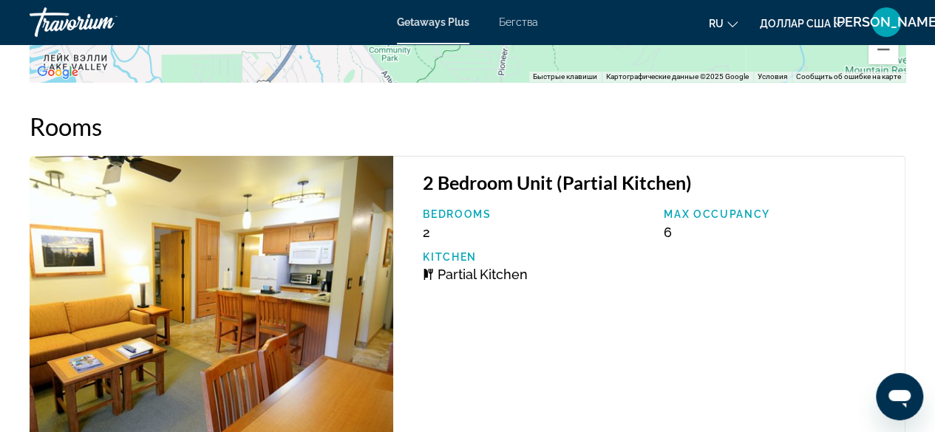
scroll to position [2867, 0]
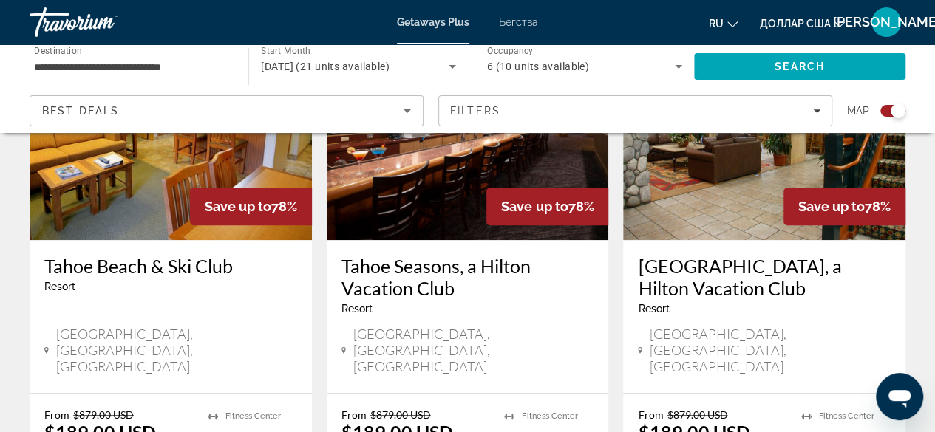
scroll to position [655, 0]
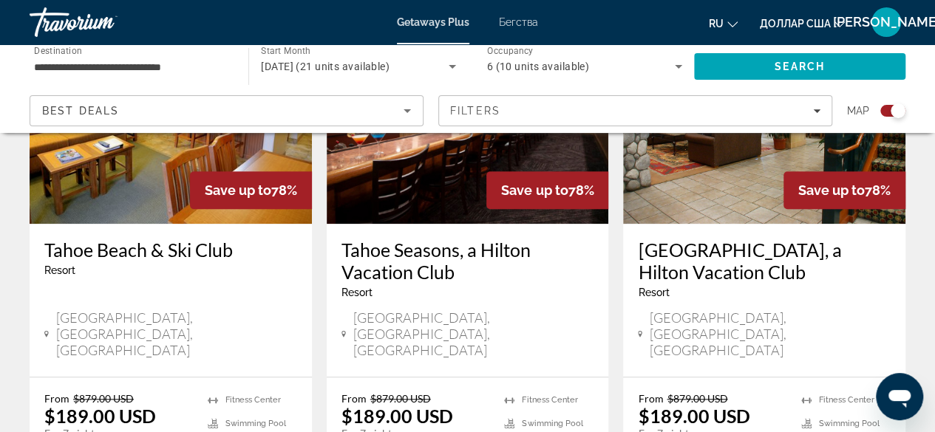
click at [415, 186] on img "Основное содержание" at bounding box center [468, 105] width 282 height 236
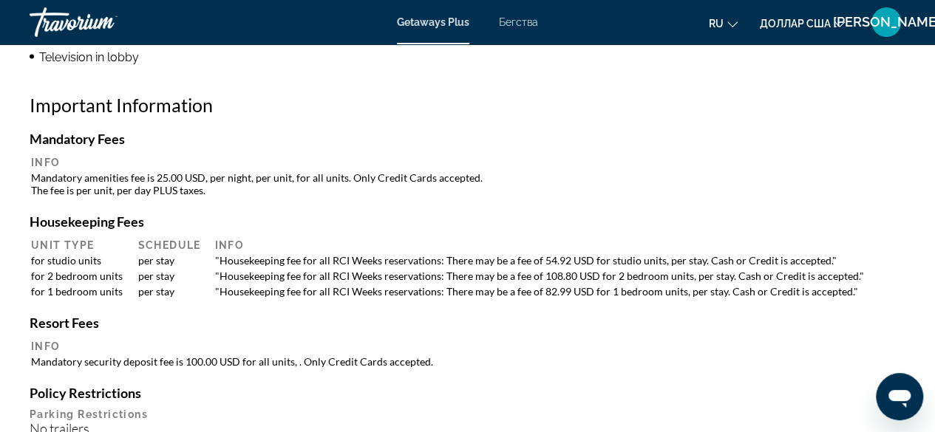
scroll to position [1634, 0]
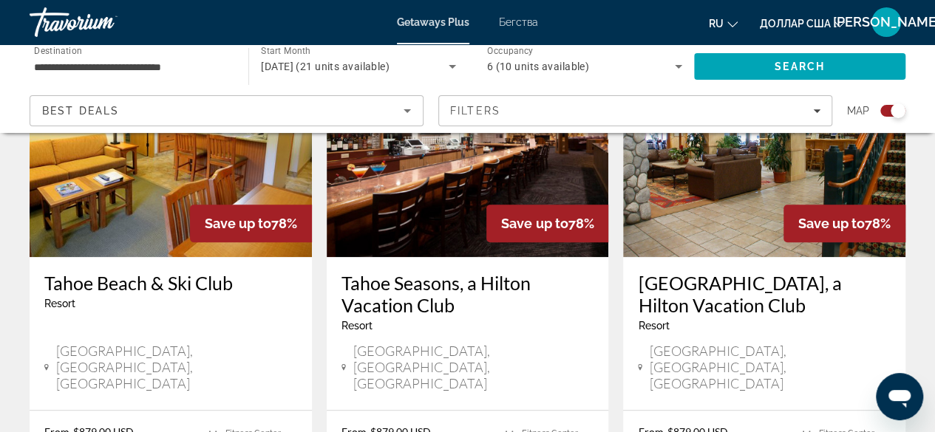
scroll to position [618, 0]
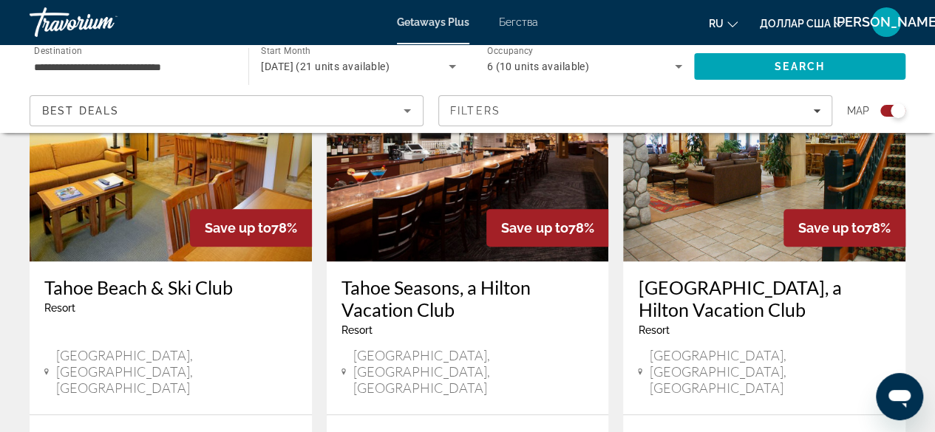
click at [154, 171] on img "Основное содержание" at bounding box center [171, 143] width 282 height 236
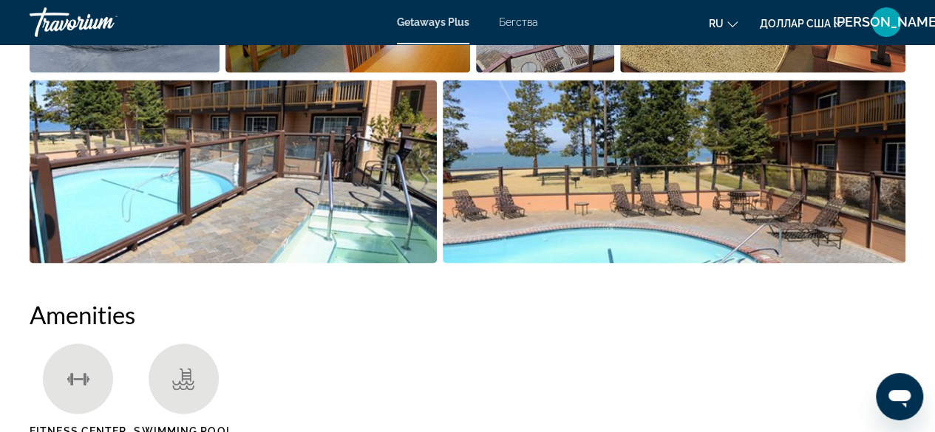
scroll to position [1189, 0]
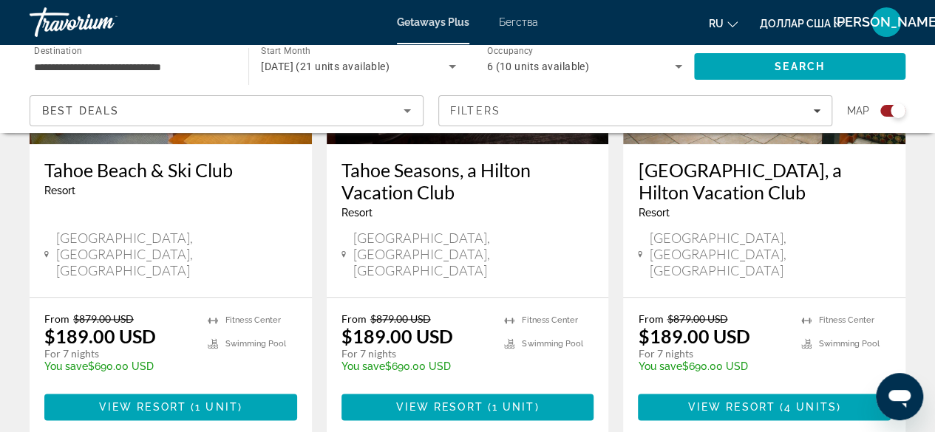
scroll to position [737, 0]
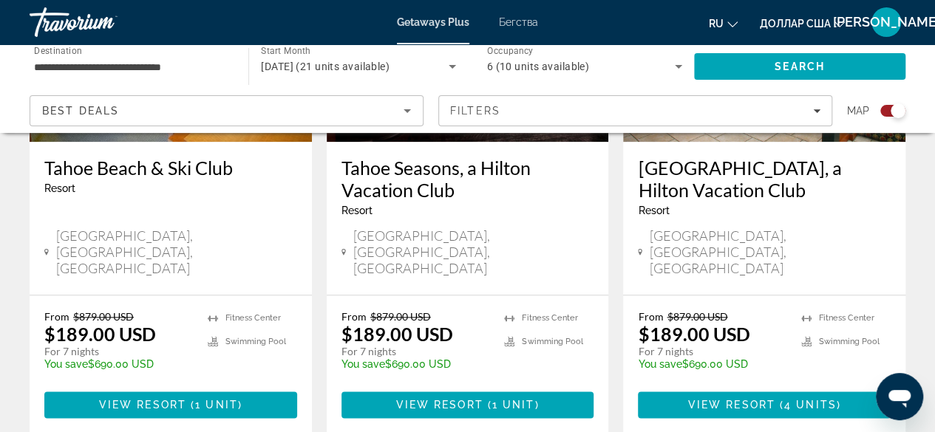
click at [120, 323] on p "$189.00 USD" at bounding box center [100, 334] width 112 height 22
click at [157, 157] on h3 "Tahoe Beach & Ski Club" at bounding box center [170, 168] width 253 height 22
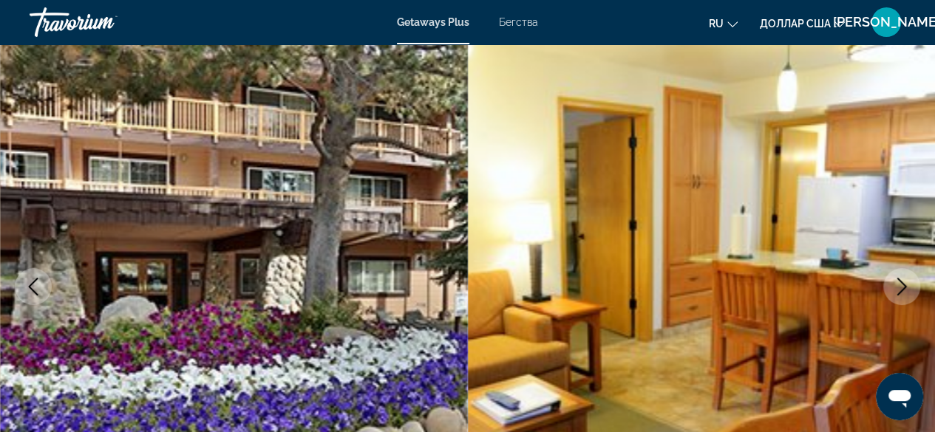
scroll to position [89, 0]
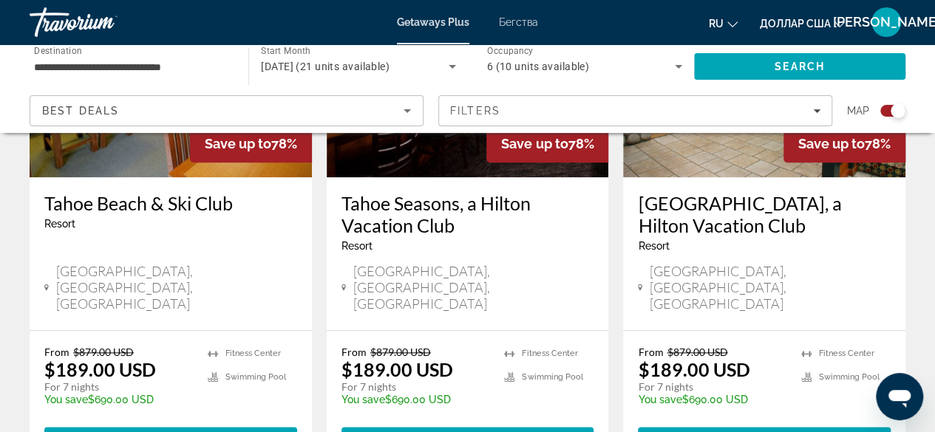
scroll to position [714, 0]
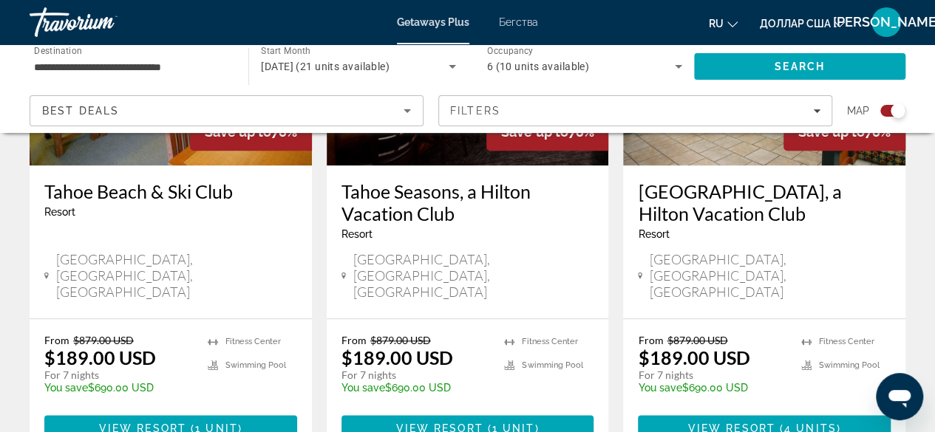
click at [412, 202] on h3 "Tahoe Seasons, a Hilton Vacation Club" at bounding box center [467, 202] width 253 height 44
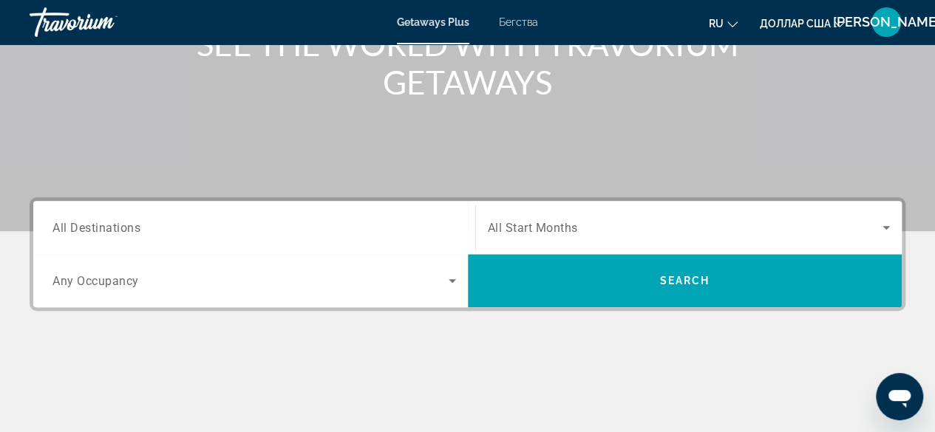
scroll to position [216, 0]
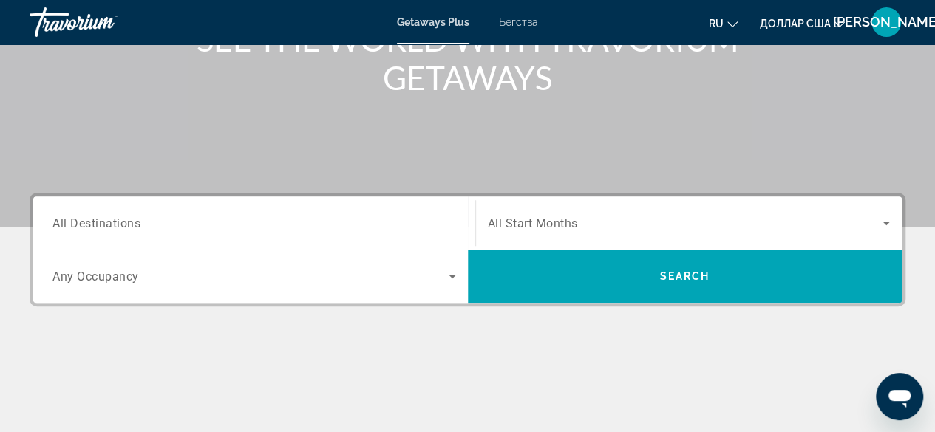
click at [65, 209] on div "Search widget" at bounding box center [253, 223] width 403 height 42
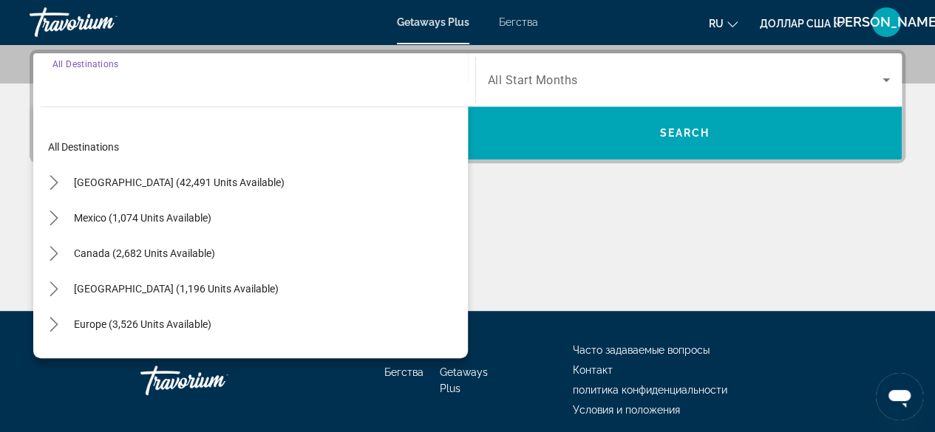
scroll to position [361, 0]
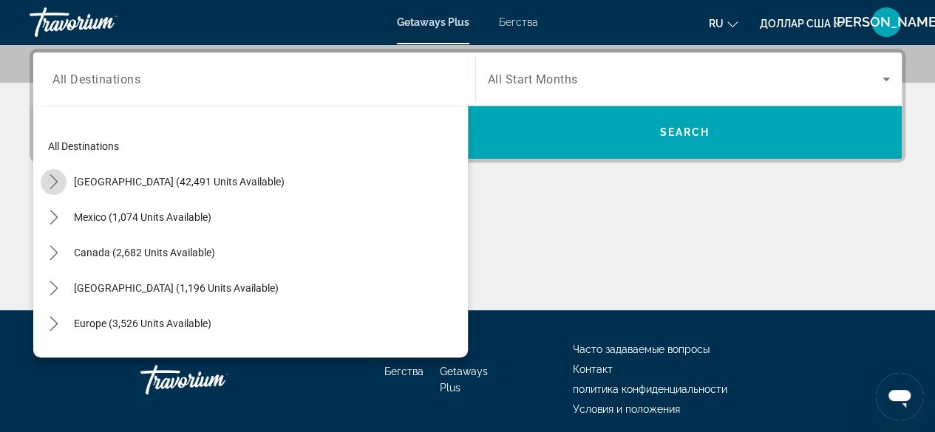
click at [54, 180] on icon "Toggle United States (42,491 units available) submenu" at bounding box center [54, 181] width 15 height 15
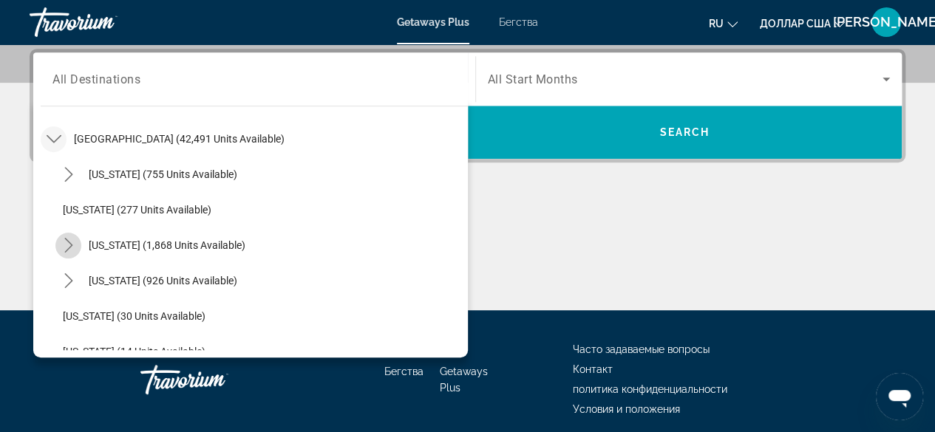
click at [72, 243] on icon "Toggle California (1,868 units available) submenu" at bounding box center [68, 245] width 15 height 15
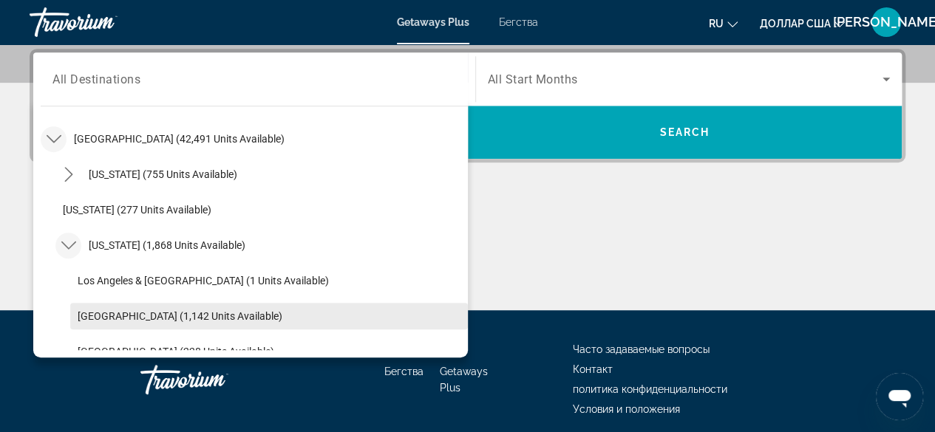
click at [146, 323] on span "Select destination: Lake Tahoe (1,142 units available)" at bounding box center [269, 316] width 398 height 35
type input "**********"
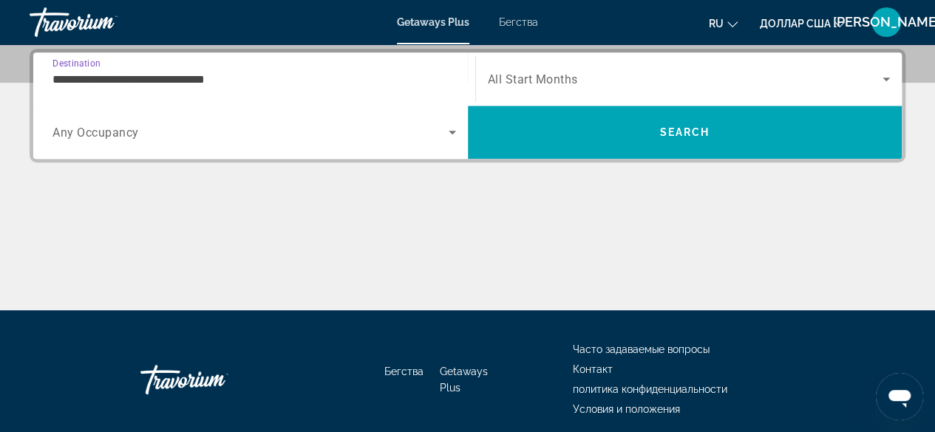
click at [453, 131] on icon "Search widget" at bounding box center [452, 133] width 7 height 4
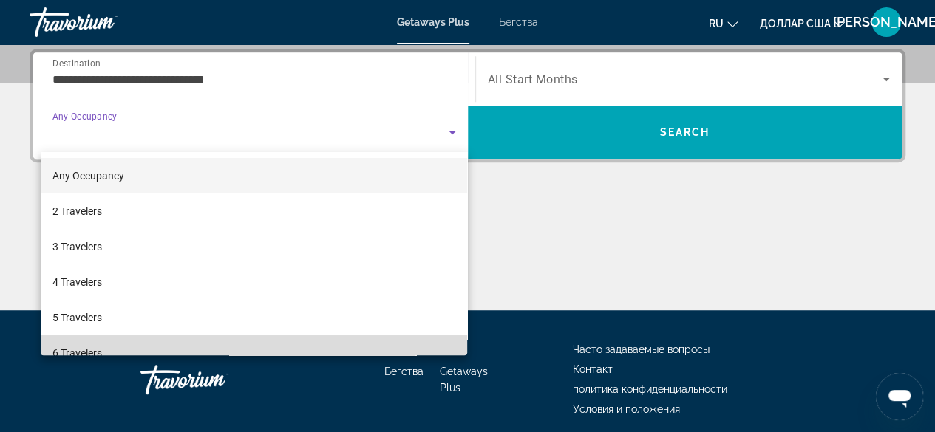
click at [338, 342] on mat-option "6 Travelers" at bounding box center [254, 352] width 427 height 35
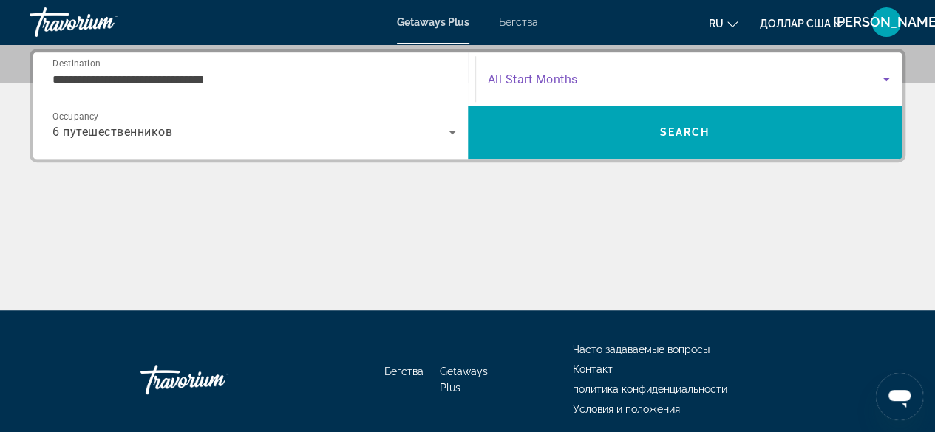
click at [887, 75] on icon "Search widget" at bounding box center [886, 79] width 18 height 18
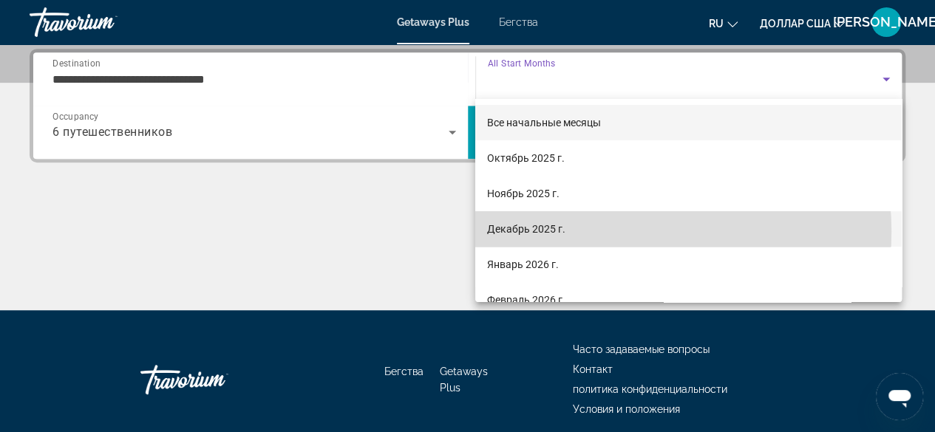
click at [615, 231] on mat-option "Декабрь 2025 г." at bounding box center [688, 228] width 426 height 35
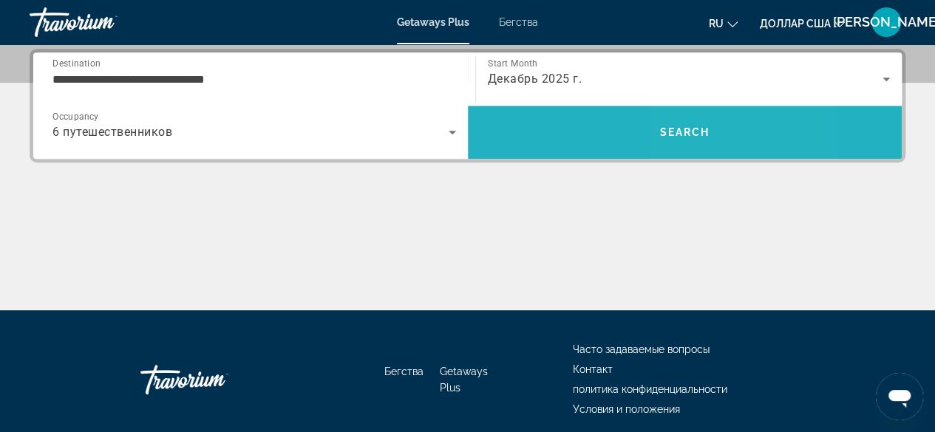
click at [683, 119] on span "Search" at bounding box center [685, 132] width 434 height 35
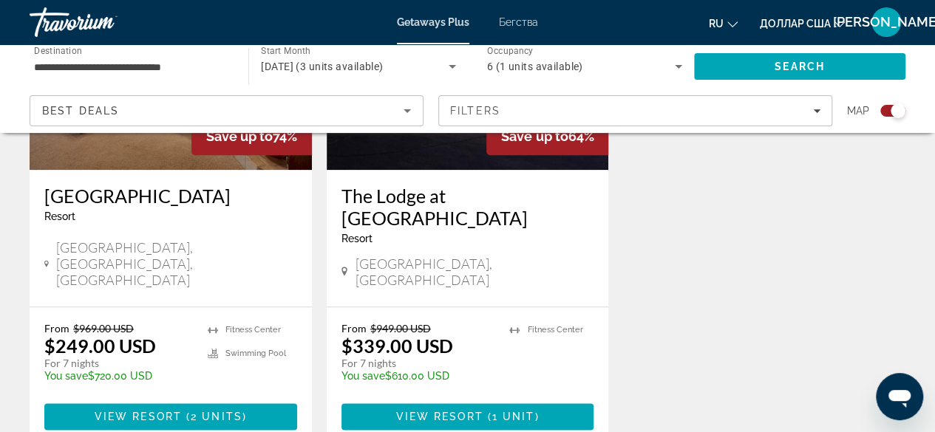
scroll to position [717, 0]
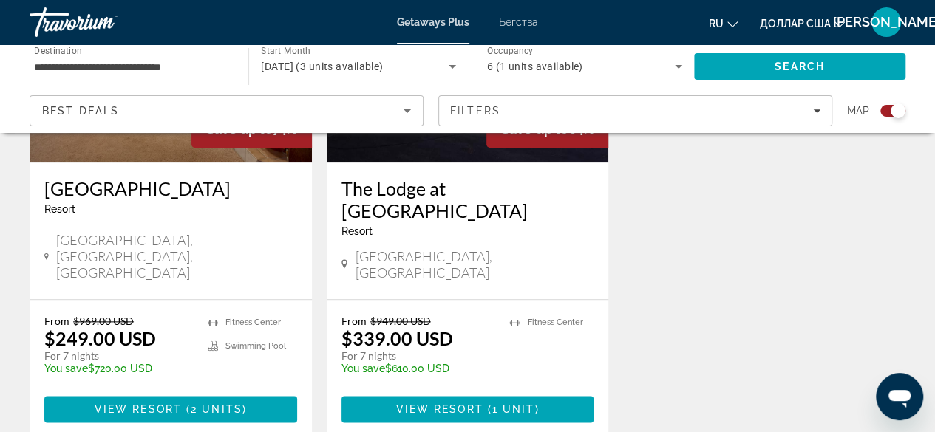
click at [134, 151] on img "Основное содержание" at bounding box center [171, 44] width 282 height 236
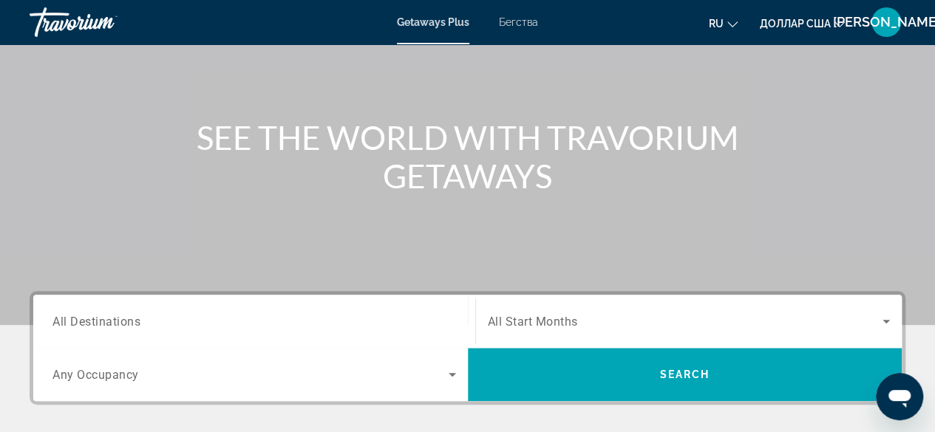
scroll to position [116, 0]
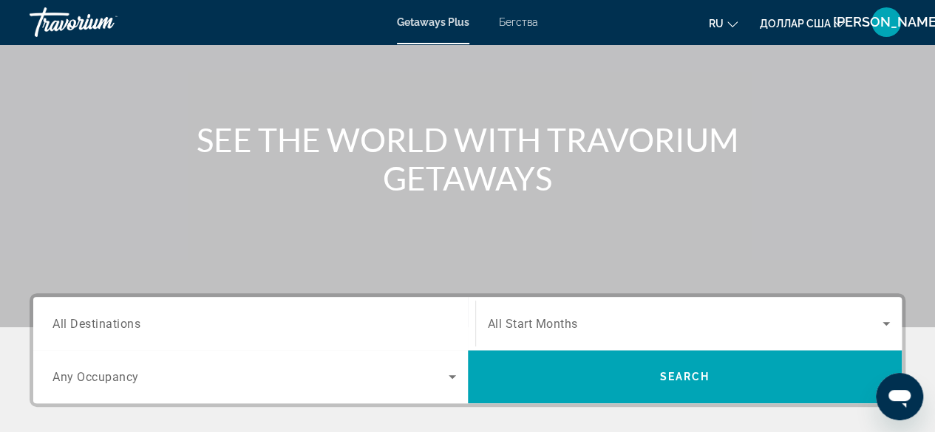
click at [114, 322] on span "All Destinations" at bounding box center [96, 323] width 88 height 14
click at [114, 322] on input "Destination All Destinations" at bounding box center [253, 325] width 403 height 18
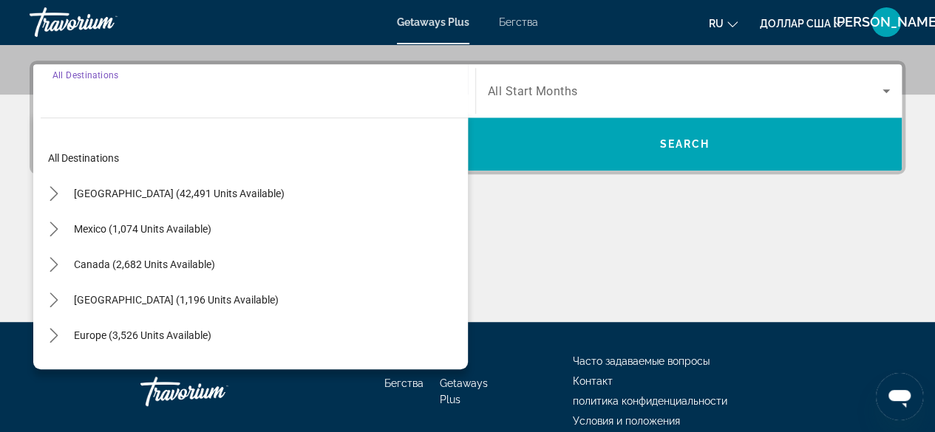
scroll to position [361, 0]
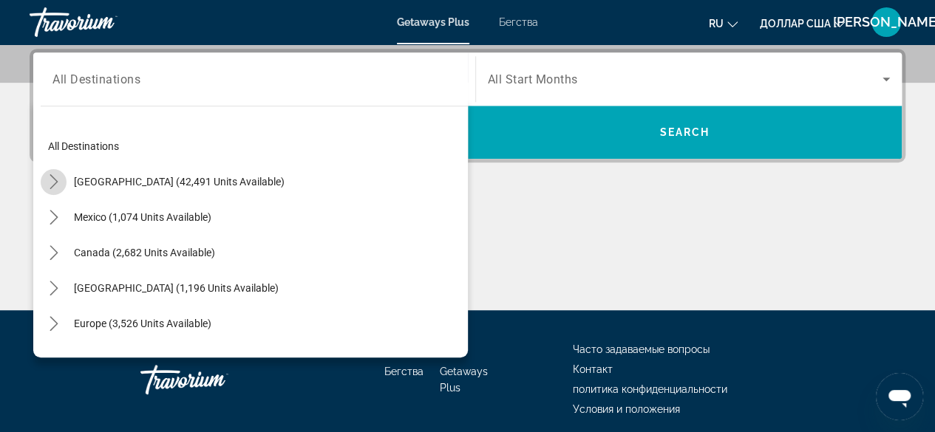
click at [50, 179] on icon "Toggle United States (42,491 units available) submenu" at bounding box center [54, 181] width 15 height 15
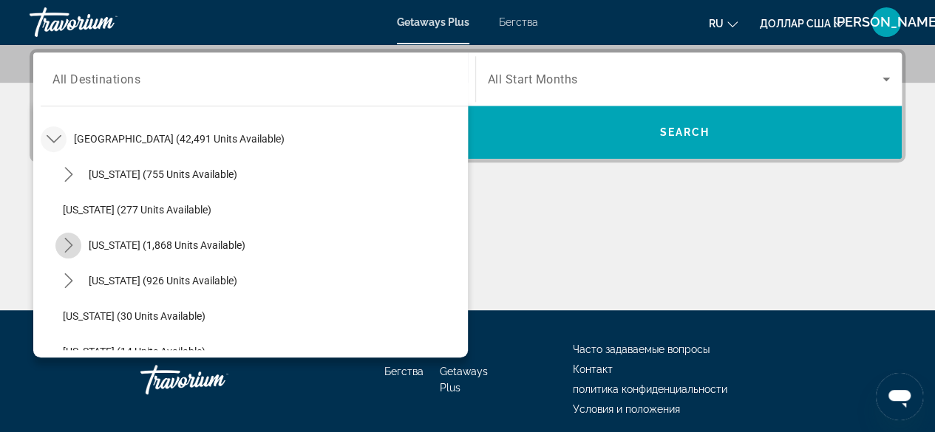
click at [71, 245] on icon "Toggle California (1,868 units available) submenu" at bounding box center [68, 245] width 8 height 15
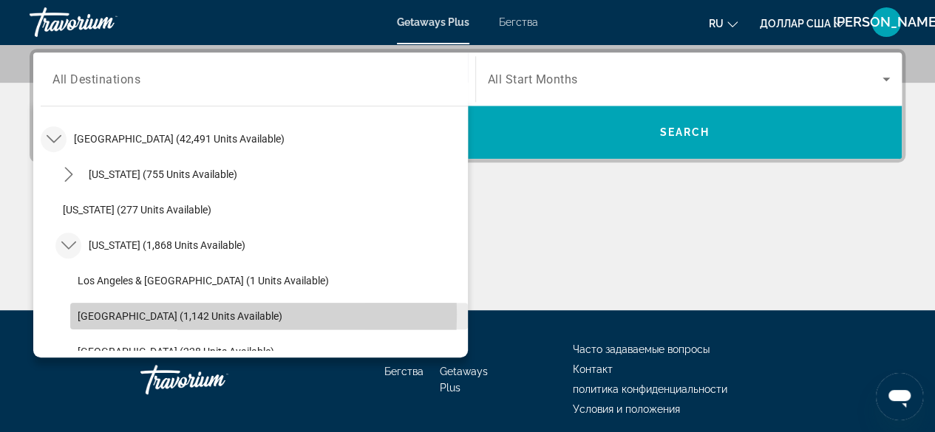
click at [129, 313] on span "[GEOGRAPHIC_DATA] (1,142 units available)" at bounding box center [180, 316] width 205 height 12
type input "**********"
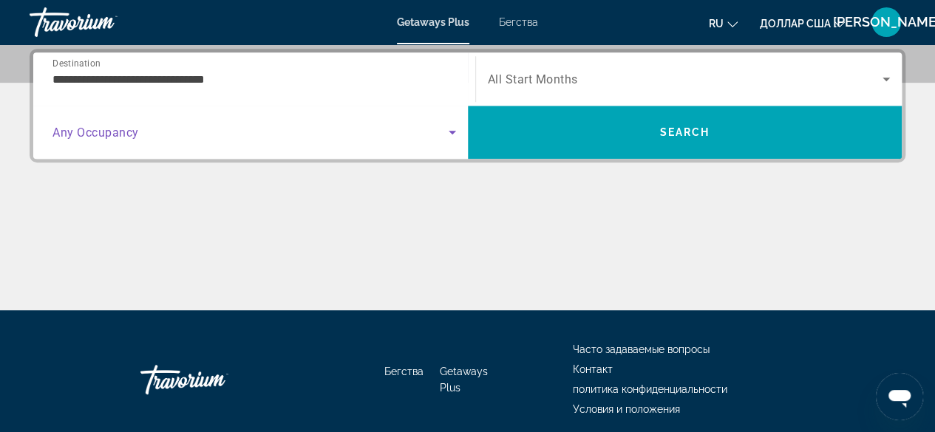
click at [446, 129] on icon "Search widget" at bounding box center [452, 132] width 18 height 18
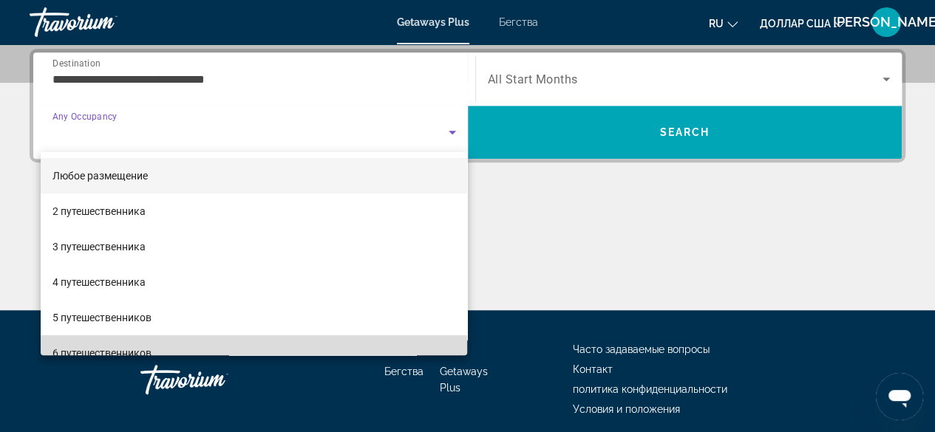
click at [334, 343] on mat-option "6 путешественников" at bounding box center [254, 352] width 427 height 35
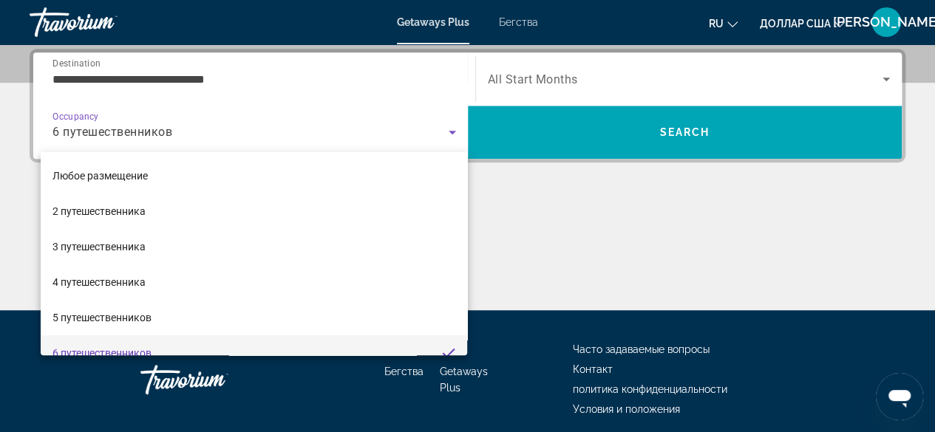
scroll to position [0, 0]
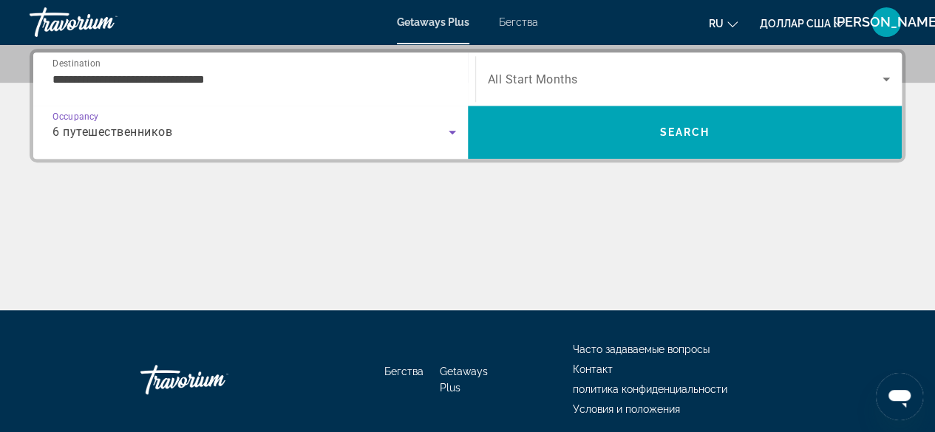
click at [885, 78] on icon "Search widget" at bounding box center [885, 80] width 7 height 4
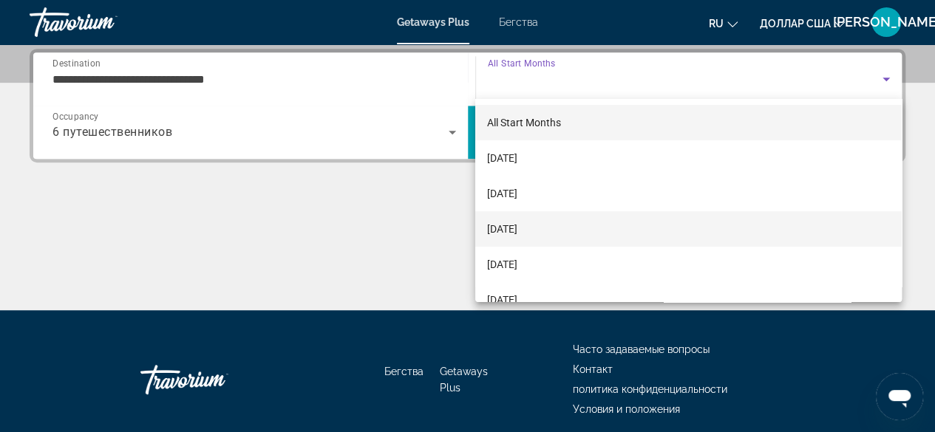
click at [655, 225] on mat-option "[DATE]" at bounding box center [688, 228] width 426 height 35
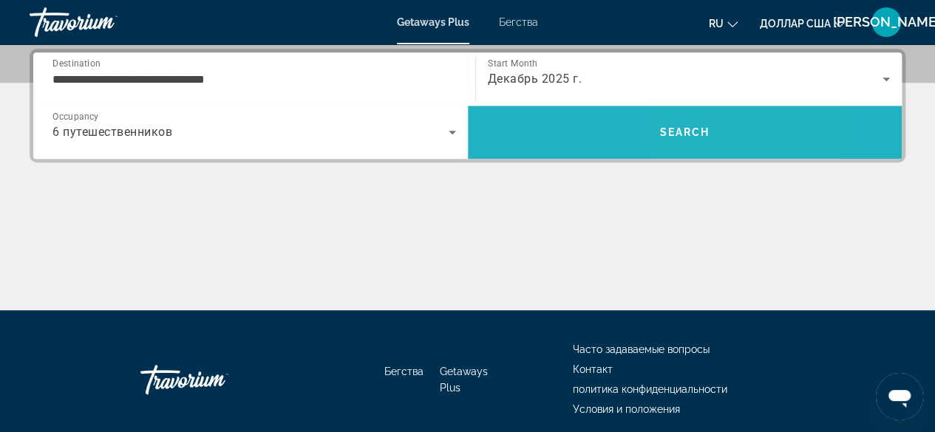
click at [686, 126] on span "Search" at bounding box center [684, 132] width 50 height 12
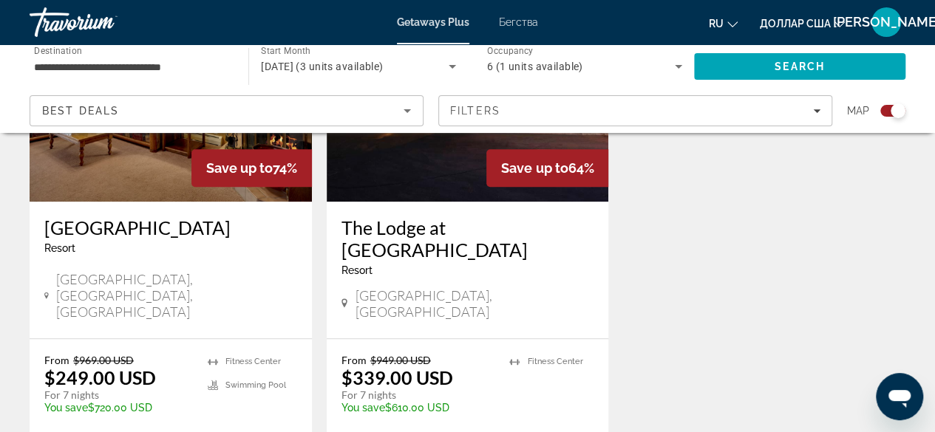
scroll to position [680, 0]
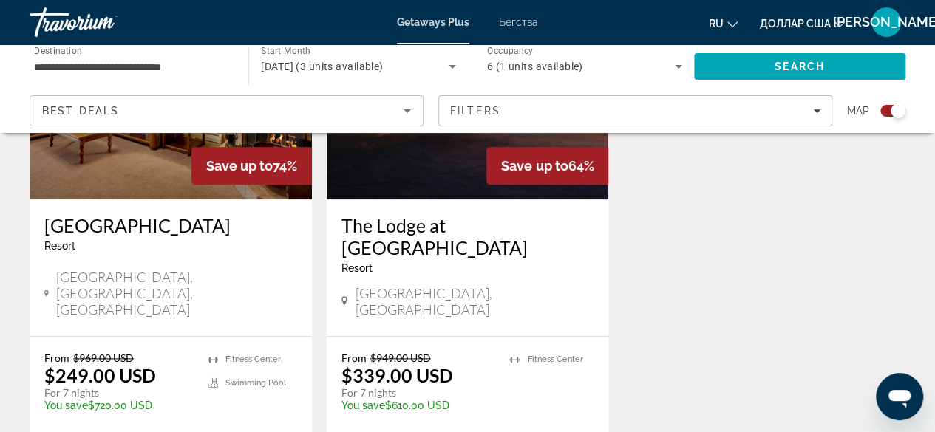
click at [146, 174] on img "Основное содержание" at bounding box center [171, 81] width 282 height 236
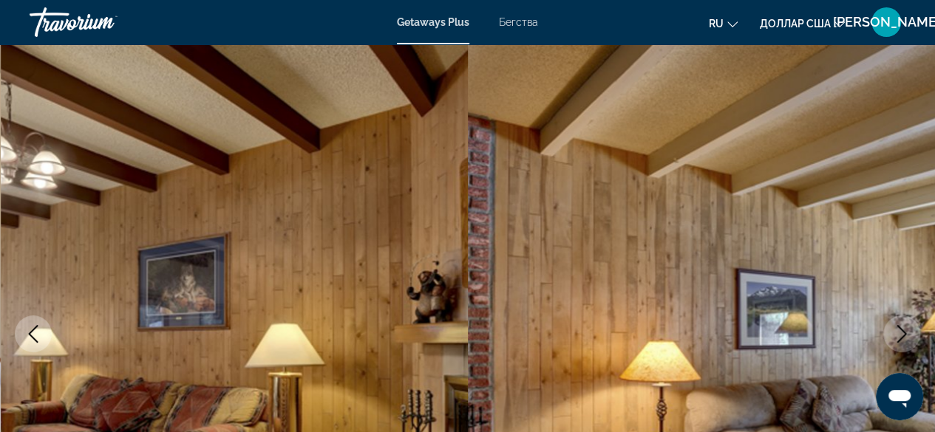
scroll to position [52, 0]
